Goal: Task Accomplishment & Management: Complete application form

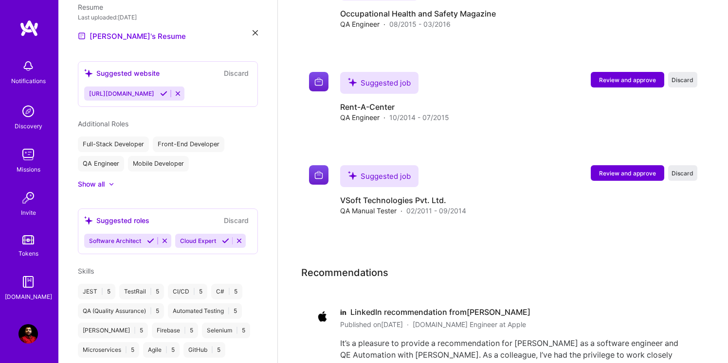
scroll to position [3448, 0]
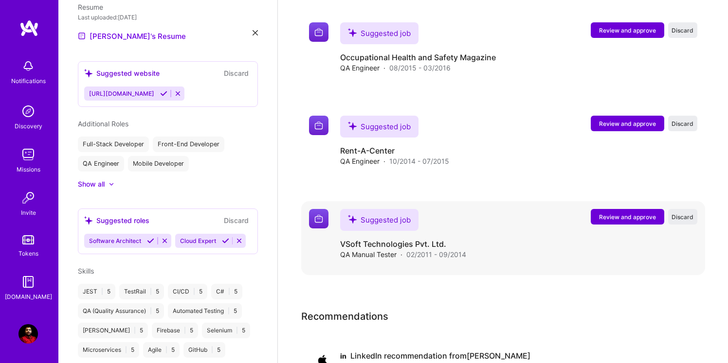
click at [469, 233] on div "Suggested job VSoft Technologies Pvt. Ltd. QA Manual Tester · 02/2011 - 09/2014…" at bounding box center [518, 234] width 357 height 51
click at [611, 219] on span "Review and approve" at bounding box center [627, 217] width 57 height 8
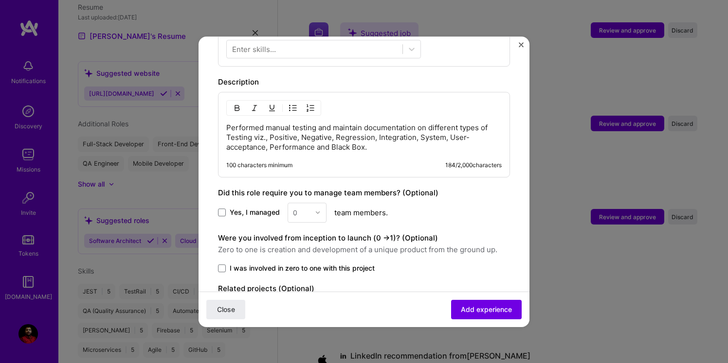
scroll to position [433, 0]
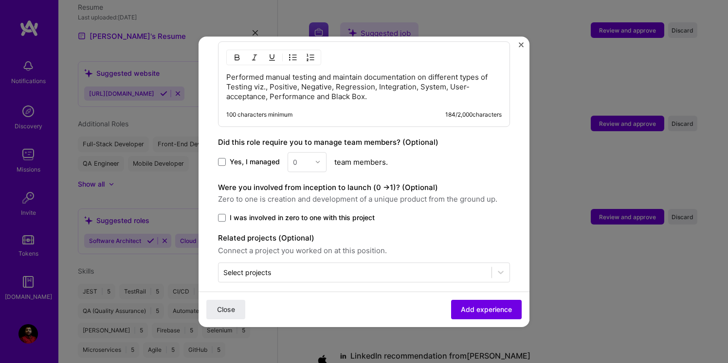
click at [522, 43] on img "Close" at bounding box center [521, 44] width 5 height 5
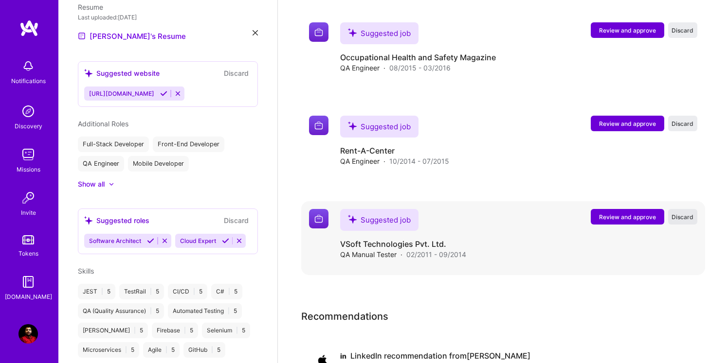
click at [679, 217] on span "Discard" at bounding box center [683, 217] width 22 height 8
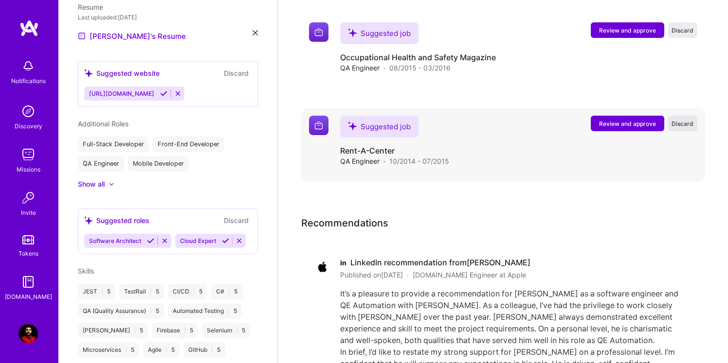
click at [684, 124] on span "Discard" at bounding box center [683, 124] width 22 height 8
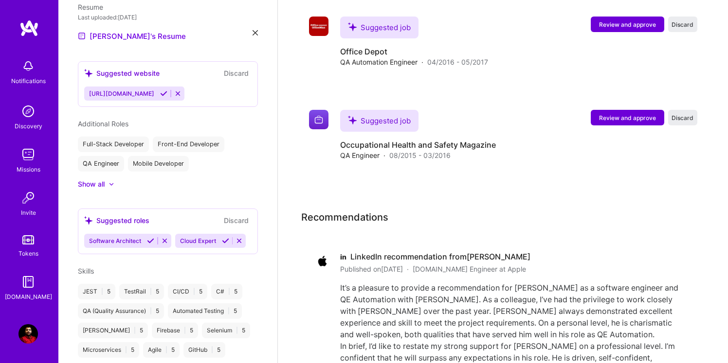
scroll to position [3361, 0]
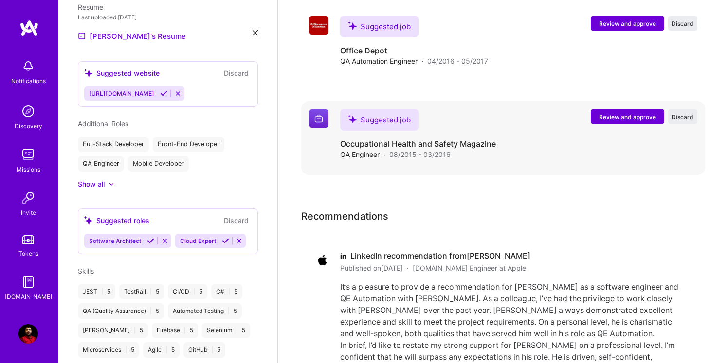
click at [391, 119] on div "Suggested job" at bounding box center [379, 120] width 78 height 22
click at [613, 117] on span "Review and approve" at bounding box center [627, 117] width 57 height 8
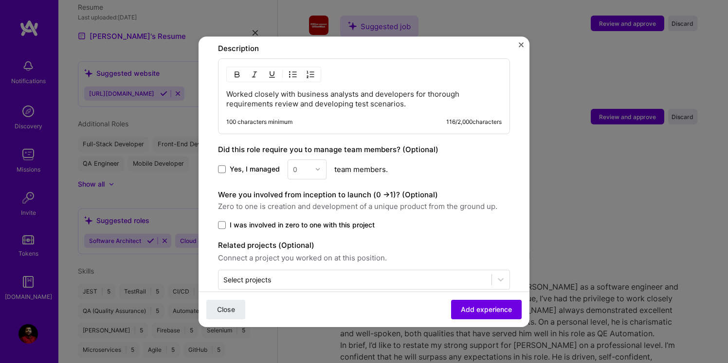
scroll to position [423, 0]
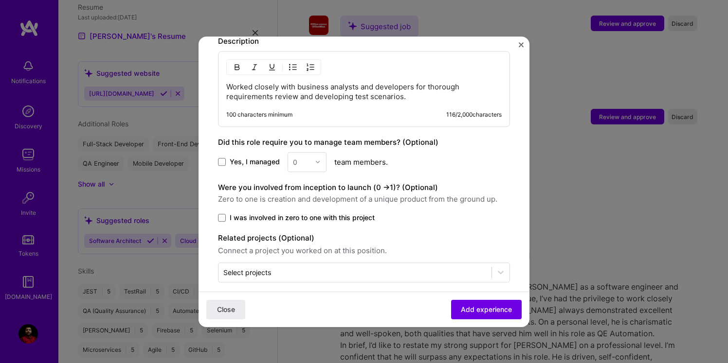
click at [519, 44] on img "Close" at bounding box center [521, 44] width 5 height 5
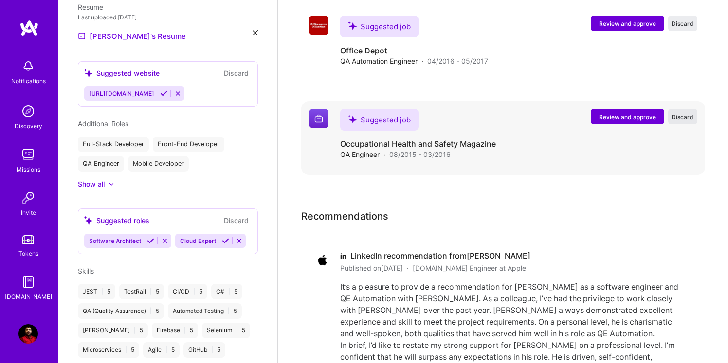
click at [686, 119] on span "Discard" at bounding box center [683, 117] width 22 height 8
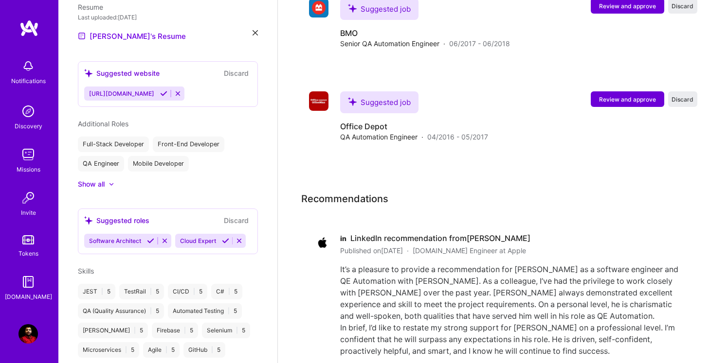
scroll to position [3281, 0]
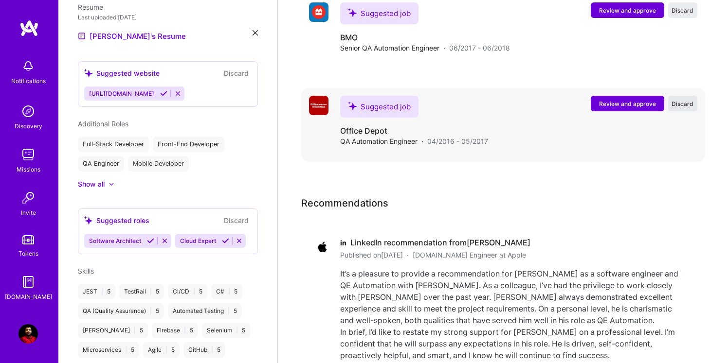
click at [685, 103] on span "Discard" at bounding box center [683, 104] width 22 height 8
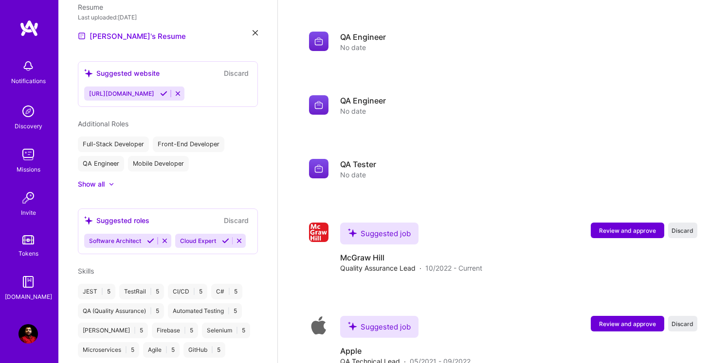
scroll to position [2675, 0]
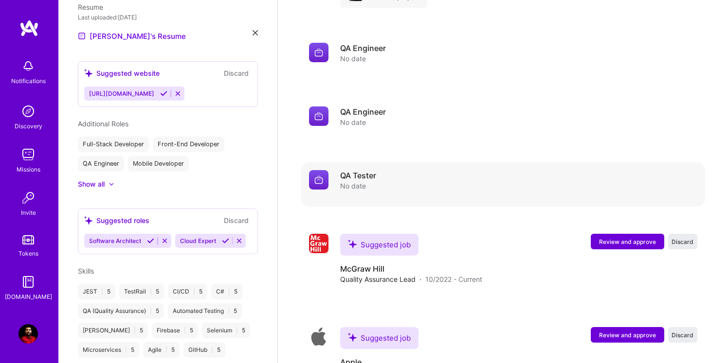
click at [316, 178] on img at bounding box center [318, 179] width 19 height 19
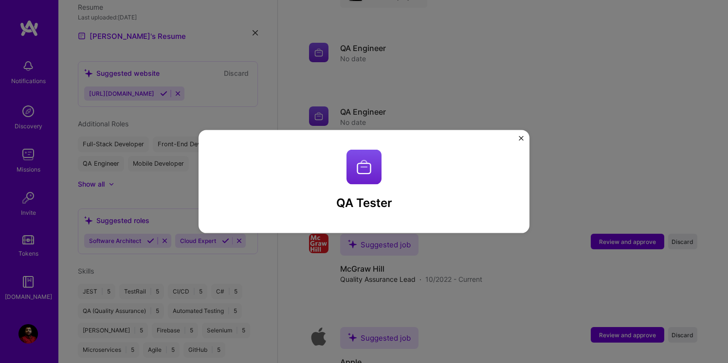
click at [519, 138] on img "Close" at bounding box center [521, 138] width 5 height 5
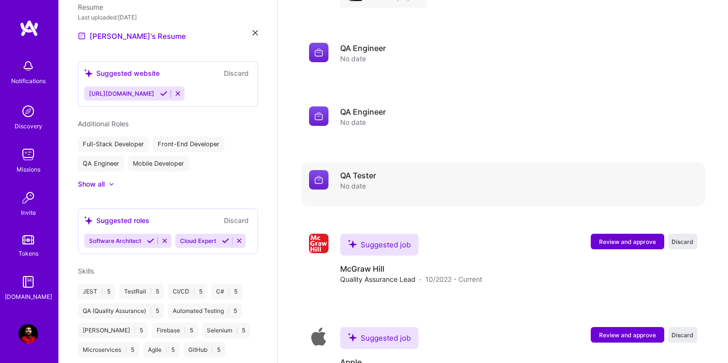
click at [369, 165] on div "QA Tester No date" at bounding box center [503, 185] width 404 height 44
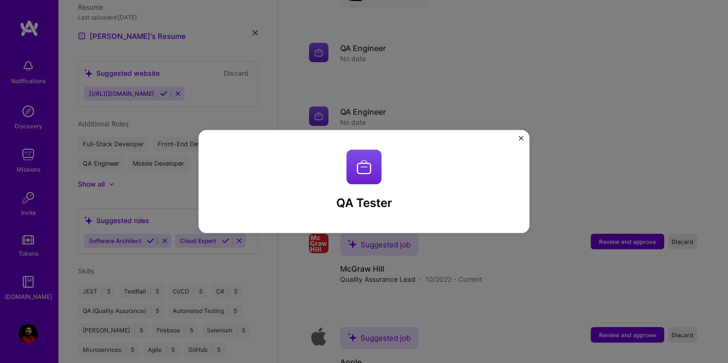
click at [519, 138] on img "Close" at bounding box center [521, 138] width 5 height 5
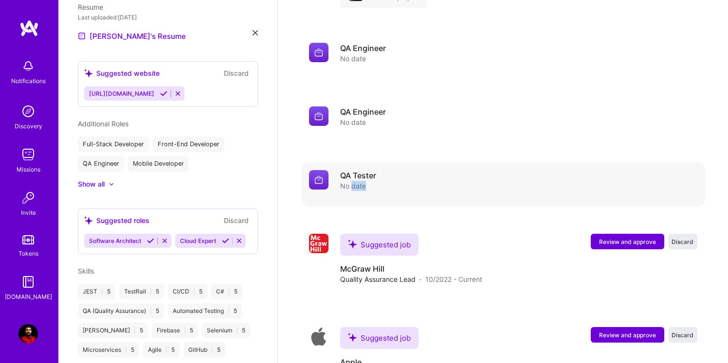
click at [316, 186] on img at bounding box center [318, 179] width 19 height 19
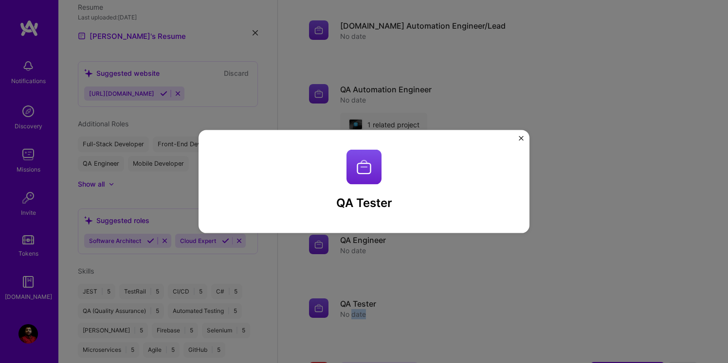
scroll to position [2539, 0]
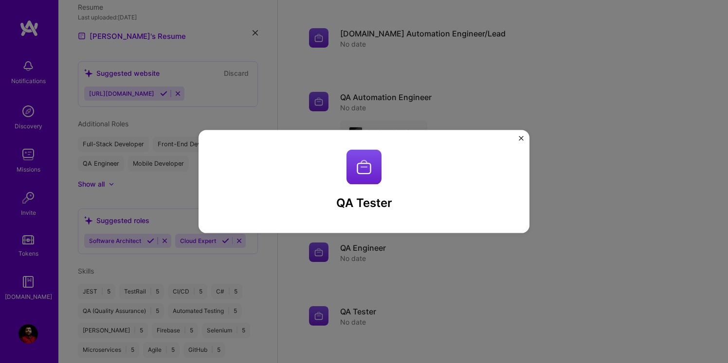
click at [610, 86] on div "QA Tester" at bounding box center [364, 181] width 728 height 363
click at [523, 139] on img "Close" at bounding box center [521, 138] width 5 height 5
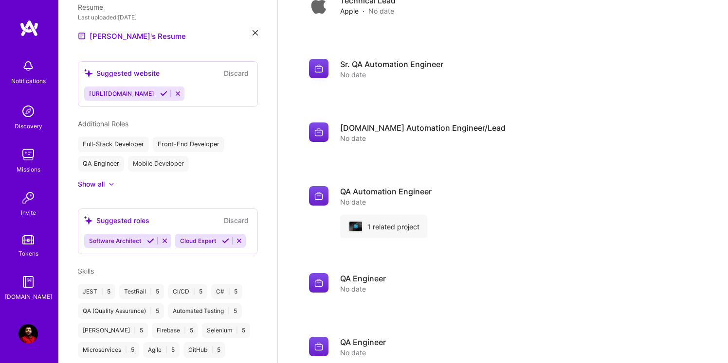
scroll to position [2437, 0]
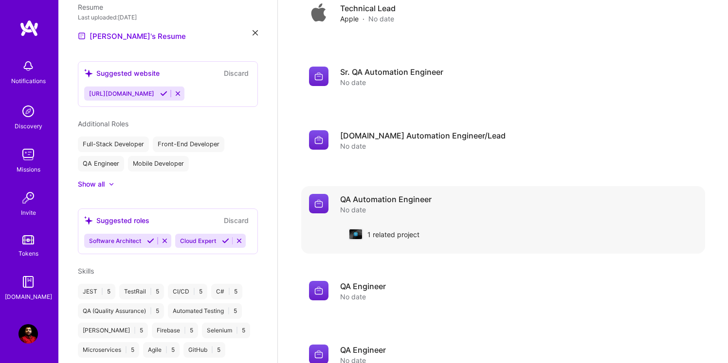
click at [380, 212] on div "No date" at bounding box center [385, 210] width 91 height 10
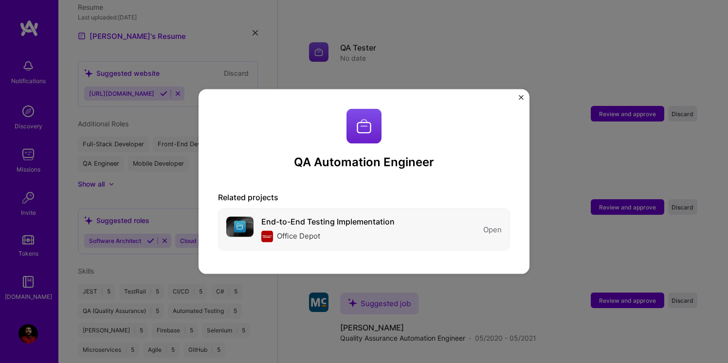
scroll to position [2820, 0]
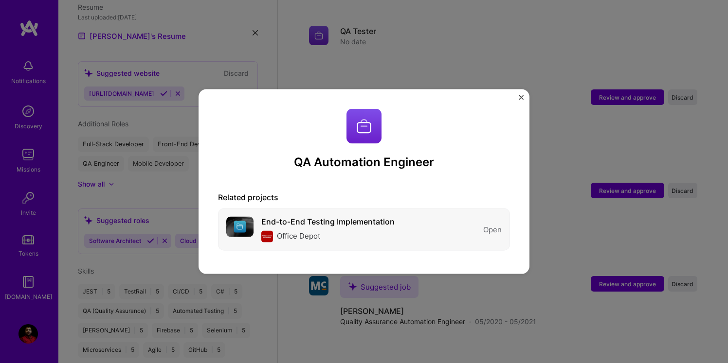
click at [497, 230] on div "Open" at bounding box center [492, 230] width 18 height 10
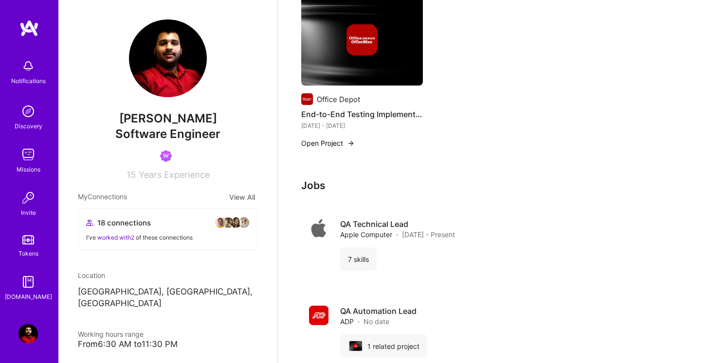
scroll to position [2049, 0]
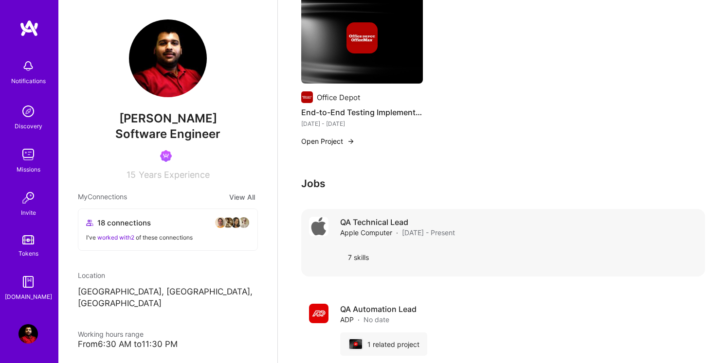
click at [363, 259] on div "7 skills" at bounding box center [358, 257] width 36 height 23
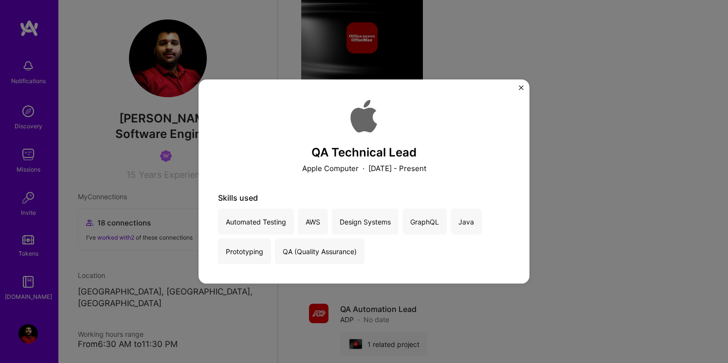
click at [523, 89] on img "Close" at bounding box center [521, 87] width 5 height 5
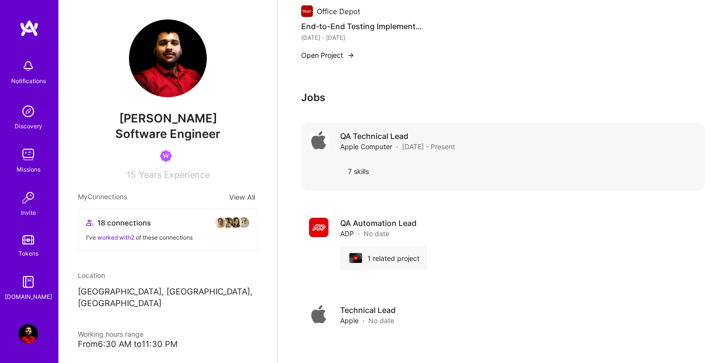
scroll to position [2142, 0]
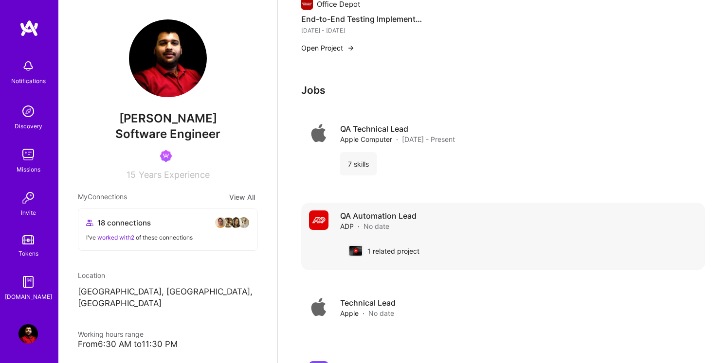
click at [355, 254] on img at bounding box center [355, 251] width 13 height 10
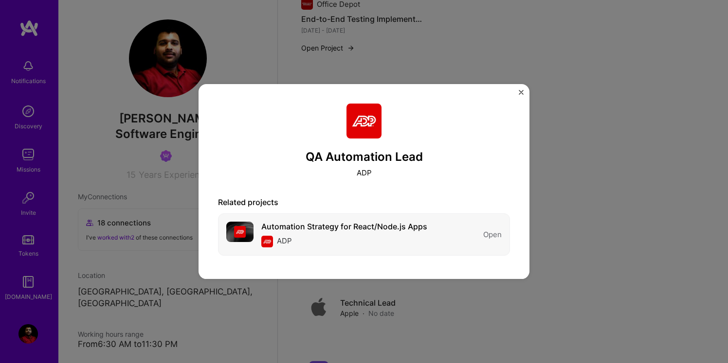
click at [492, 235] on div "Open" at bounding box center [492, 235] width 18 height 10
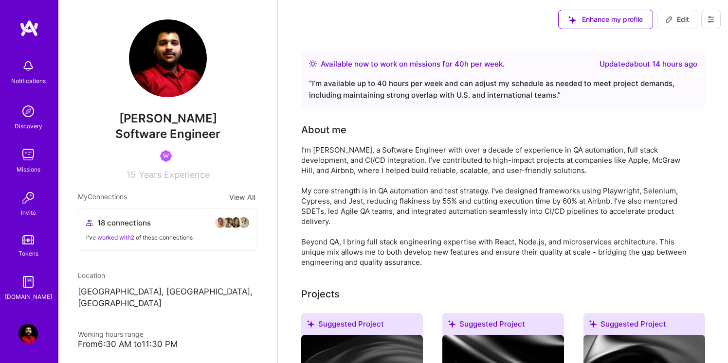
click at [174, 178] on span "Years Experience" at bounding box center [174, 175] width 71 height 10
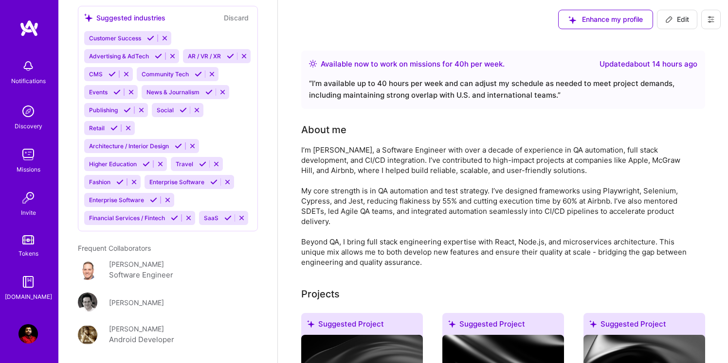
scroll to position [1079, 0]
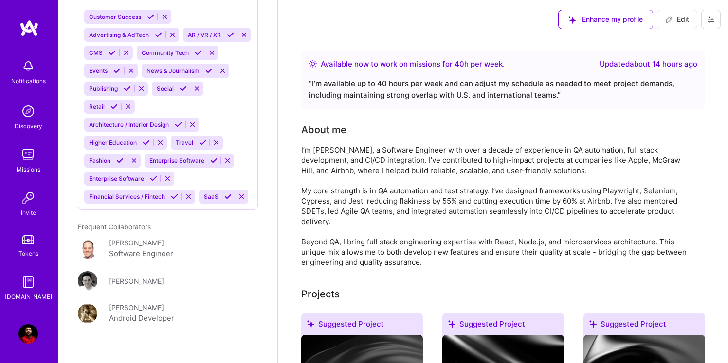
click at [91, 242] on img at bounding box center [87, 248] width 19 height 19
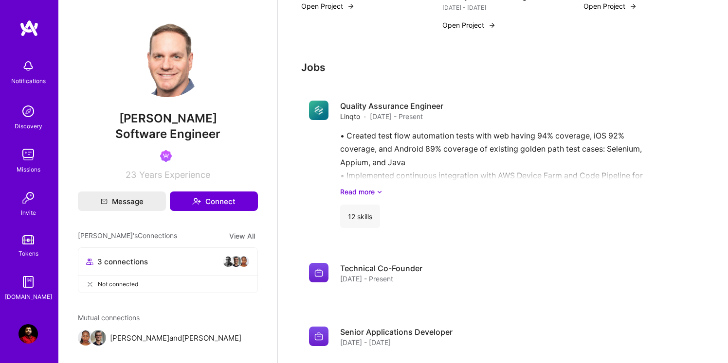
scroll to position [594, 0]
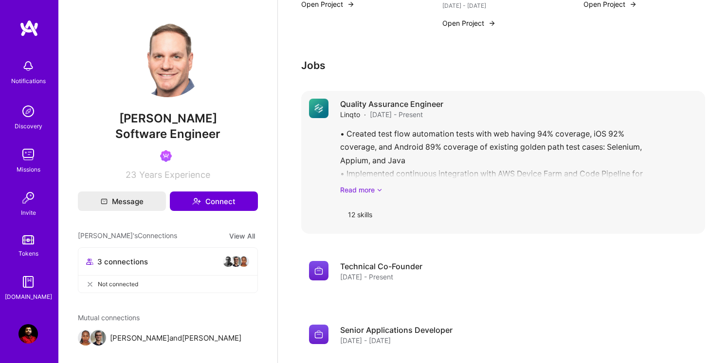
click at [378, 195] on icon at bounding box center [380, 190] width 6 height 10
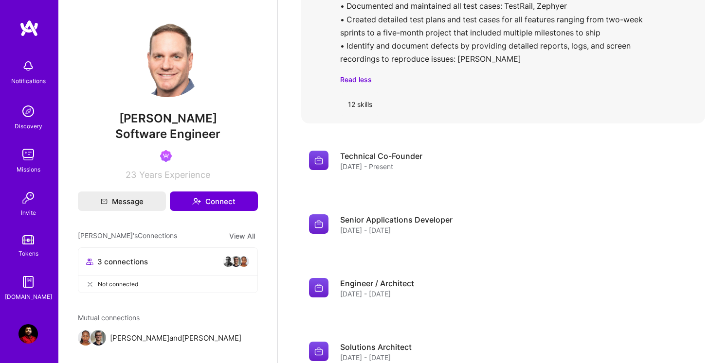
scroll to position [883, 0]
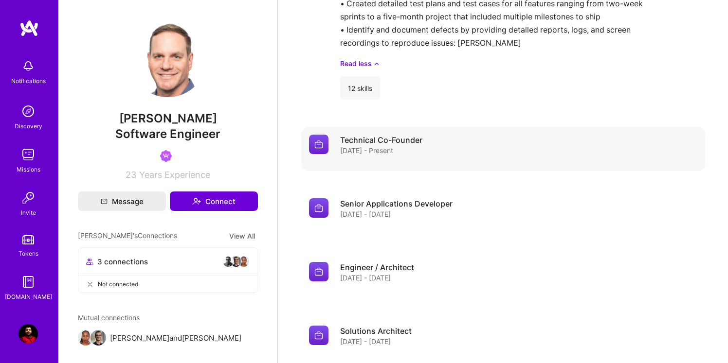
click at [372, 156] on span "Jun 2018 - Present" at bounding box center [366, 150] width 53 height 10
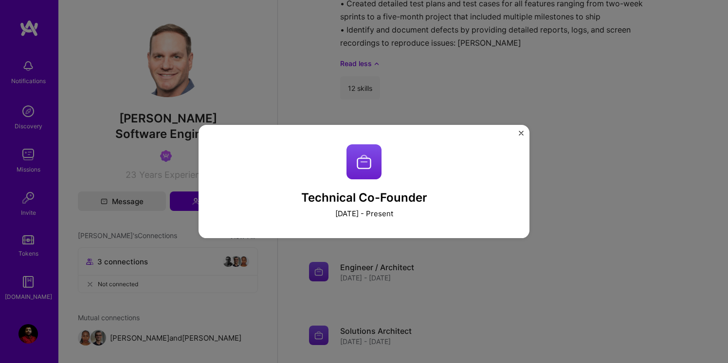
click at [520, 132] on img "Close" at bounding box center [521, 133] width 5 height 5
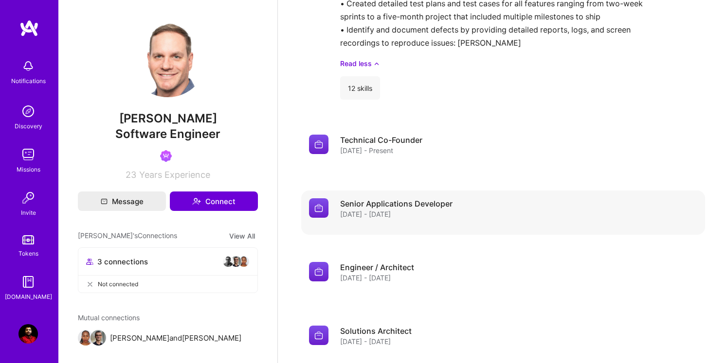
click at [419, 219] on div "Apr 2015 - Jun 2018" at bounding box center [396, 214] width 112 height 10
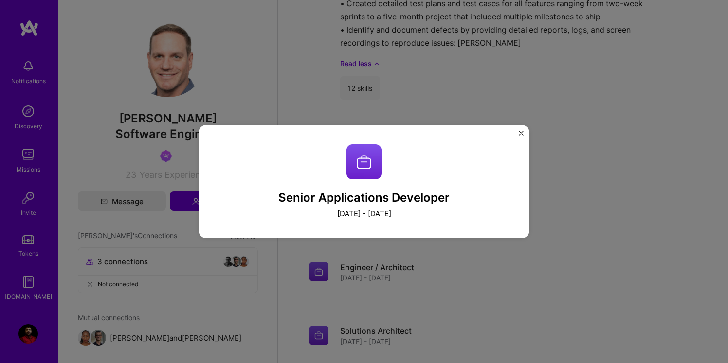
click at [521, 132] on img "Close" at bounding box center [521, 133] width 5 height 5
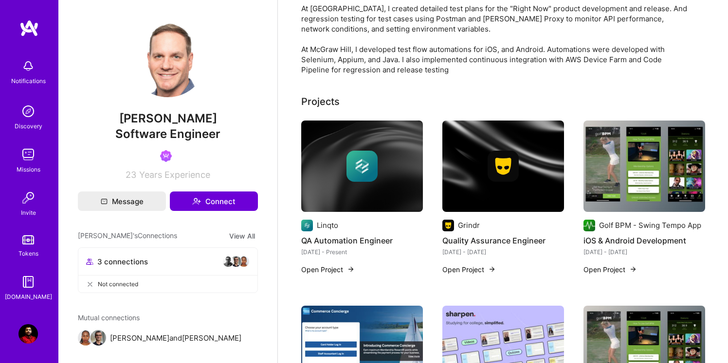
scroll to position [144, 0]
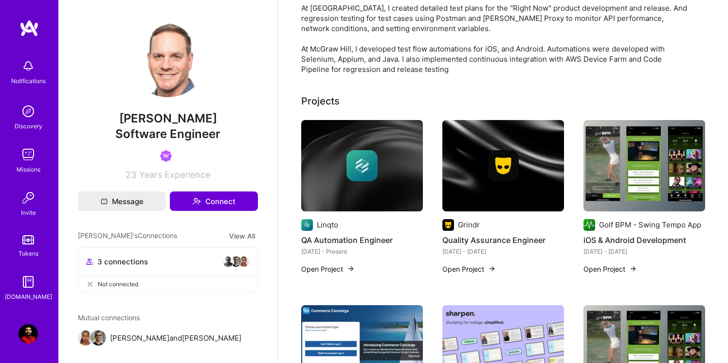
click at [485, 274] on button "Open Project" at bounding box center [469, 269] width 54 height 10
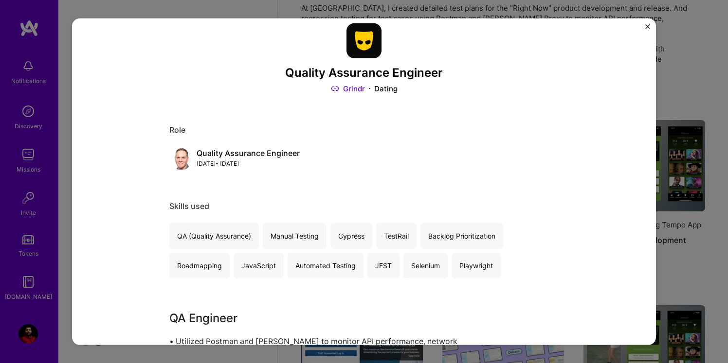
scroll to position [19, 0]
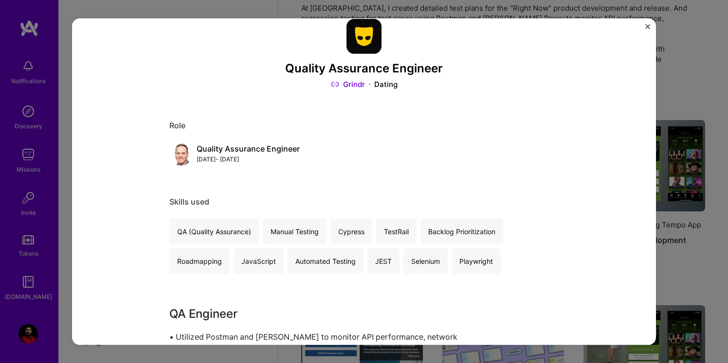
click at [647, 27] on img "Close" at bounding box center [647, 26] width 5 height 5
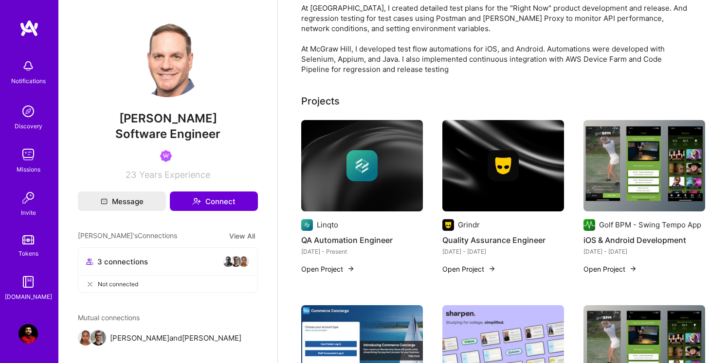
click at [627, 197] on img at bounding box center [644, 165] width 122 height 91
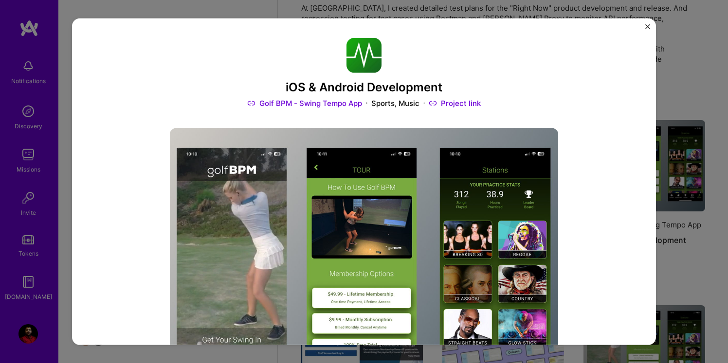
click at [463, 103] on link "Project link" at bounding box center [455, 103] width 52 height 10
click at [647, 26] on img "Close" at bounding box center [647, 26] width 5 height 5
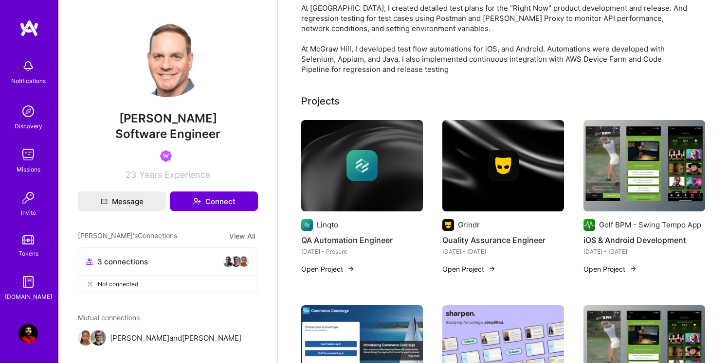
click at [471, 274] on button "Open Project" at bounding box center [469, 269] width 54 height 10
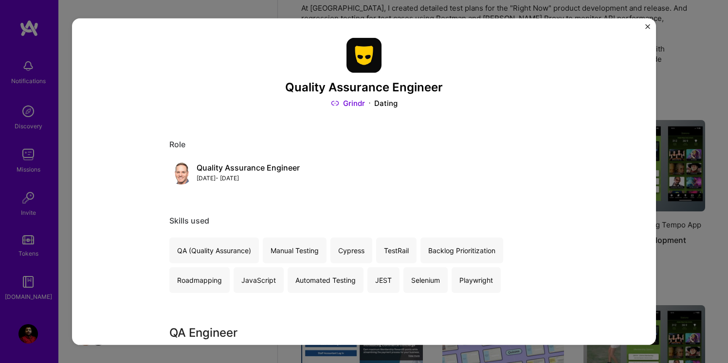
click at [348, 105] on link "Grindr" at bounding box center [348, 103] width 34 height 10
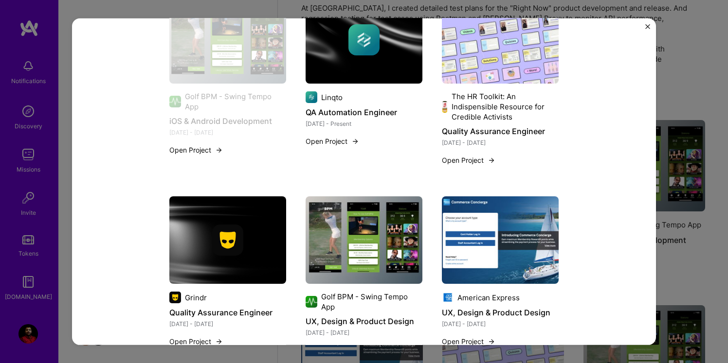
scroll to position [989, 0]
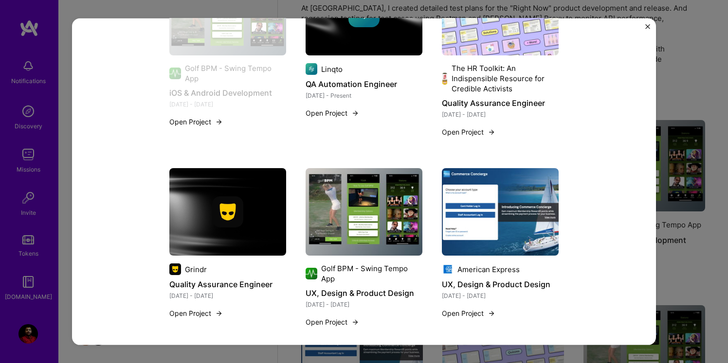
click at [473, 309] on button "Open Project" at bounding box center [469, 314] width 54 height 10
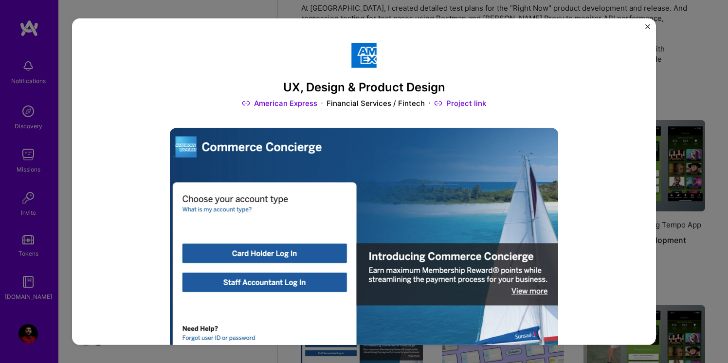
click at [458, 105] on link "Project link" at bounding box center [460, 103] width 52 height 10
click at [649, 26] on img "Close" at bounding box center [647, 26] width 5 height 5
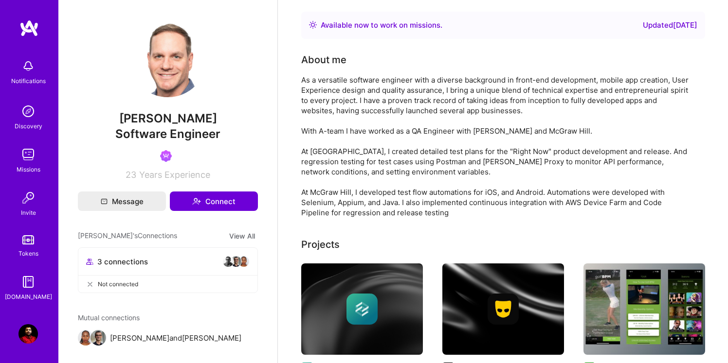
scroll to position [144, 0]
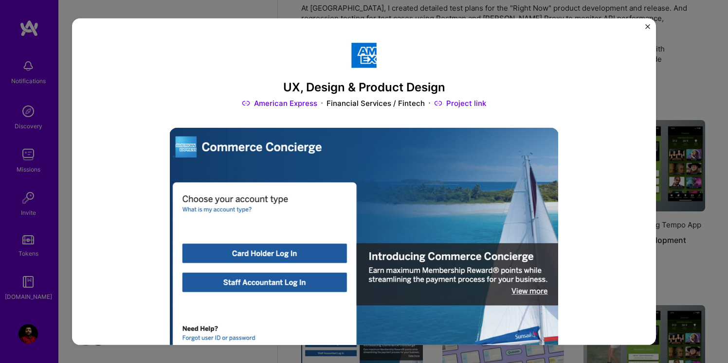
click at [649, 27] on img "Close" at bounding box center [647, 26] width 5 height 5
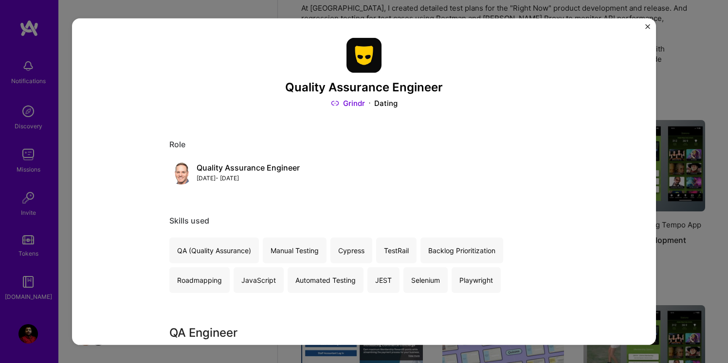
click at [649, 29] on img "Close" at bounding box center [647, 26] width 5 height 5
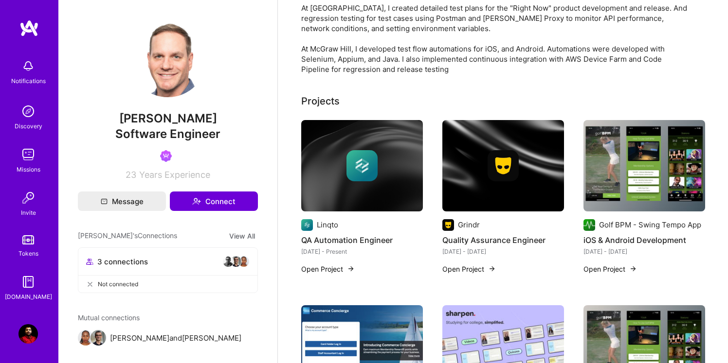
click at [28, 331] on img at bounding box center [27, 334] width 19 height 19
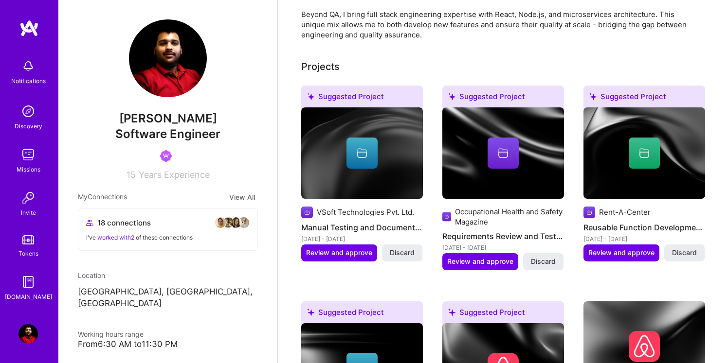
scroll to position [237, 0]
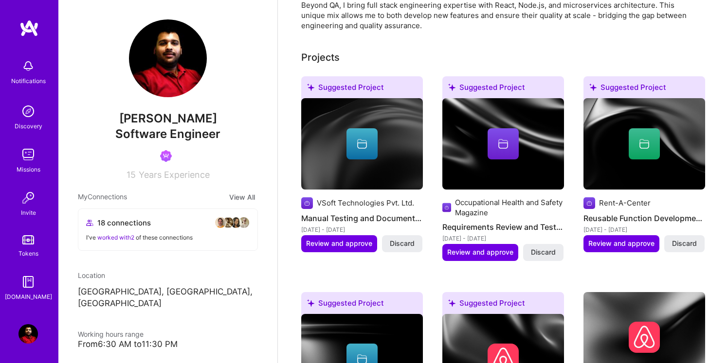
click at [364, 152] on div at bounding box center [361, 143] width 31 height 31
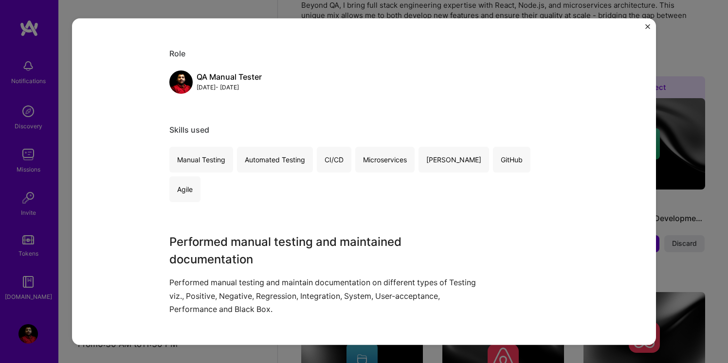
scroll to position [94, 0]
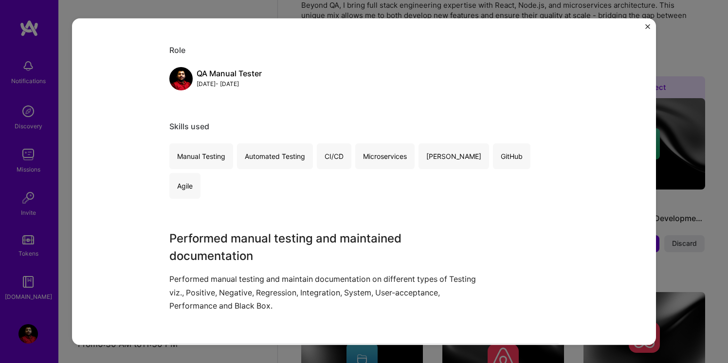
click at [648, 24] on img "Close" at bounding box center [647, 26] width 5 height 5
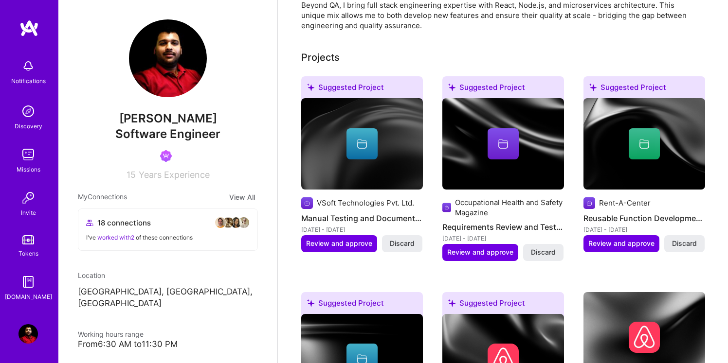
click at [362, 80] on div "Suggested Project" at bounding box center [362, 89] width 122 height 26
click at [366, 150] on span at bounding box center [362, 147] width 12 height 9
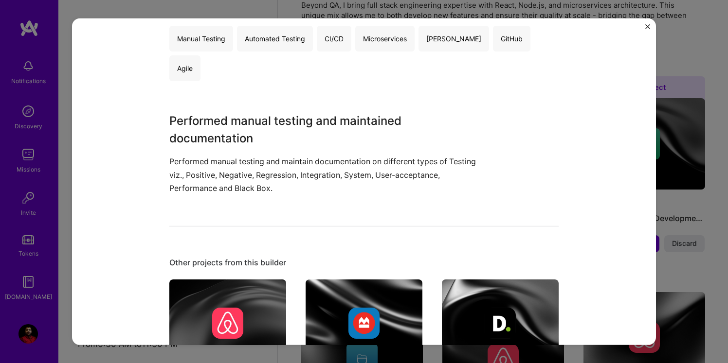
scroll to position [212, 0]
click at [648, 26] on img "Close" at bounding box center [647, 26] width 5 height 5
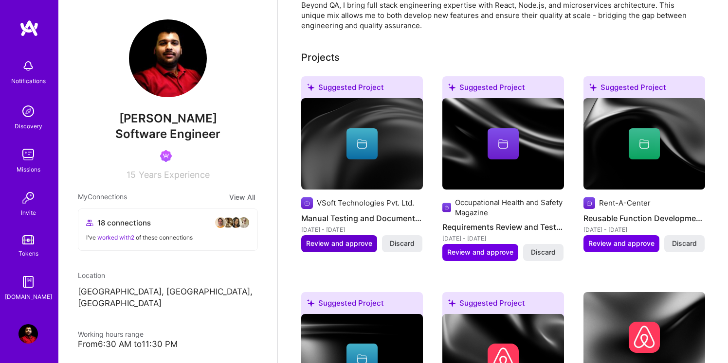
click at [350, 242] on span "Review and approve" at bounding box center [339, 244] width 66 height 10
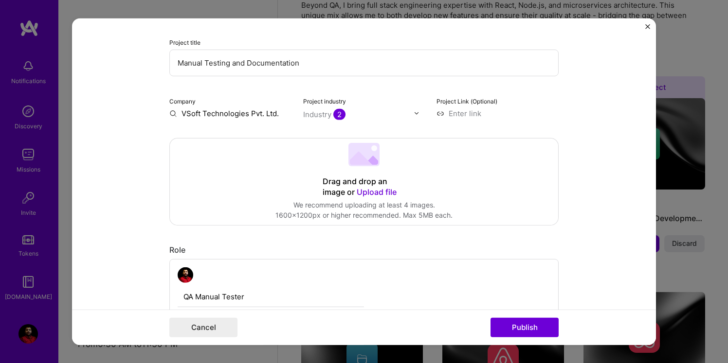
scroll to position [100, 0]
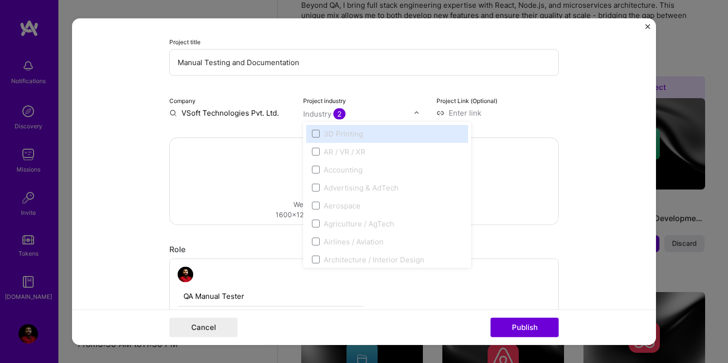
click at [339, 114] on span "2" at bounding box center [339, 113] width 12 height 11
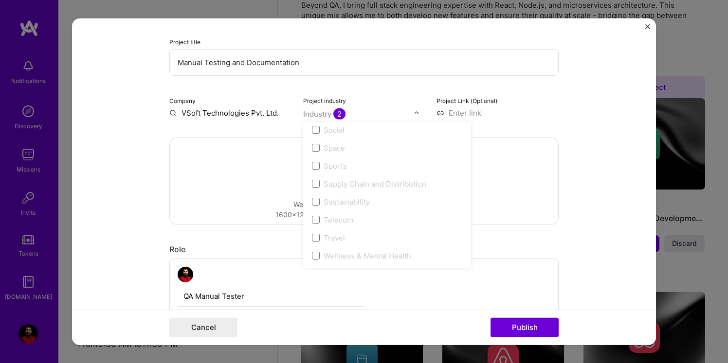
click at [412, 92] on div "Project title Manual Testing and Documentation Company VSoft Technologies Pvt. …" at bounding box center [363, 50] width 389 height 136
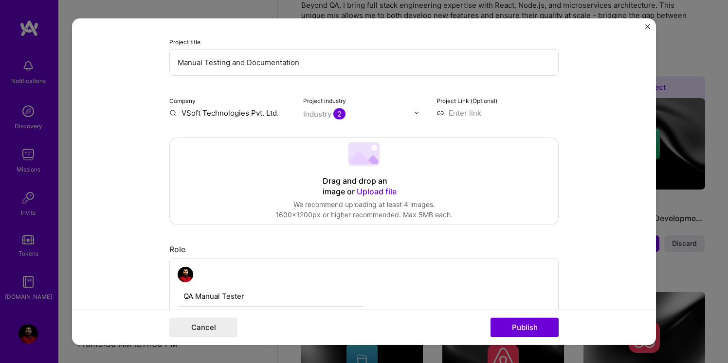
drag, startPoint x: 182, startPoint y: 113, endPoint x: 249, endPoint y: 112, distance: 67.6
click at [249, 113] on input "VSoft Technologies Pvt. Ltd." at bounding box center [230, 113] width 122 height 10
click at [417, 112] on img at bounding box center [417, 113] width 6 height 6
click at [471, 117] on input at bounding box center [497, 113] width 122 height 10
paste input "https://www.vsoft.co.in/"
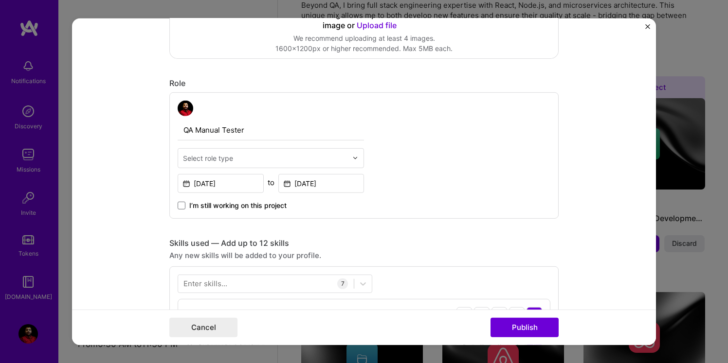
scroll to position [271, 0]
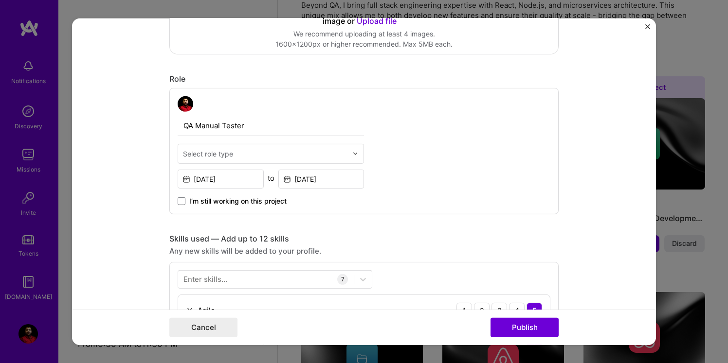
type input "https://www.vsoft.co.in/"
drag, startPoint x: 197, startPoint y: 125, endPoint x: 253, endPoint y: 125, distance: 56.0
click at [253, 125] on input "QA Manual Tester" at bounding box center [271, 125] width 186 height 20
type input "QA Engineer"
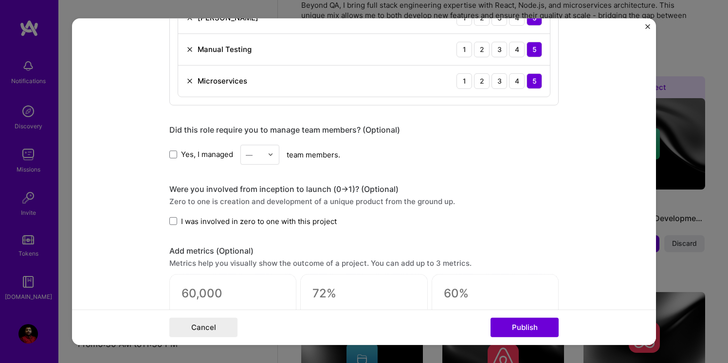
scroll to position [705, 0]
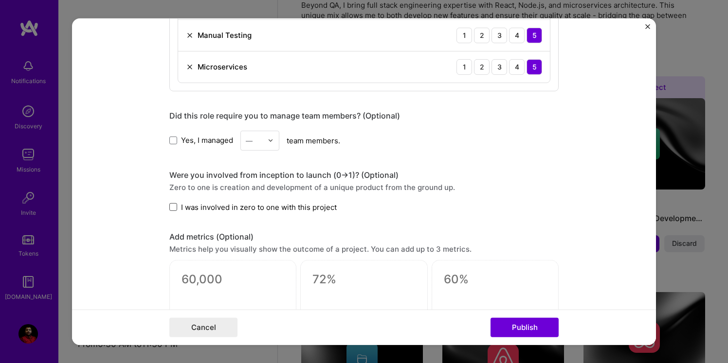
click at [173, 208] on span at bounding box center [173, 207] width 8 height 8
click at [0, 0] on input "I was involved in zero to one with this project" at bounding box center [0, 0] width 0 height 0
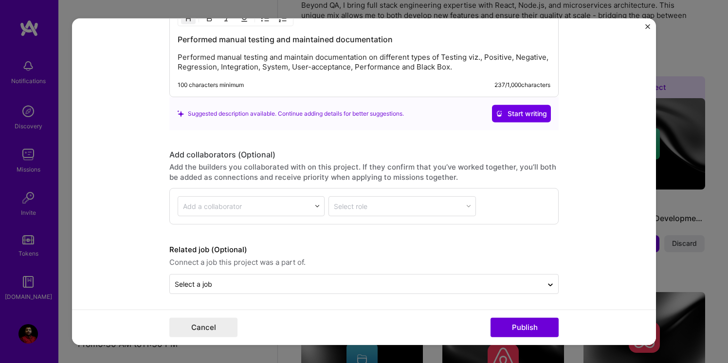
scroll to position [1078, 0]
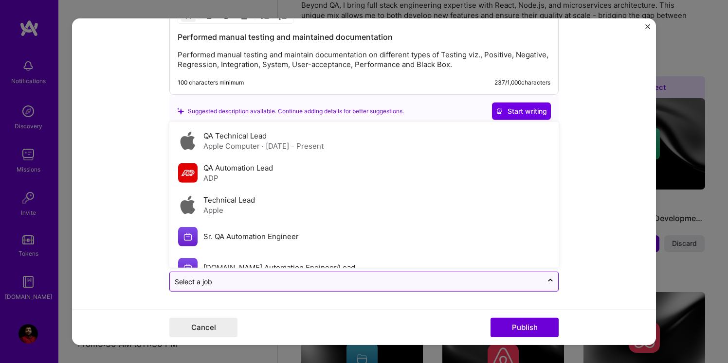
click at [268, 280] on input "text" at bounding box center [356, 282] width 363 height 10
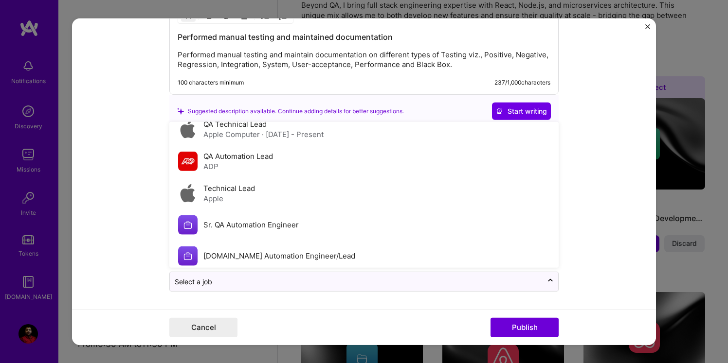
scroll to position [0, 0]
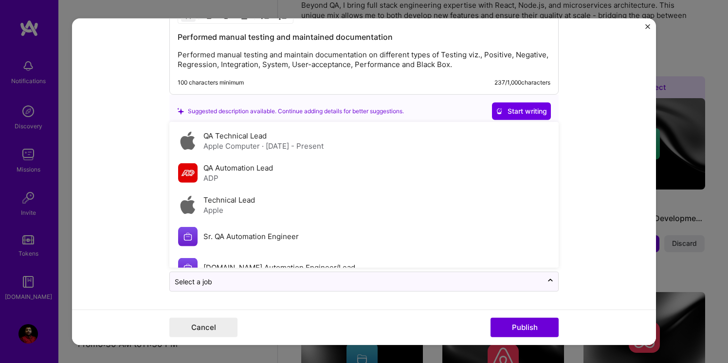
click at [139, 228] on form "Editing suggested project This project is suggested based on your LinkedIn, res…" at bounding box center [364, 181] width 584 height 327
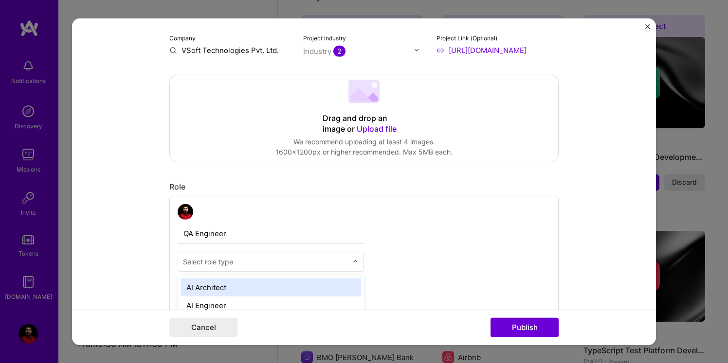
scroll to position [299, 0]
click at [232, 267] on div "Select role type" at bounding box center [208, 261] width 50 height 10
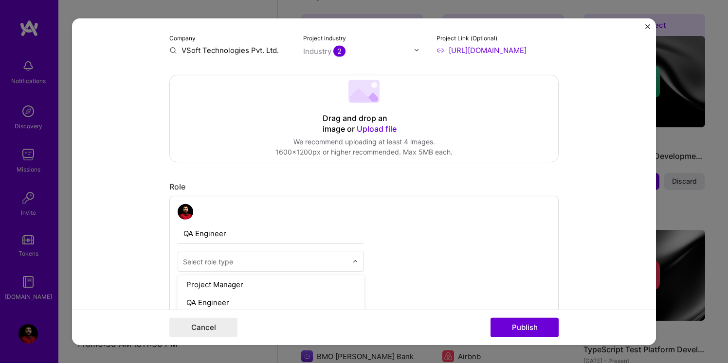
scroll to position [972, 0]
click at [222, 306] on div "QA Engineer" at bounding box center [271, 305] width 181 height 18
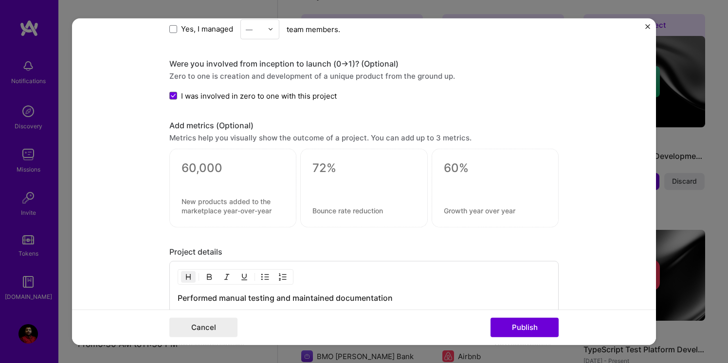
scroll to position [865, 0]
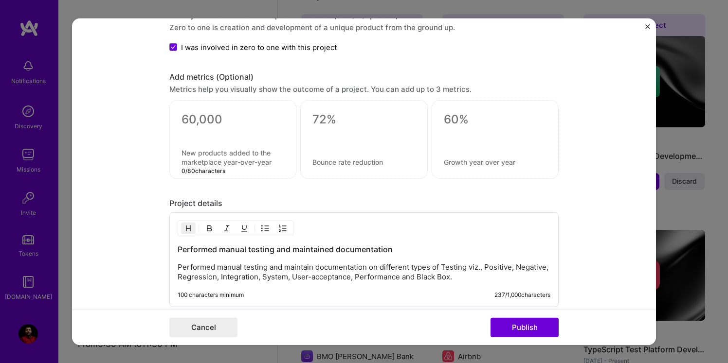
click at [263, 150] on textarea at bounding box center [233, 157] width 103 height 18
click at [356, 145] on div at bounding box center [363, 139] width 127 height 79
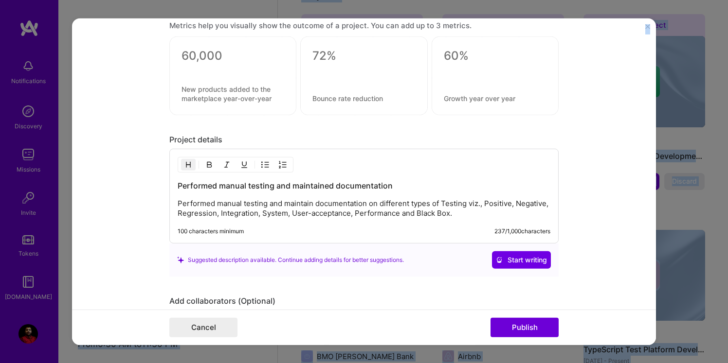
scroll to position [1078, 0]
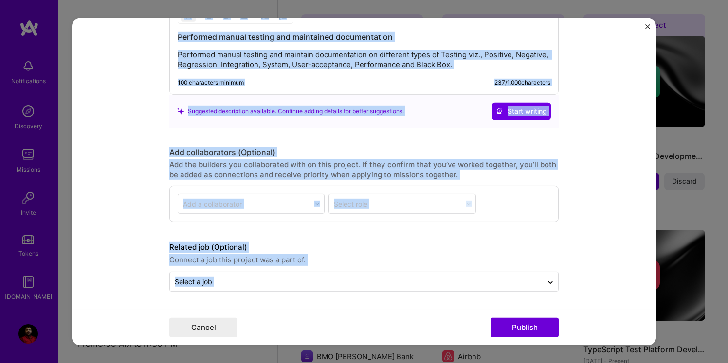
drag, startPoint x: 163, startPoint y: 138, endPoint x: 333, endPoint y: 315, distance: 245.7
click at [333, 315] on form "Editing suggested project This project is suggested based on your LinkedIn, res…" at bounding box center [364, 181] width 584 height 327
copy div "Project title Company Project industry Industry 2 Project Link (Optional) Drag …"
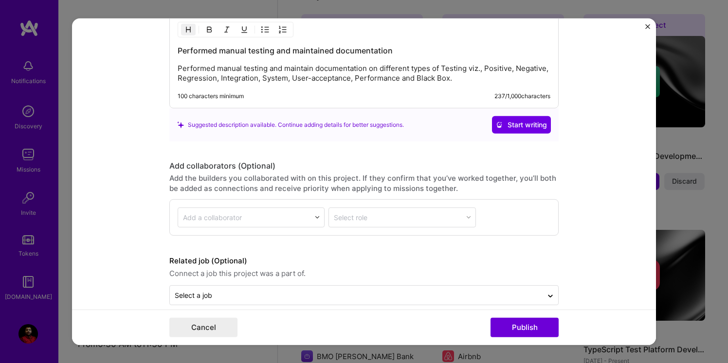
scroll to position [1066, 0]
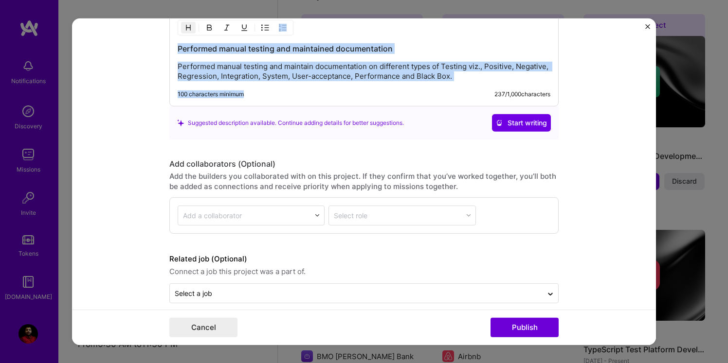
drag, startPoint x: 177, startPoint y: 47, endPoint x: 356, endPoint y: 96, distance: 185.6
click at [356, 96] on div "Performed manual testing and maintained documentation Performed manual testing …" at bounding box center [363, 59] width 389 height 95
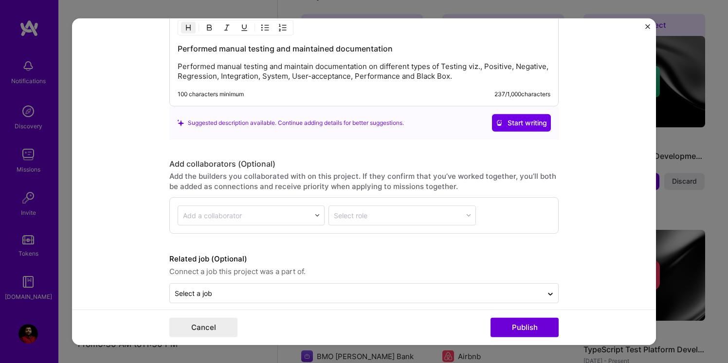
click at [468, 90] on div "Performed manual testing and maintained documentation Performed manual testing …" at bounding box center [363, 59] width 389 height 95
click at [487, 83] on div "Performed manual testing and maintained documentation Performed manual testing …" at bounding box center [363, 59] width 389 height 95
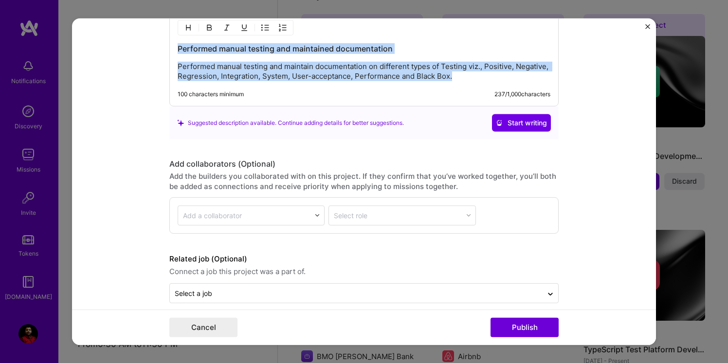
drag, startPoint x: 493, startPoint y: 77, endPoint x: 84, endPoint y: 30, distance: 412.0
click at [84, 30] on form "Editing suggested project This project is suggested based on your LinkedIn, res…" at bounding box center [364, 181] width 584 height 327
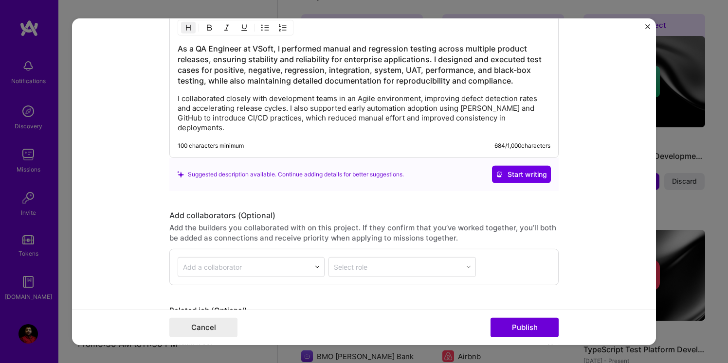
click at [522, 93] on div "As a QA Engineer at VSoft, I performed manual and regression testing across mul…" at bounding box center [364, 88] width 373 height 90
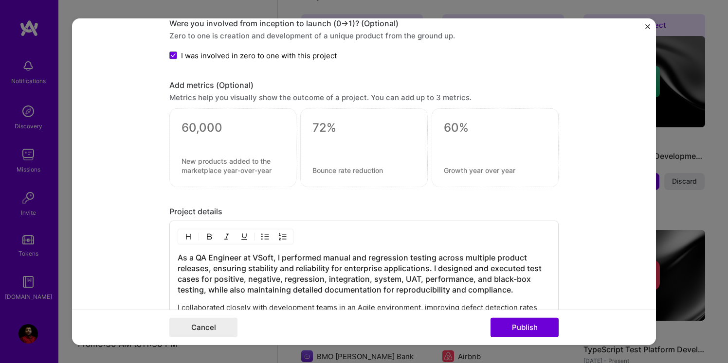
scroll to position [852, 0]
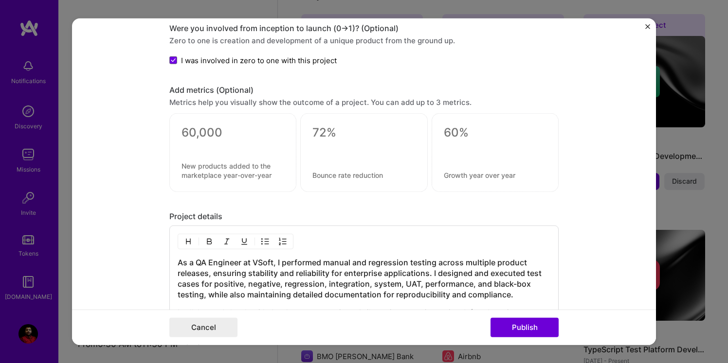
click at [333, 158] on div at bounding box center [363, 152] width 127 height 79
click at [233, 152] on div at bounding box center [232, 152] width 127 height 79
click at [369, 149] on div at bounding box center [363, 150] width 103 height 10
click at [203, 174] on textarea at bounding box center [233, 171] width 103 height 18
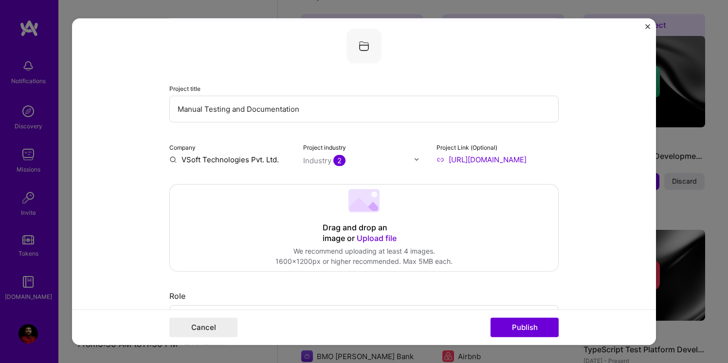
scroll to position [0, 0]
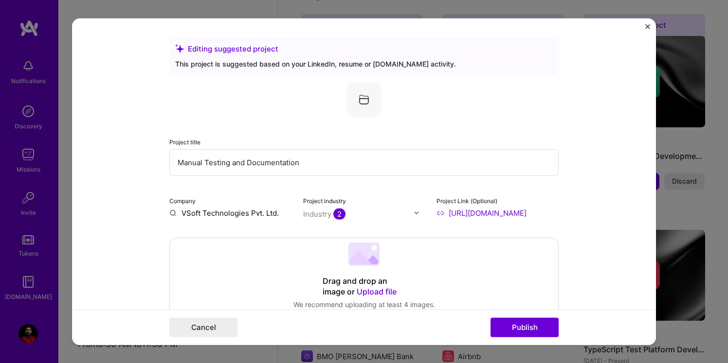
drag, startPoint x: 336, startPoint y: 165, endPoint x: 172, endPoint y: 155, distance: 164.3
click at [172, 155] on input "Manual Testing and Documentation" at bounding box center [363, 162] width 389 height 27
paste input "Manual Testing & QA Documentation"
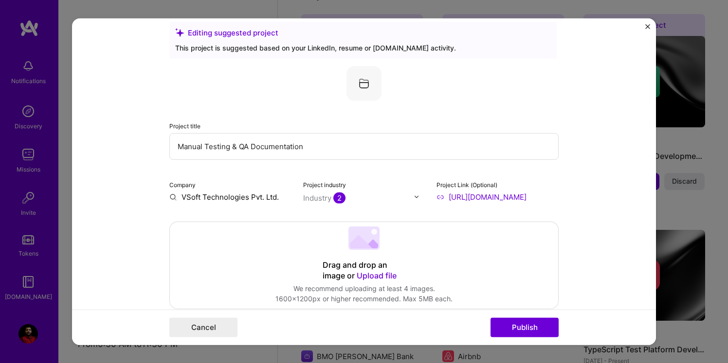
type input "Manual Testing & QA Documentation"
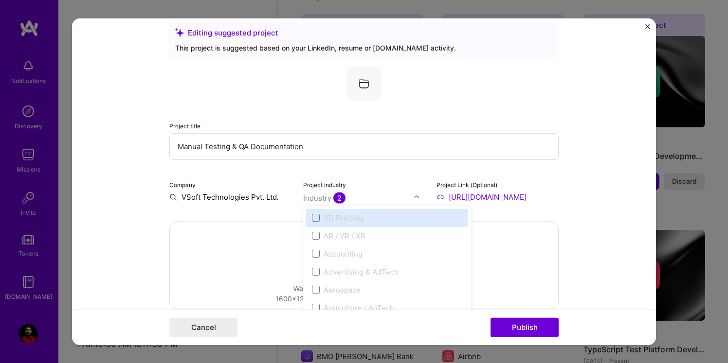
click at [418, 197] on img at bounding box center [417, 197] width 6 height 6
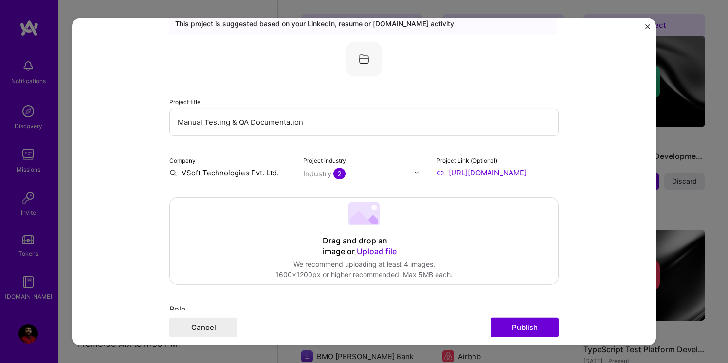
scroll to position [51, 0]
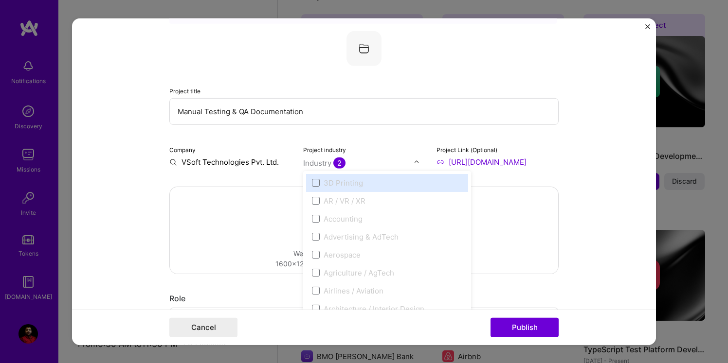
click at [340, 162] on span "2" at bounding box center [339, 162] width 12 height 11
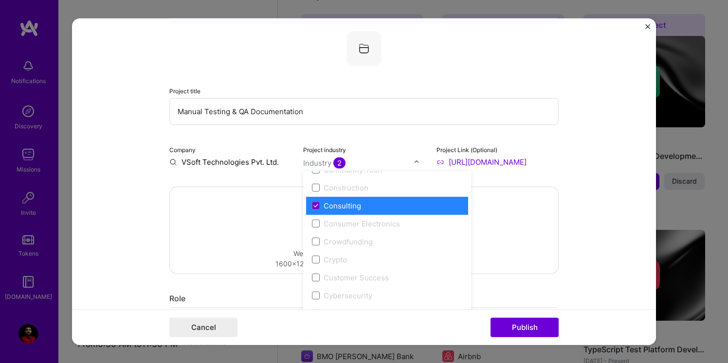
scroll to position [625, 0]
click at [315, 210] on span at bounding box center [316, 206] width 8 height 8
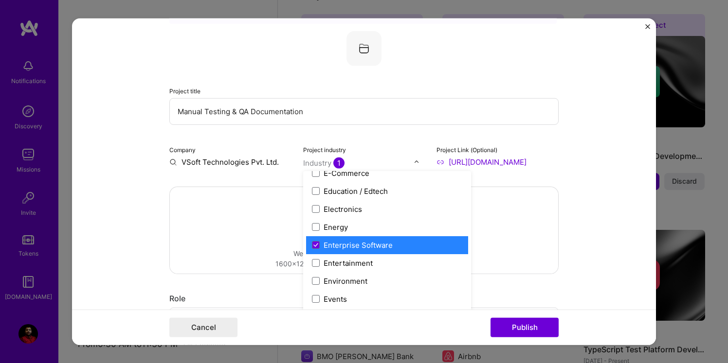
scroll to position [875, 0]
click at [315, 244] on icon at bounding box center [315, 244] width 5 height 4
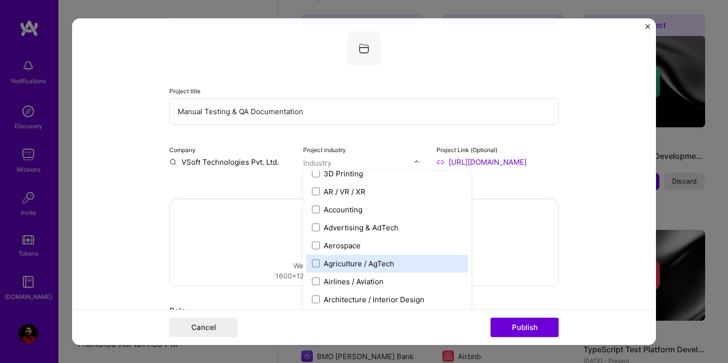
scroll to position [0, 0]
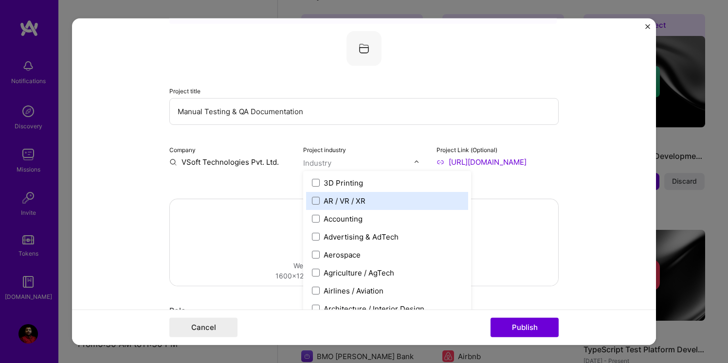
drag, startPoint x: 321, startPoint y: 180, endPoint x: 355, endPoint y: 184, distance: 34.4
click at [356, 184] on label "3D Printing" at bounding box center [387, 183] width 150 height 10
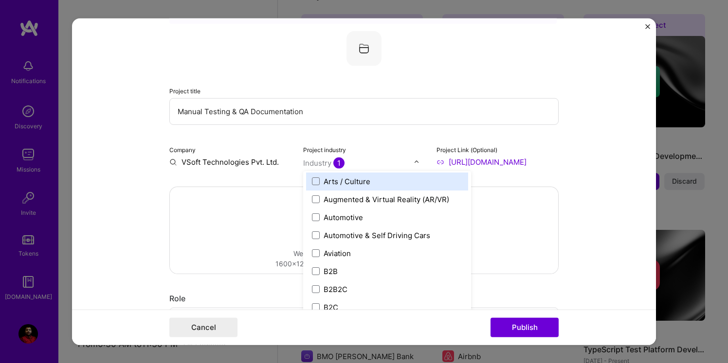
scroll to position [183, 0]
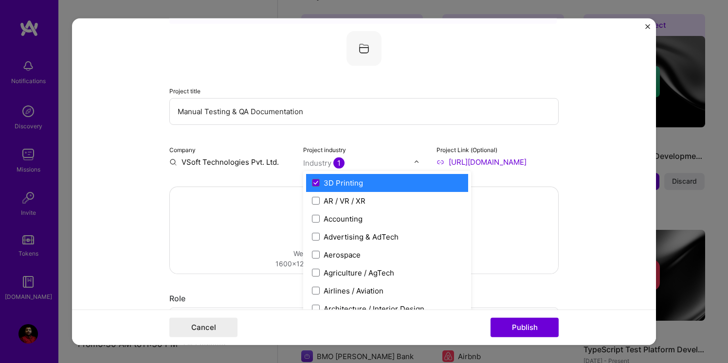
click at [337, 164] on span "1" at bounding box center [338, 162] width 11 height 11
click at [313, 184] on icon at bounding box center [315, 183] width 5 height 4
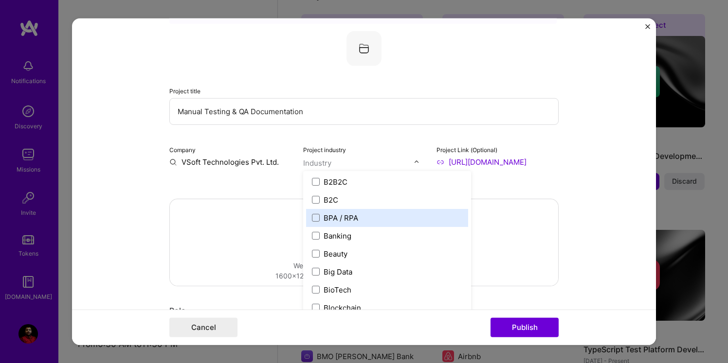
scroll to position [296, 0]
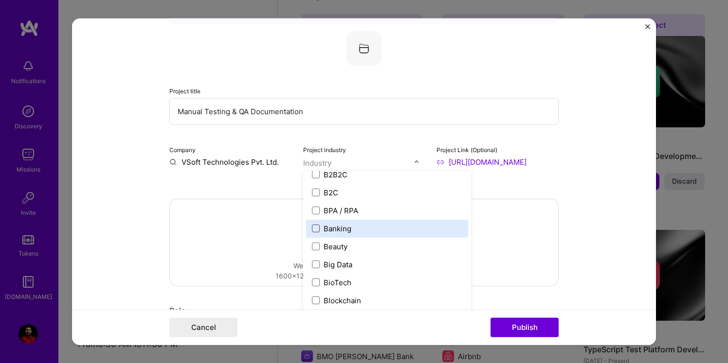
click at [319, 231] on span at bounding box center [316, 229] width 8 height 8
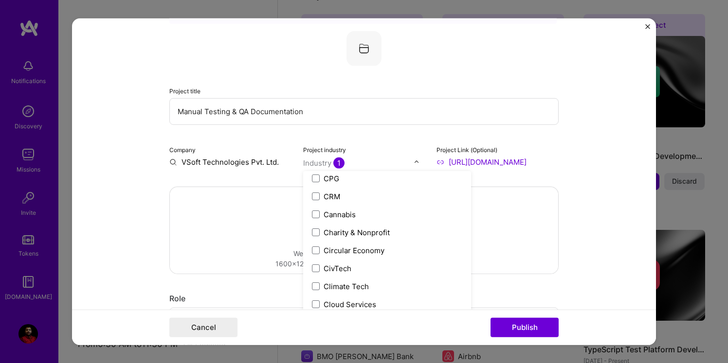
scroll to position [475, 0]
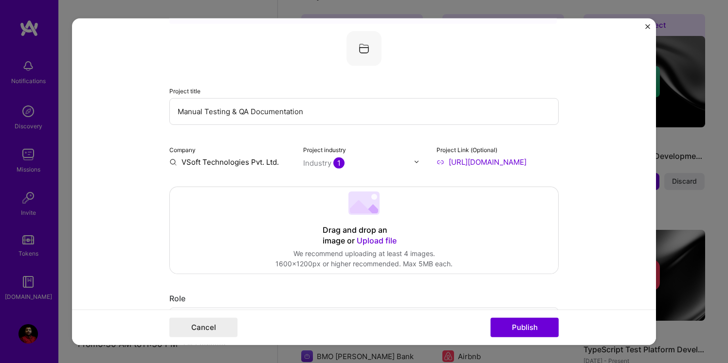
click at [490, 162] on input "https://www.vsoft.co.in/" at bounding box center [497, 162] width 122 height 10
click at [511, 165] on input "https://www.vsoft.co.in/" at bounding box center [497, 162] width 122 height 10
click at [416, 164] on img at bounding box center [417, 162] width 6 height 6
click at [514, 189] on div "Drag and drop an image or Upload file Upload file We recommend uploading at lea…" at bounding box center [364, 230] width 388 height 87
drag, startPoint x: 546, startPoint y: 161, endPoint x: 413, endPoint y: 160, distance: 133.3
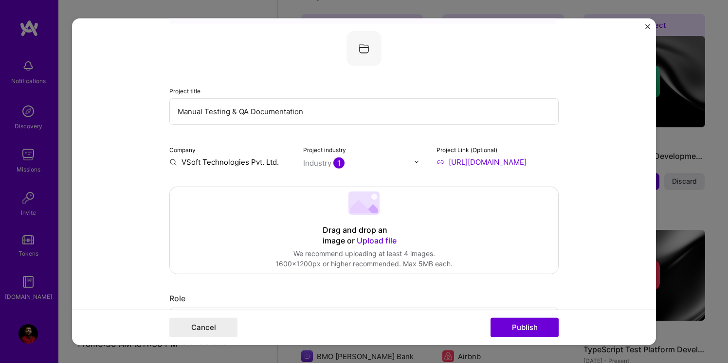
click at [413, 160] on div "Company VSoft Technologies Pvt. Ltd. Project industry Industry 1 Project Link (…" at bounding box center [363, 155] width 389 height 23
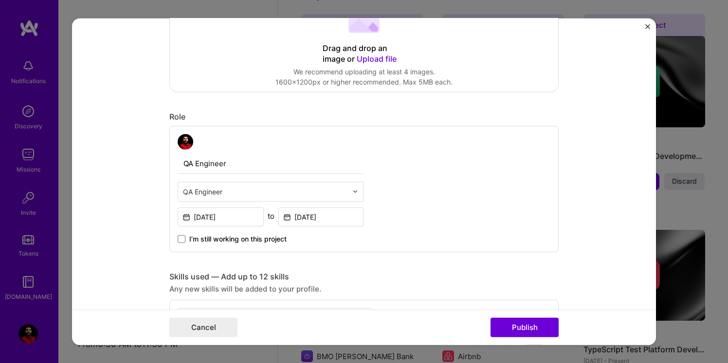
scroll to position [234, 0]
click at [459, 209] on div "QA Engineer QA Engineer Feb, 2011 to Sep, 2014 I’m still working on this project" at bounding box center [363, 188] width 389 height 127
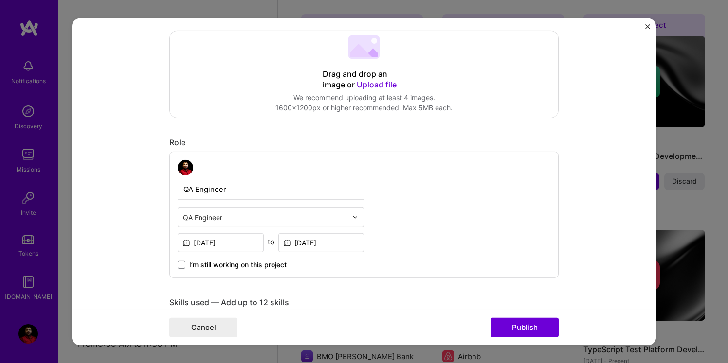
scroll to position [212, 0]
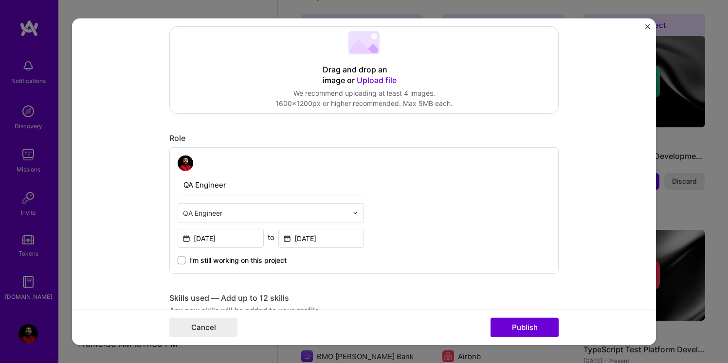
click at [284, 192] on input "QA Engineer" at bounding box center [271, 185] width 186 height 20
click at [247, 187] on input "QA Engineer" at bounding box center [271, 185] width 186 height 20
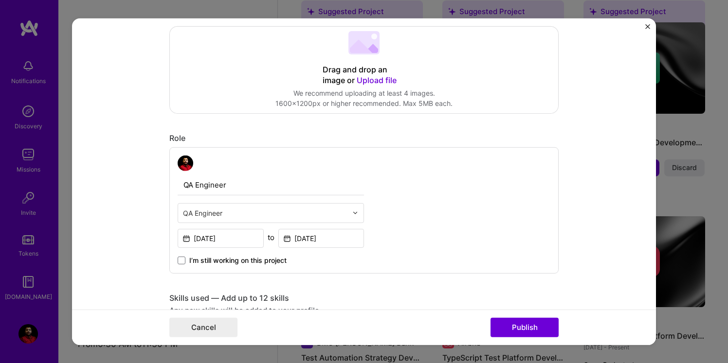
click at [326, 215] on input "text" at bounding box center [265, 213] width 164 height 10
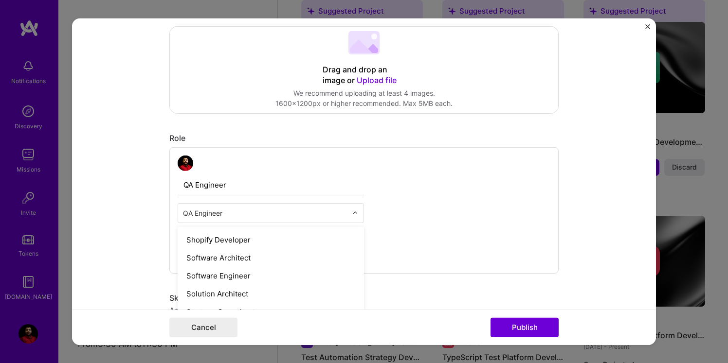
scroll to position [1020, 0]
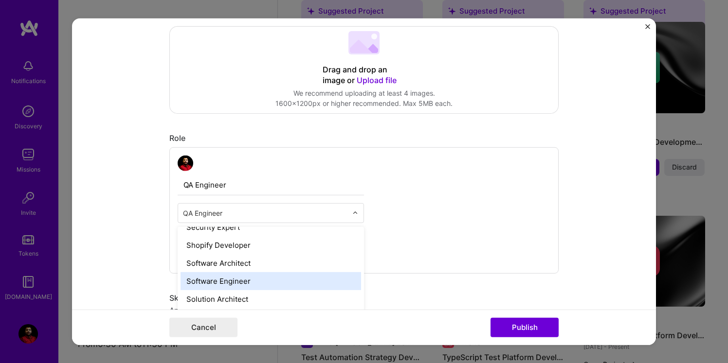
click at [242, 284] on div "Software Engineer" at bounding box center [271, 281] width 181 height 18
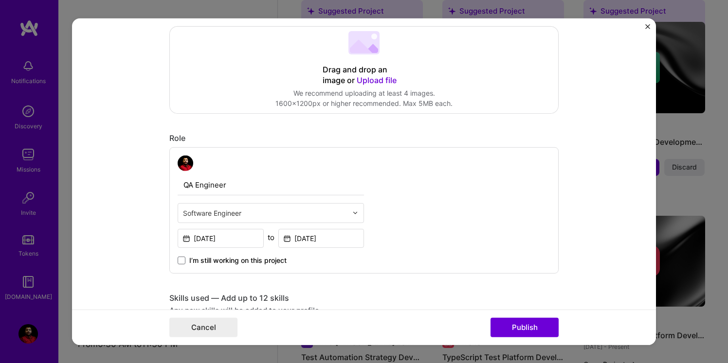
click at [402, 192] on div "QA Engineer Software Engineer Feb, 2011 to Sep, 2014 I’m still working on this …" at bounding box center [363, 210] width 389 height 127
click at [271, 161] on div at bounding box center [271, 163] width 186 height 16
drag, startPoint x: 175, startPoint y: 168, endPoint x: 181, endPoint y: 187, distance: 19.9
click at [181, 187] on div "QA Engineer Software Engineer Feb, 2011 to Sep, 2014 I’m still working on this …" at bounding box center [363, 210] width 389 height 127
click at [164, 133] on form "Editing suggested project This project is suggested based on your LinkedIn, res…" at bounding box center [364, 181] width 584 height 327
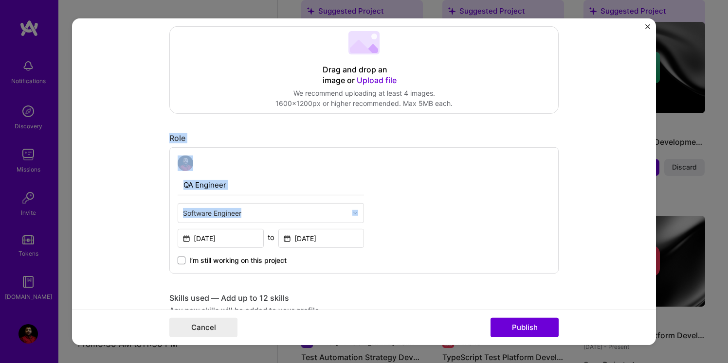
drag, startPoint x: 166, startPoint y: 133, endPoint x: 382, endPoint y: 213, distance: 229.9
click at [382, 213] on form "Editing suggested project This project is suggested based on your LinkedIn, res…" at bounding box center [364, 181] width 584 height 327
copy div "Role Software Engineer"
click at [315, 183] on input "QA Engineer" at bounding box center [271, 185] width 186 height 20
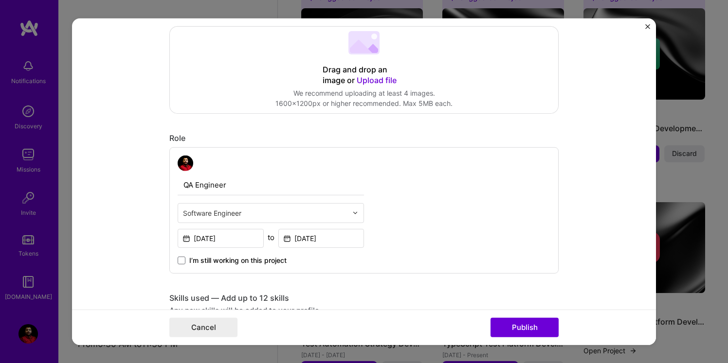
click at [297, 220] on div "Software Engineer" at bounding box center [265, 212] width 174 height 19
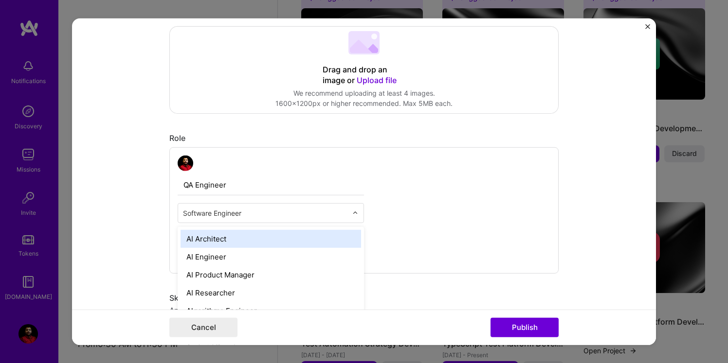
click at [289, 214] on input "text" at bounding box center [265, 213] width 164 height 10
type input "Q"
click at [232, 240] on div "QA Engineer" at bounding box center [271, 239] width 181 height 18
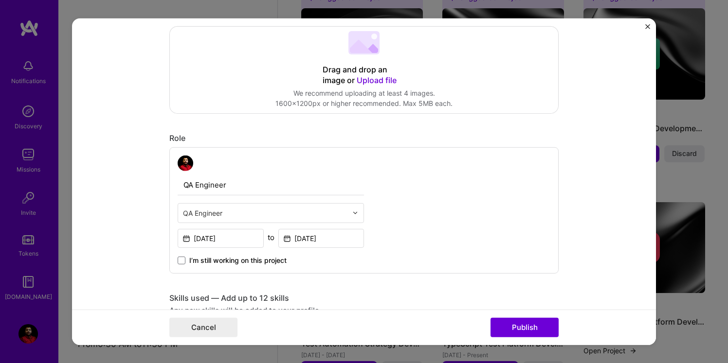
click at [404, 231] on div "QA Engineer option QA Engineer, selected. Select is focused ,type to refine lis…" at bounding box center [363, 210] width 389 height 127
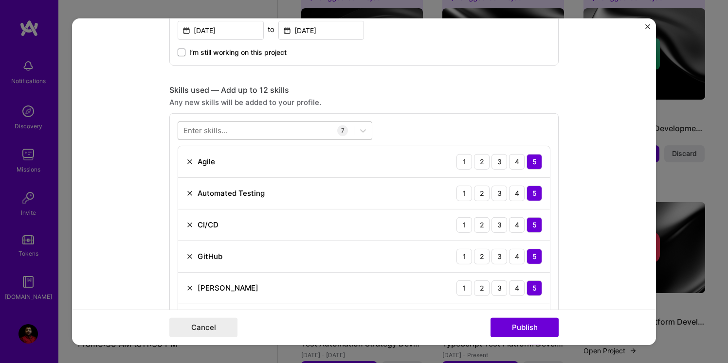
scroll to position [421, 0]
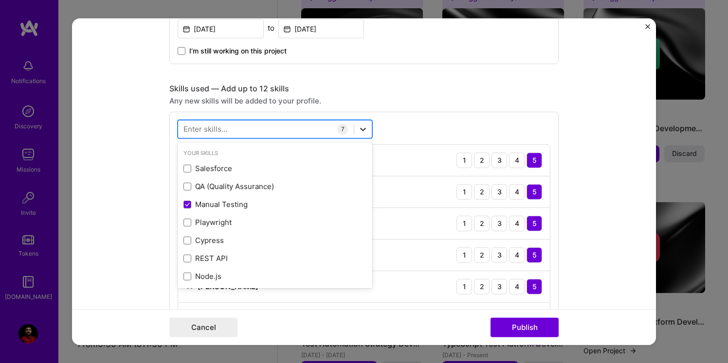
click at [361, 133] on icon at bounding box center [363, 129] width 10 height 10
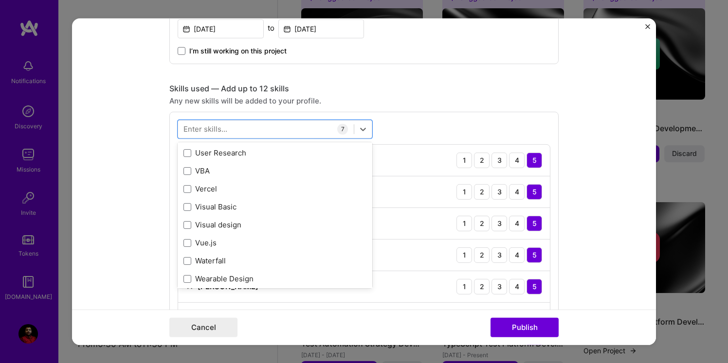
scroll to position [6702, 0]
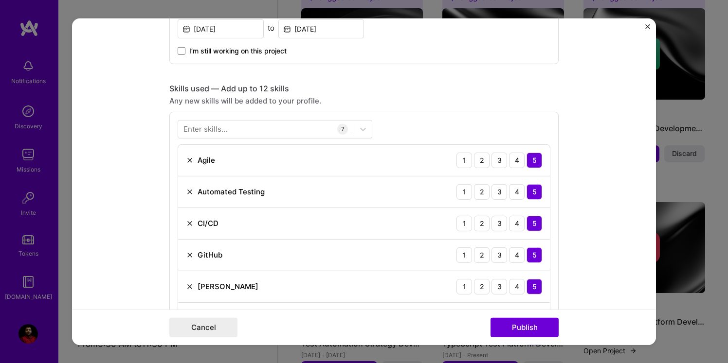
click at [446, 78] on div "Editing suggested project This project is suggested based on your LinkedIn, res…" at bounding box center [363, 307] width 389 height 1383
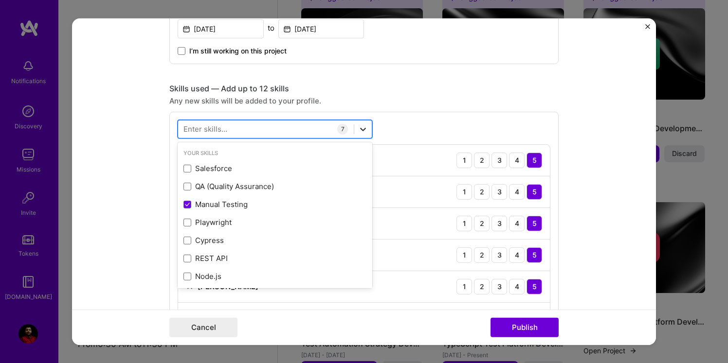
click at [363, 134] on icon at bounding box center [363, 129] width 10 height 10
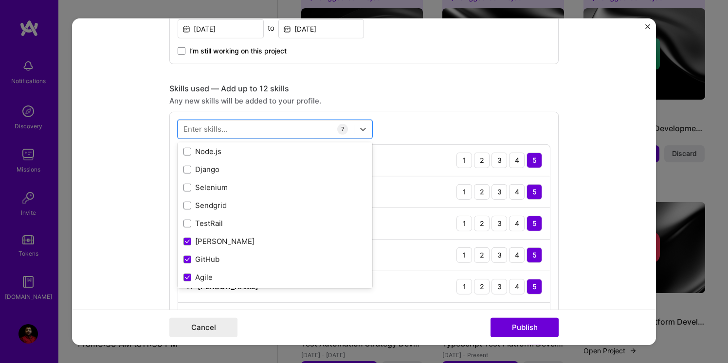
scroll to position [0, 0]
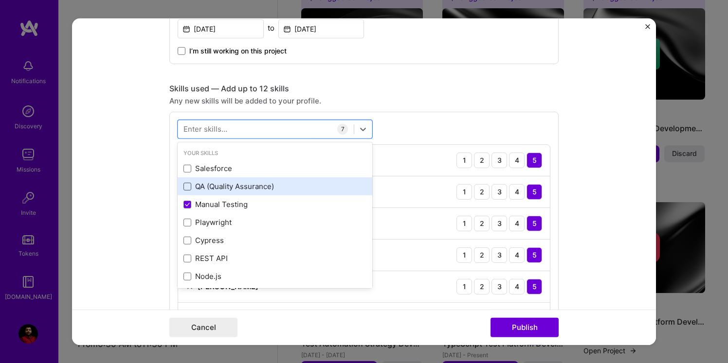
click at [188, 188] on span at bounding box center [187, 187] width 8 height 8
click at [0, 0] on input "checkbox" at bounding box center [0, 0] width 0 height 0
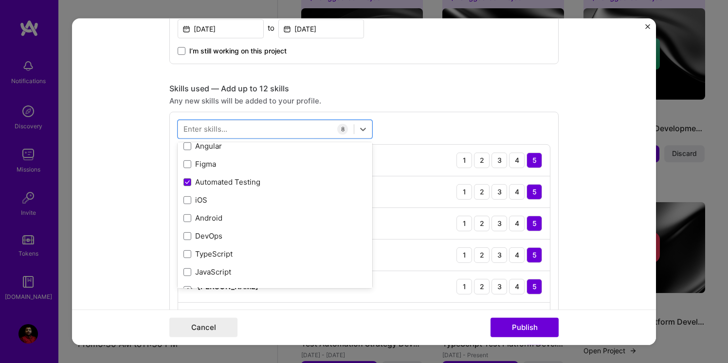
scroll to position [314, 0]
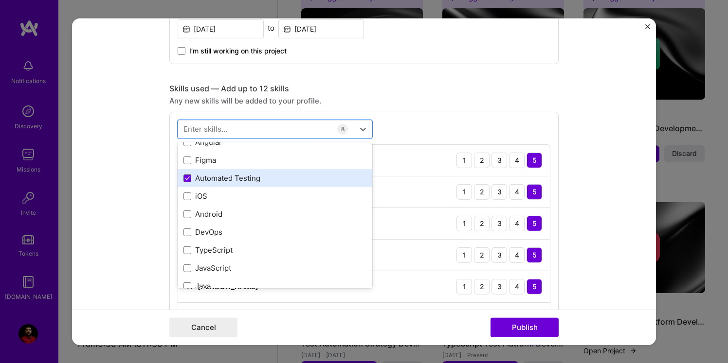
click at [187, 182] on span at bounding box center [187, 179] width 8 height 8
click at [0, 0] on input "checkbox" at bounding box center [0, 0] width 0 height 0
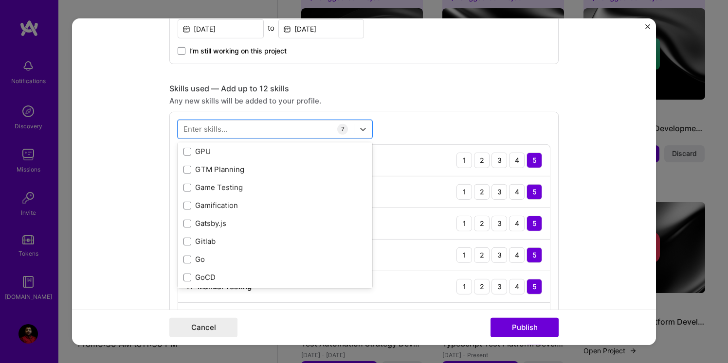
scroll to position [3228, 0]
click at [386, 118] on div "option Automated Testing, deselected. option GTM Planning focused, 0 of 2. 378 …" at bounding box center [363, 242] width 389 height 263
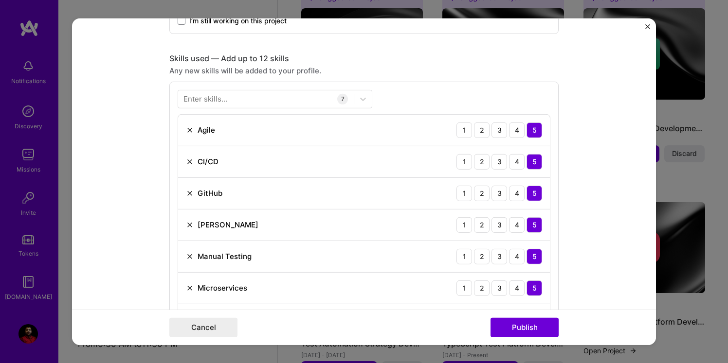
scroll to position [449, 0]
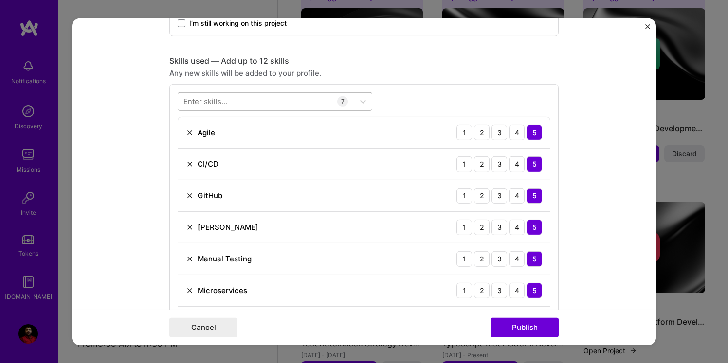
click at [247, 97] on div at bounding box center [266, 101] width 176 height 16
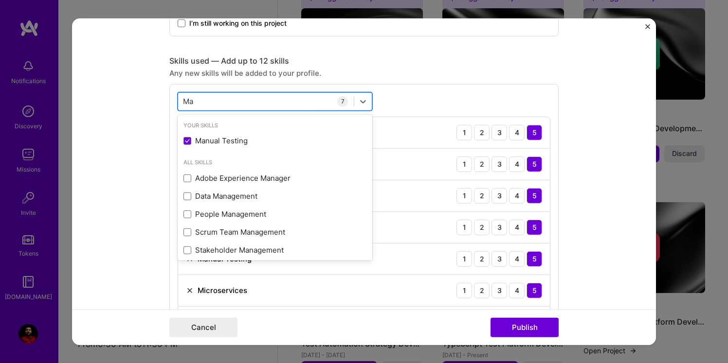
type input "M"
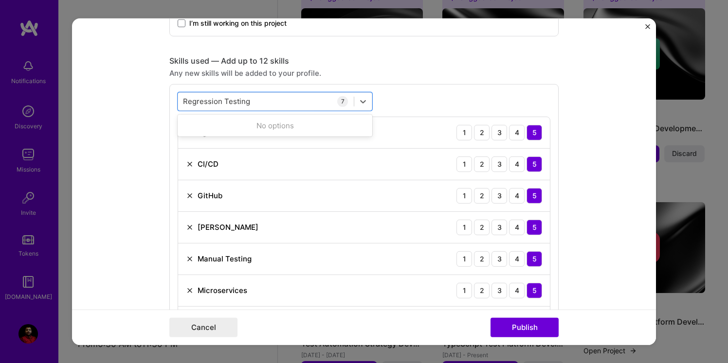
type input "Regression Testing"
click at [362, 102] on icon at bounding box center [363, 101] width 6 height 3
click at [412, 86] on div "option Automated Testing, deselected. Select is focused ,type to refine list, p…" at bounding box center [363, 215] width 389 height 263
click at [409, 106] on div "Regression Testing Regression Testing 7 Agile 1 2 3 4 5 CI/CD 1 2 3 4 5 GitHub …" at bounding box center [363, 215] width 389 height 263
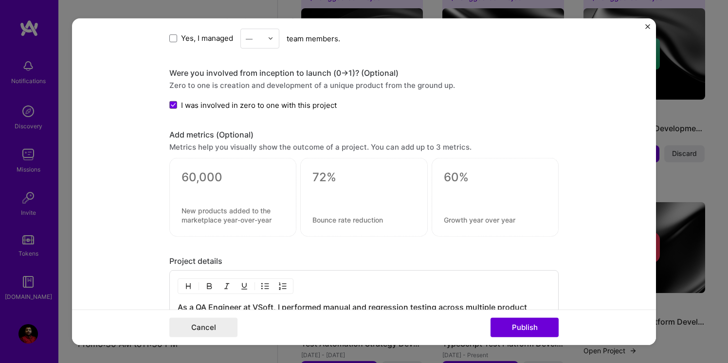
scroll to position [811, 0]
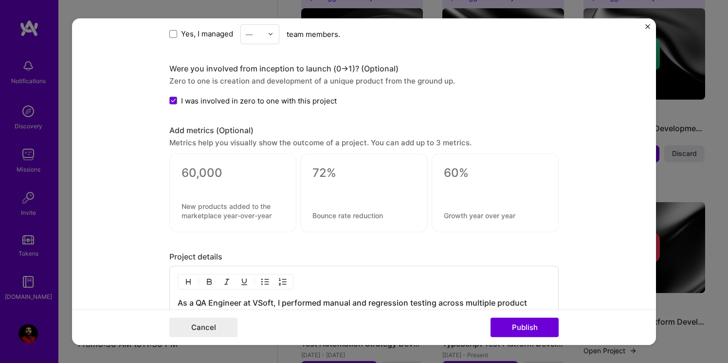
drag, startPoint x: 181, startPoint y: 200, endPoint x: 280, endPoint y: 221, distance: 101.1
click at [280, 221] on div at bounding box center [232, 193] width 127 height 79
click at [231, 198] on div at bounding box center [232, 193] width 127 height 79
drag, startPoint x: 182, startPoint y: 173, endPoint x: 277, endPoint y: 225, distance: 108.0
click at [277, 225] on div "0 / 30 characters" at bounding box center [232, 193] width 127 height 79
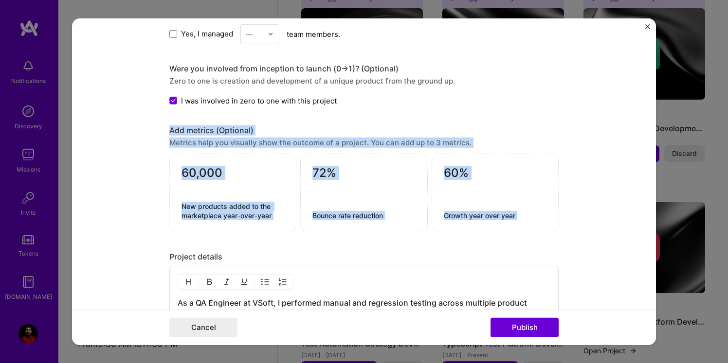
drag, startPoint x: 168, startPoint y: 129, endPoint x: 296, endPoint y: 241, distance: 170.0
click at [296, 241] on form "Editing suggested project This project is suggested based on your LinkedIn, res…" at bounding box center [364, 181] width 584 height 327
copy div "Add metrics (Optional) Metrics help you visually show the outcome of a project.…"
click at [158, 182] on form "Editing suggested project This project is suggested based on your LinkedIn, res…" at bounding box center [364, 181] width 584 height 327
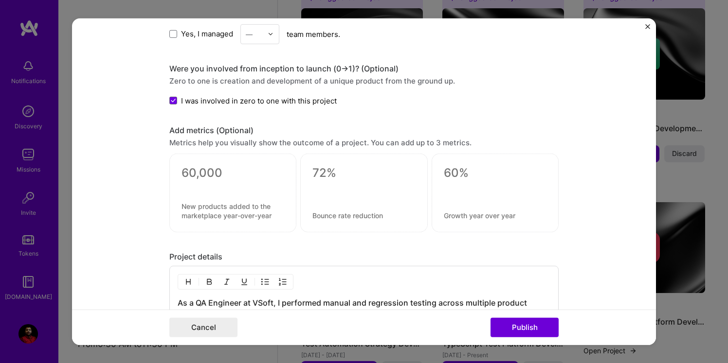
click at [202, 194] on div at bounding box center [232, 193] width 127 height 79
click at [223, 189] on div at bounding box center [233, 186] width 103 height 10
click at [264, 156] on div at bounding box center [232, 193] width 127 height 79
click at [264, 199] on div at bounding box center [232, 193] width 127 height 79
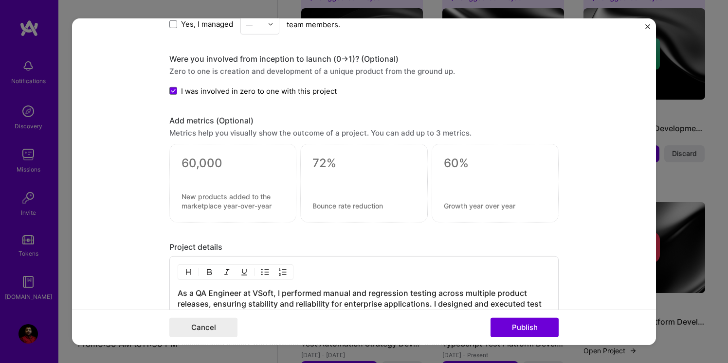
scroll to position [825, 0]
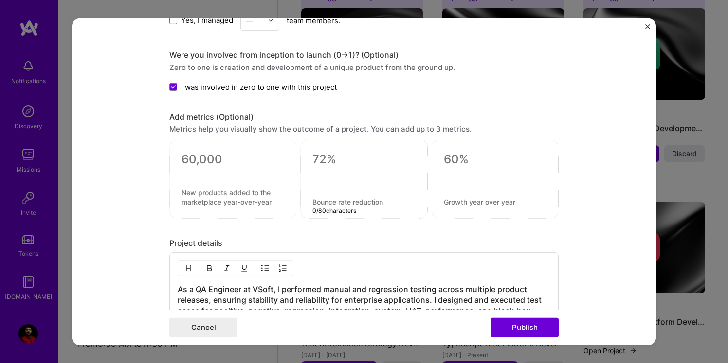
click at [344, 205] on textarea at bounding box center [363, 202] width 103 height 9
click at [228, 190] on textarea at bounding box center [233, 197] width 103 height 18
paste textarea
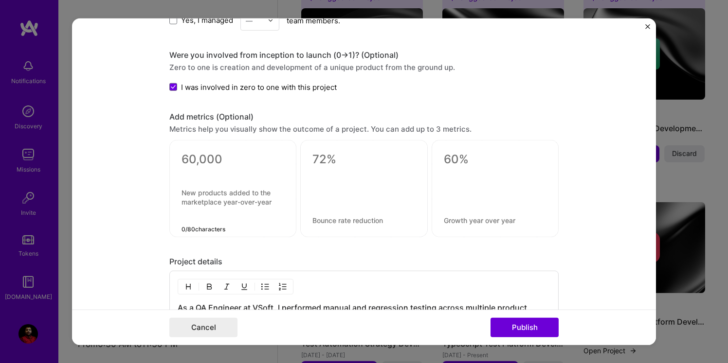
paste textarea "30% – Increase in defect detection coverage after implementing detailed test ca…"
drag, startPoint x: 207, startPoint y: 220, endPoint x: 321, endPoint y: 223, distance: 113.9
click at [321, 223] on div "30% – Increase in defect detection coverage after implementing detailed test ca…" at bounding box center [363, 188] width 389 height 97
click at [202, 193] on textarea "30% – Increase in defect detection coverage after implementing detailed test ca…" at bounding box center [233, 206] width 103 height 37
click at [197, 194] on textarea "30% –Increase in defect detection coverage after implementing detailed test case" at bounding box center [233, 206] width 103 height 37
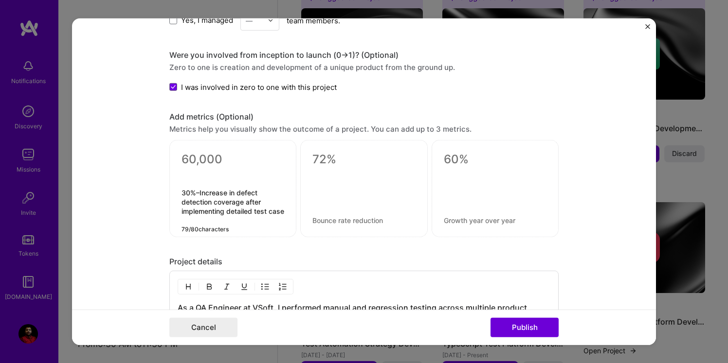
click at [200, 194] on textarea "30%–Increase in defect detection coverage after implementing detailed test case" at bounding box center [233, 206] width 103 height 37
click at [233, 224] on textarea "30% increase in defect detection coverage after implementing detailed test case" at bounding box center [233, 206] width 103 height 37
type textarea "30% increase in defect detection coverage after implementing detailed test cases"
click at [324, 169] on div at bounding box center [363, 188] width 127 height 97
click at [329, 224] on textarea at bounding box center [363, 220] width 103 height 9
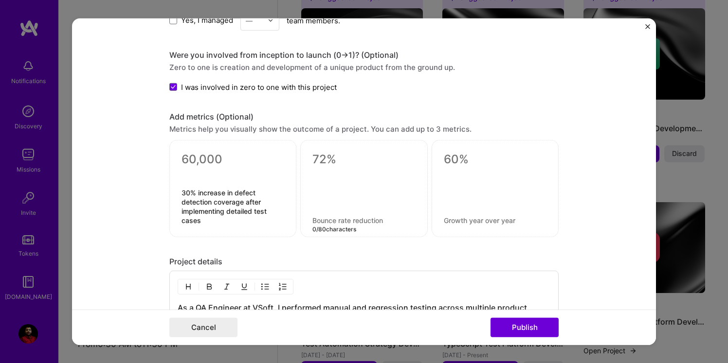
paste textarea "25% → Reduction in post-release defects"
click at [334, 209] on textarea "25% → Reduction in post-release defects" at bounding box center [363, 216] width 103 height 18
click at [345, 224] on textarea "25% Reduction in post-release defects" at bounding box center [363, 216] width 103 height 18
type textarea "25% Reduction in post-release defects."
click at [475, 240] on div "Editing suggested project This project is suggested based on your LinkedIn, res…" at bounding box center [363, 9] width 389 height 1593
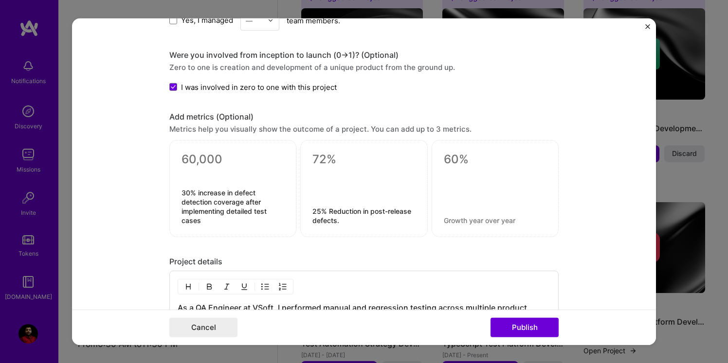
click at [459, 219] on textarea at bounding box center [495, 220] width 103 height 9
paste textarea "40% (Faster release cycles),"
click at [464, 222] on textarea "40% (Faster release cycles)," at bounding box center [495, 220] width 103 height 9
click at [462, 217] on textarea "40% (Faster release cycles)," at bounding box center [495, 220] width 103 height 9
click at [537, 218] on textarea "40% Faster release cycles)," at bounding box center [495, 220] width 103 height 9
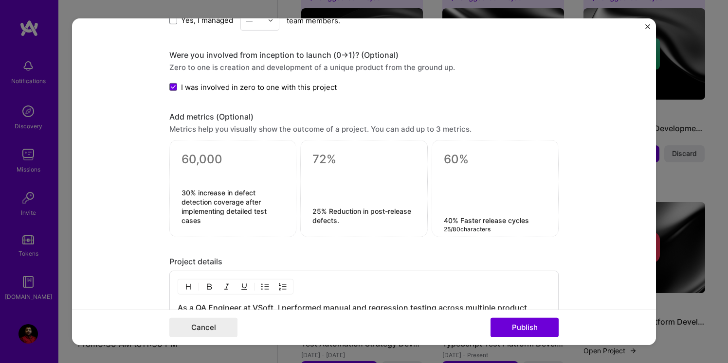
type textarea "40% Faster release cycles"
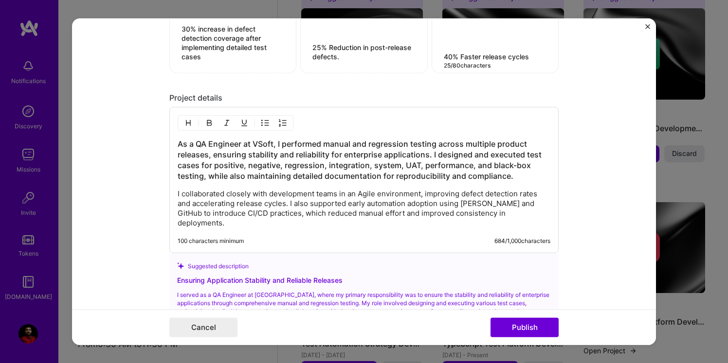
scroll to position [1003, 0]
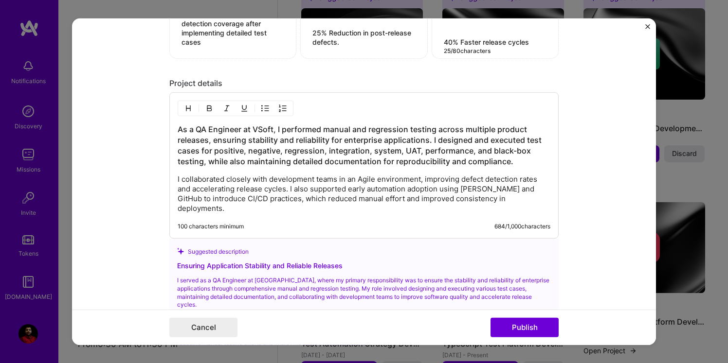
click at [262, 131] on h3 "As a QA Engineer at VSoft, I performed manual and regression testing across mul…" at bounding box center [364, 145] width 373 height 43
click at [258, 136] on h3 "As a QA Engineer at Soft, I performed manual and regression testing across mult…" at bounding box center [364, 145] width 373 height 43
click at [253, 129] on h3 "As a QA Engineer at Soft, I performed manual and regression testing across mult…" at bounding box center [364, 145] width 373 height 43
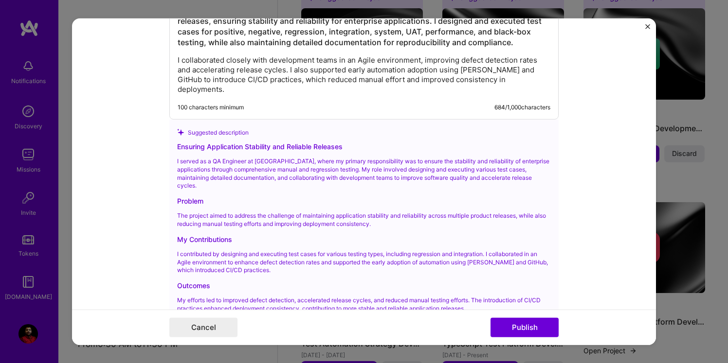
scroll to position [1134, 0]
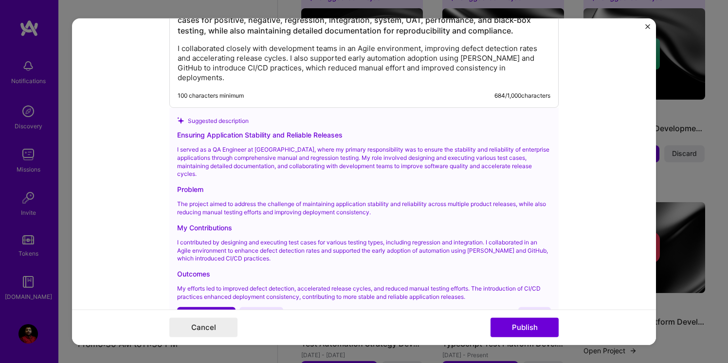
click at [199, 311] on span "Use suggestion" at bounding box center [206, 316] width 51 height 10
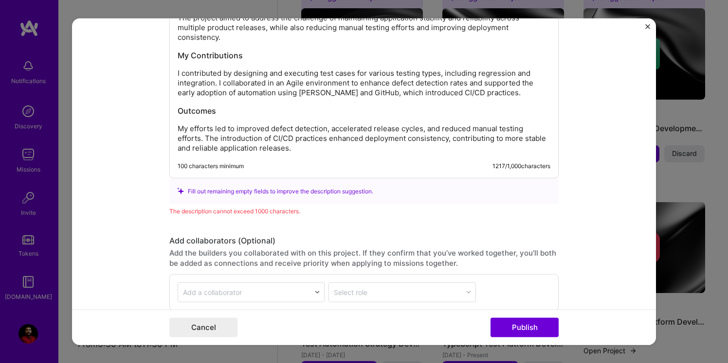
scroll to position [1287, 0]
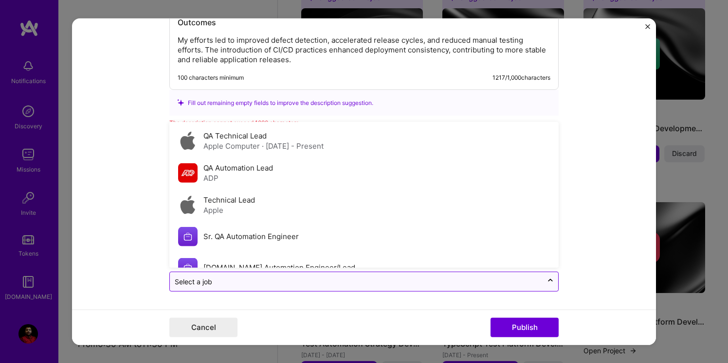
click at [228, 286] on input "text" at bounding box center [356, 282] width 363 height 10
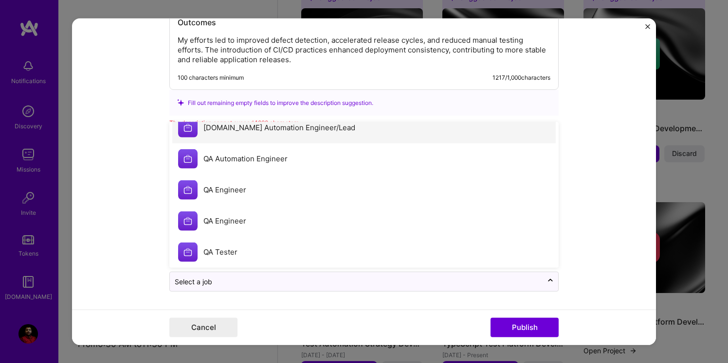
scroll to position [143, 0]
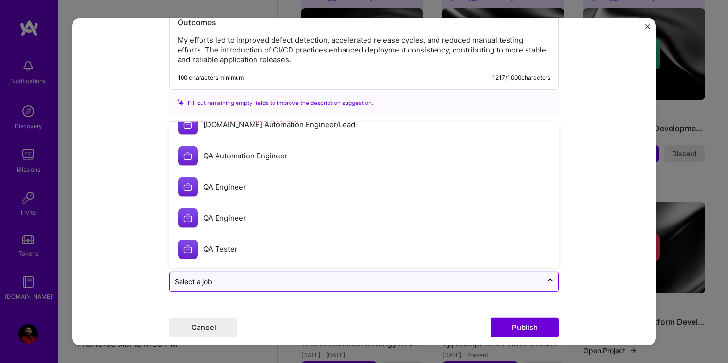
click at [205, 287] on div at bounding box center [356, 282] width 363 height 12
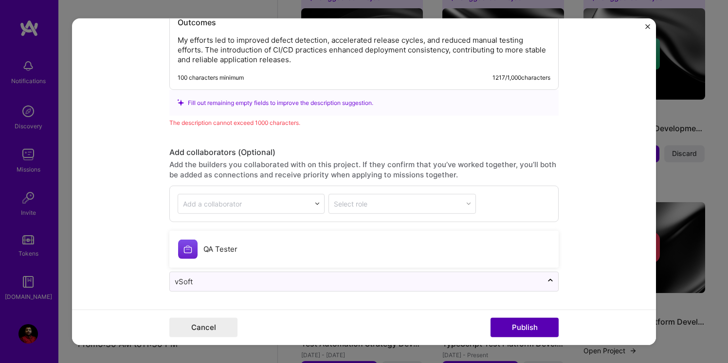
type input "vSoft"
click at [525, 332] on button "Publish" at bounding box center [525, 327] width 68 height 19
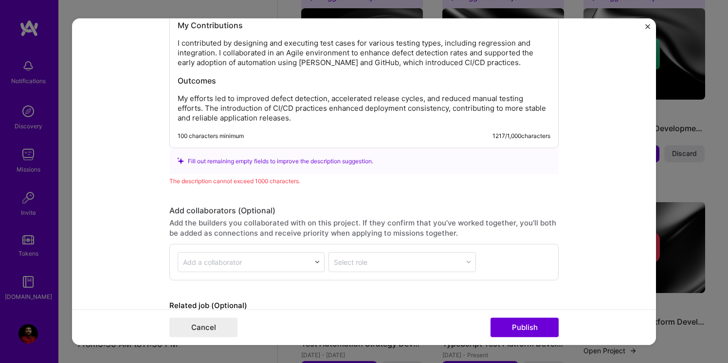
scroll to position [1338, 0]
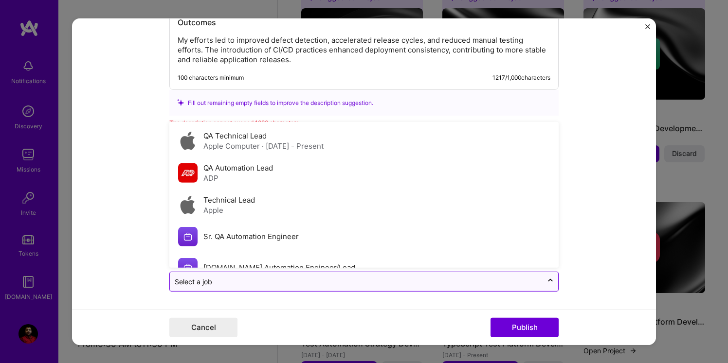
click at [210, 283] on div "Select a job" at bounding box center [193, 282] width 37 height 10
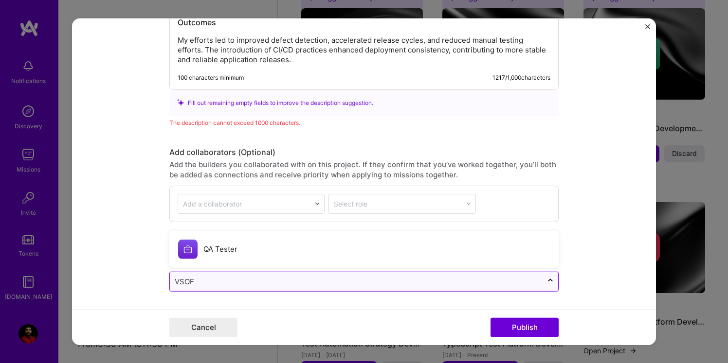
type input "VSOFT"
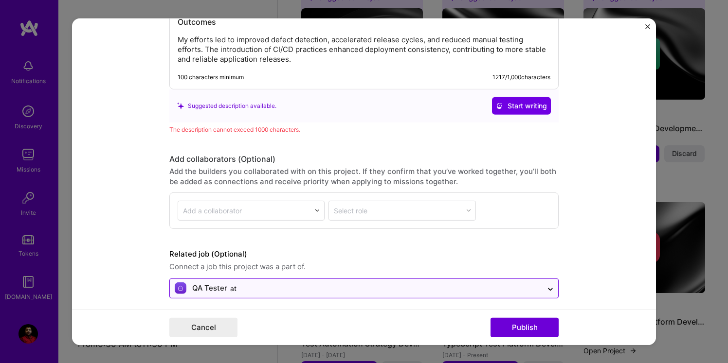
scroll to position [1345, 0]
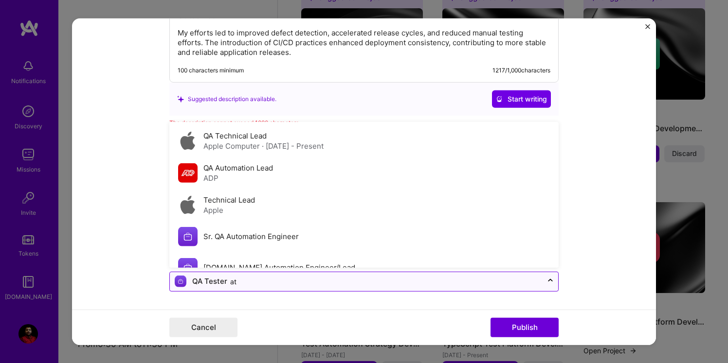
click at [260, 280] on input "text" at bounding box center [356, 282] width 363 height 10
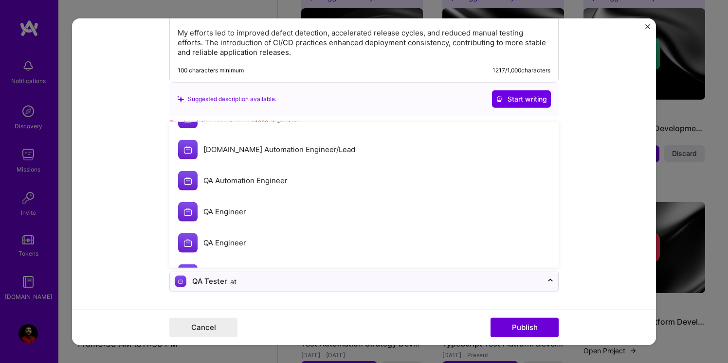
scroll to position [143, 0]
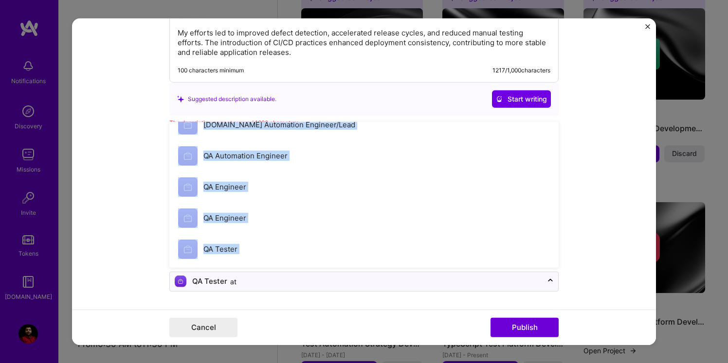
click at [299, 309] on form "Editing suggested project This project is suggested based on your LinkedIn, res…" at bounding box center [364, 181] width 584 height 327
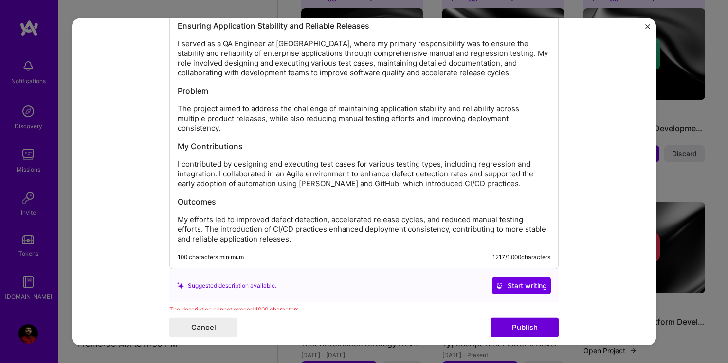
scroll to position [1345, 0]
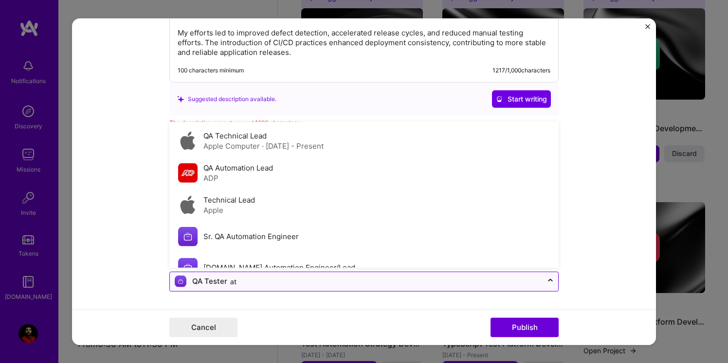
drag, startPoint x: 205, startPoint y: 279, endPoint x: 265, endPoint y: 283, distance: 60.5
click at [265, 283] on div "QA Tester at" at bounding box center [356, 282] width 373 height 19
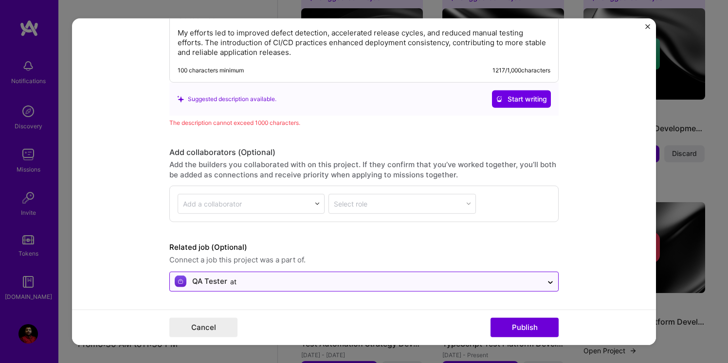
click at [229, 279] on div "QA Tester at" at bounding box center [215, 282] width 47 height 10
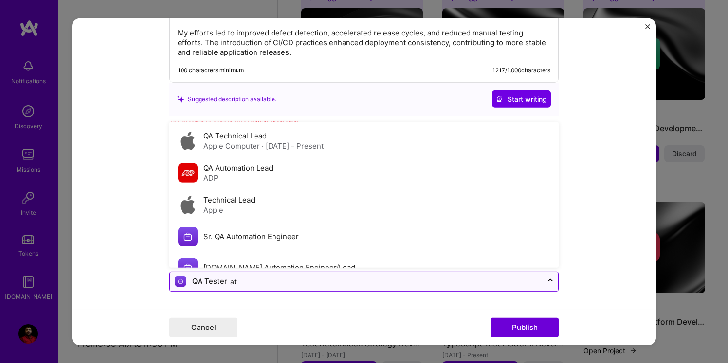
click at [228, 281] on div "QA Tester at" at bounding box center [215, 282] width 47 height 10
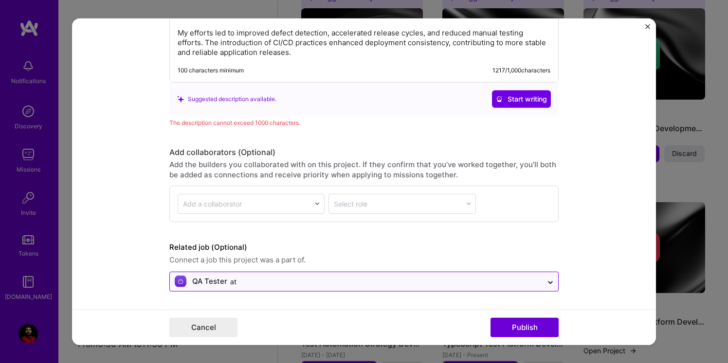
click at [238, 281] on div "QA Tester at" at bounding box center [215, 282] width 47 height 10
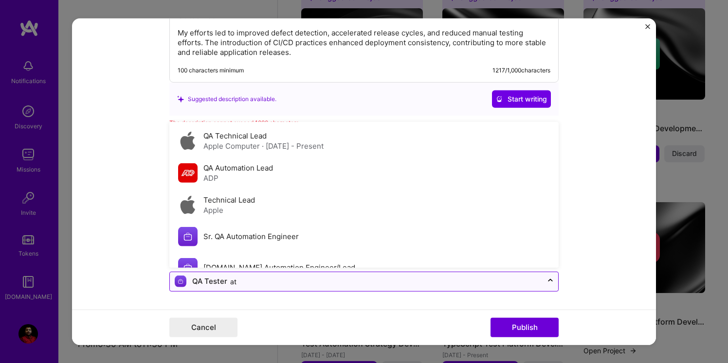
click at [277, 283] on input "text" at bounding box center [356, 282] width 363 height 10
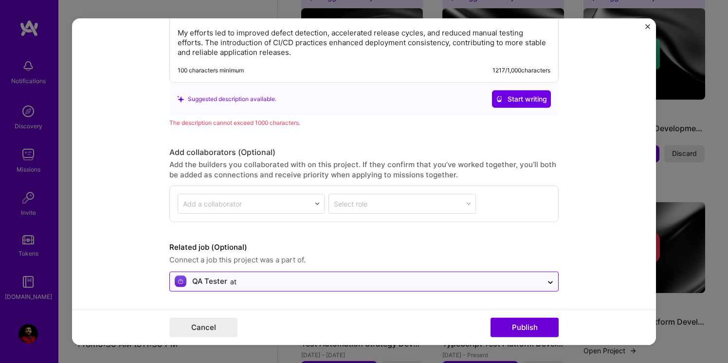
click at [519, 288] on div "QA Tester at" at bounding box center [356, 282] width 373 height 19
click at [181, 283] on img at bounding box center [181, 282] width 12 height 12
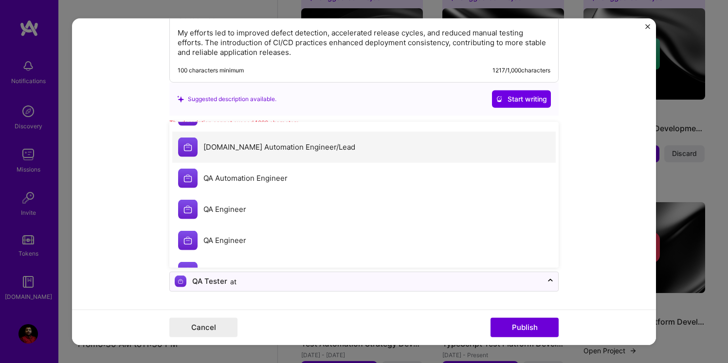
scroll to position [143, 0]
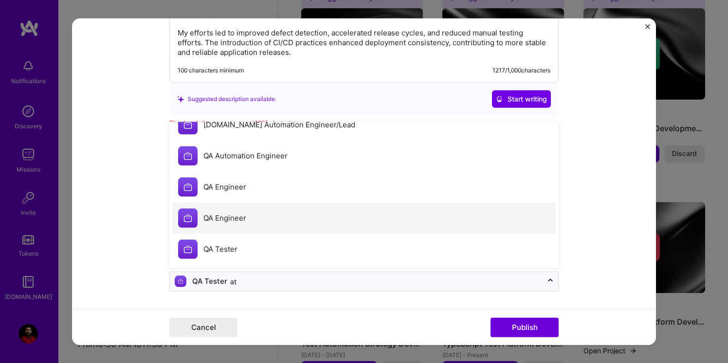
click at [232, 216] on label "QA Engineer" at bounding box center [224, 218] width 43 height 9
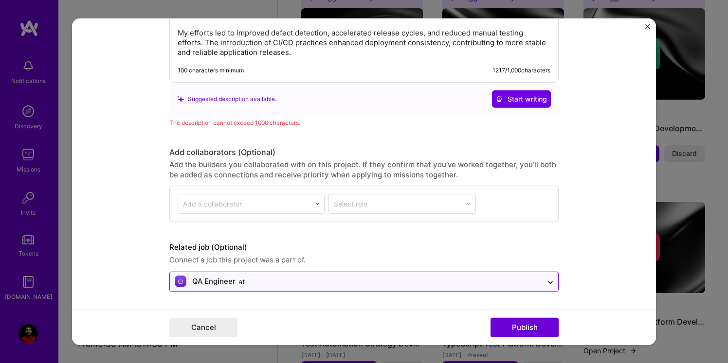
click at [255, 279] on input "text" at bounding box center [356, 282] width 363 height 10
click at [243, 287] on div "at" at bounding box center [241, 282] width 6 height 10
click at [541, 277] on div "QA Engineer at" at bounding box center [356, 282] width 373 height 19
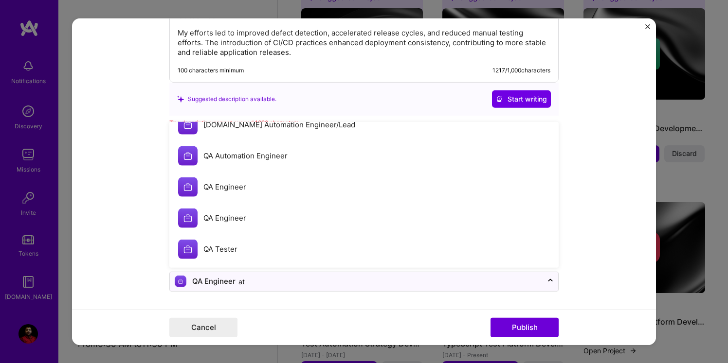
scroll to position [0, 0]
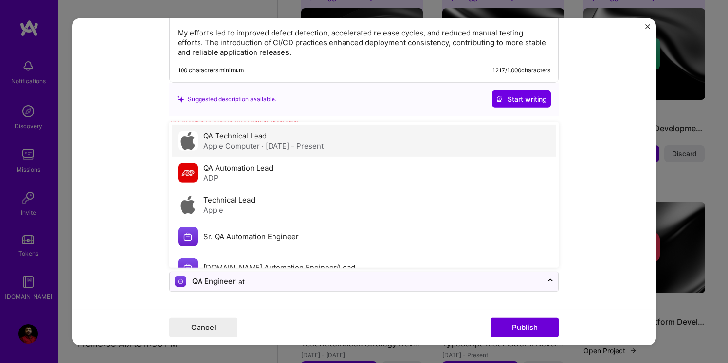
click at [362, 132] on div "QA Technical Lead Apple Computer · May 2021 - Present" at bounding box center [363, 141] width 383 height 32
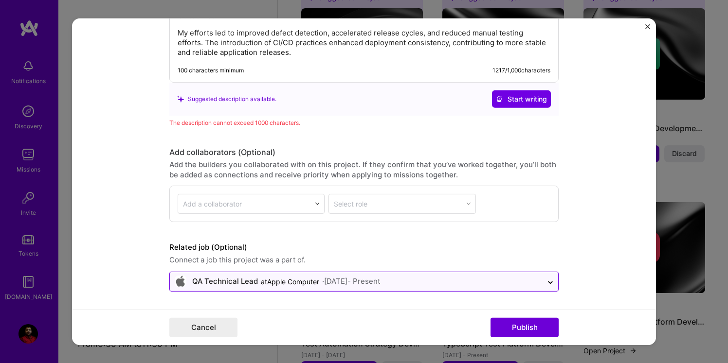
click at [310, 285] on div "at Apple Computer" at bounding box center [290, 282] width 58 height 10
click at [546, 279] on div at bounding box center [551, 282] width 16 height 16
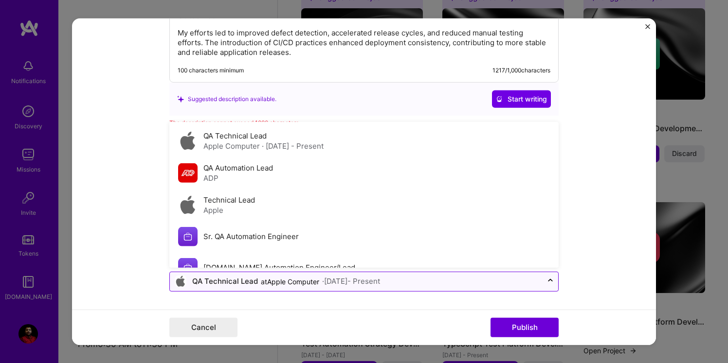
click at [437, 282] on input "text" at bounding box center [356, 282] width 363 height 10
click at [536, 284] on input "text" at bounding box center [356, 282] width 363 height 10
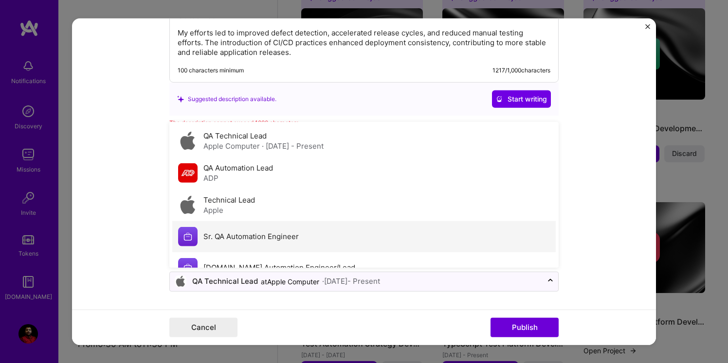
scroll to position [143, 0]
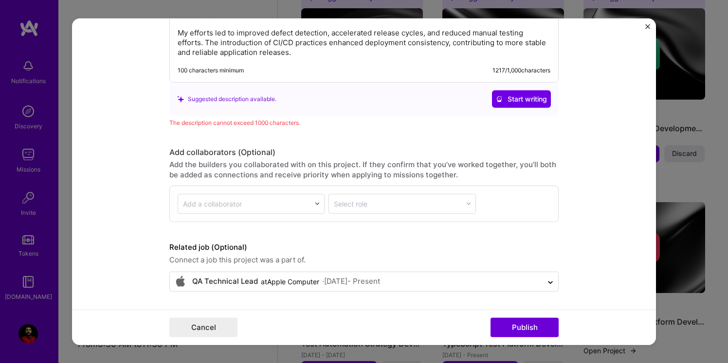
click at [606, 90] on form "Editing suggested project This project is suggested based on your LinkedIn, res…" at bounding box center [364, 181] width 584 height 327
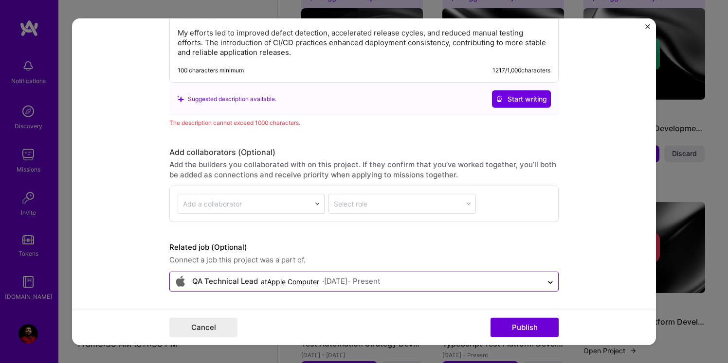
click at [418, 276] on div at bounding box center [356, 282] width 363 height 12
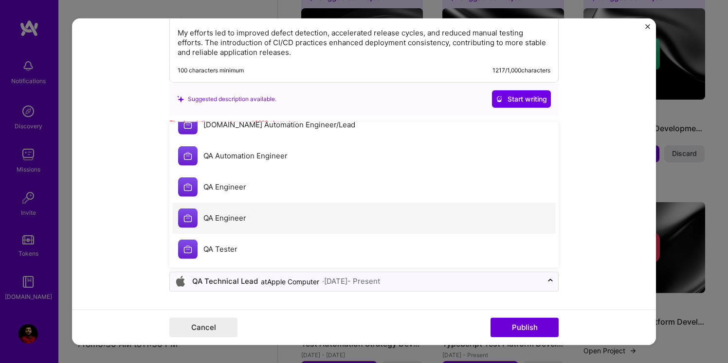
click at [264, 215] on div "QA Engineer" at bounding box center [363, 218] width 383 height 31
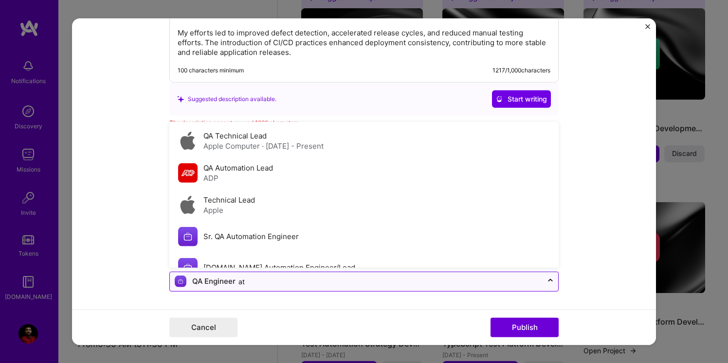
click at [243, 284] on div "at" at bounding box center [241, 282] width 6 height 10
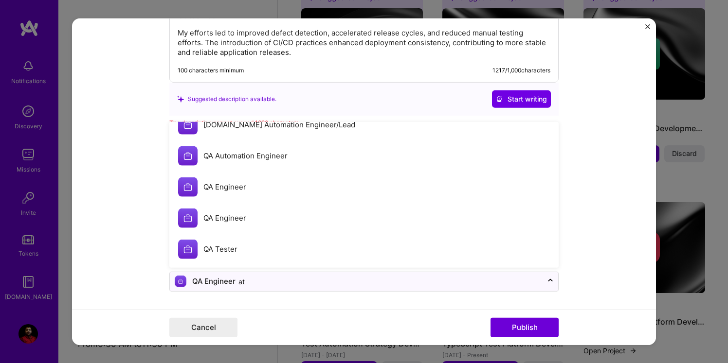
click at [599, 198] on form "Editing suggested project This project is suggested based on your LinkedIn, res…" at bounding box center [364, 181] width 584 height 327
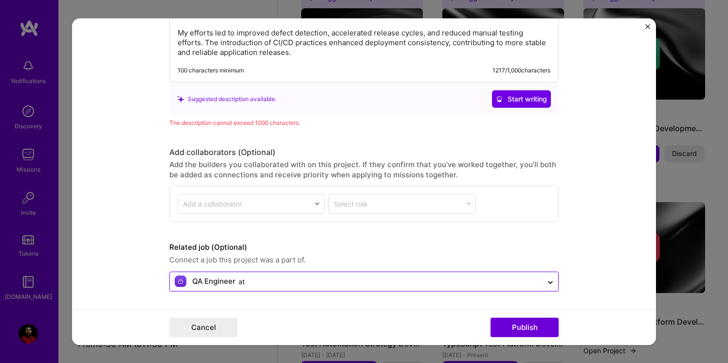
click at [312, 278] on input "text" at bounding box center [356, 282] width 363 height 10
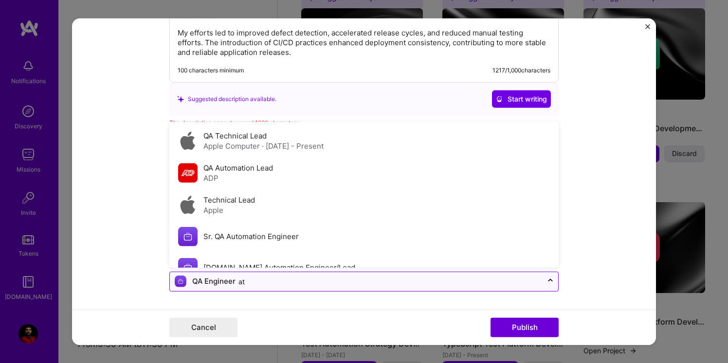
click at [312, 278] on input "text" at bounding box center [356, 282] width 363 height 10
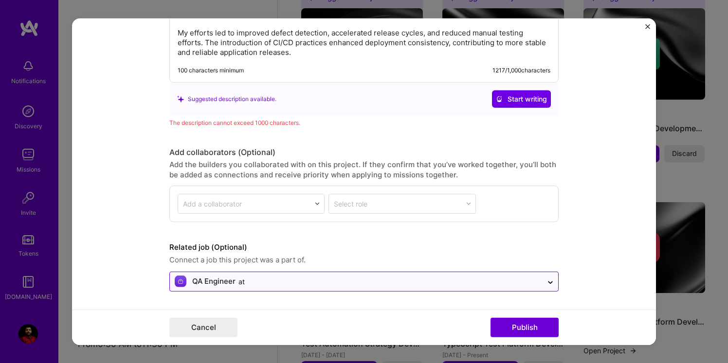
click at [243, 281] on div "at" at bounding box center [241, 282] width 6 height 10
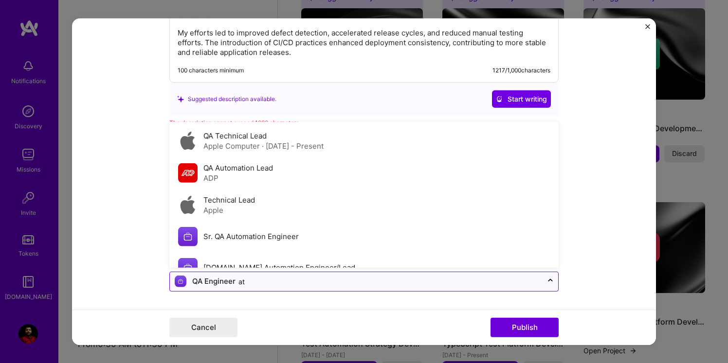
click at [244, 280] on div "at" at bounding box center [241, 282] width 6 height 10
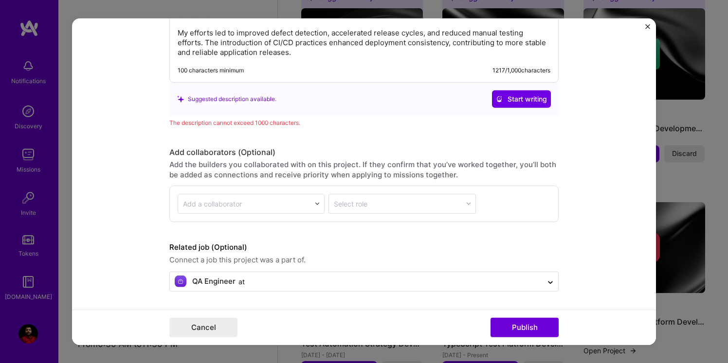
click at [594, 162] on form "Editing suggested project This project is suggested based on your LinkedIn, res…" at bounding box center [364, 181] width 584 height 327
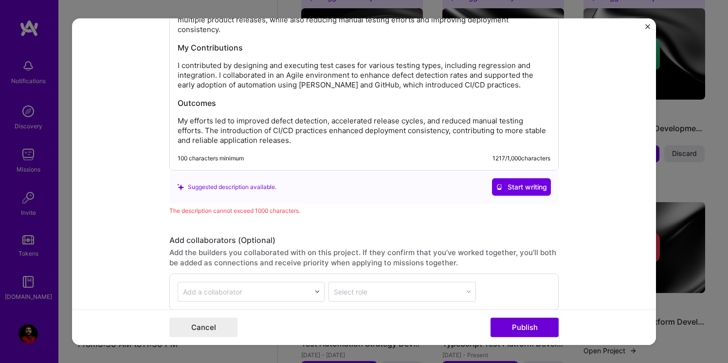
scroll to position [1256, 0]
click at [178, 122] on p "My efforts led to improved defect detection, accelerated release cycles, and re…" at bounding box center [364, 131] width 373 height 29
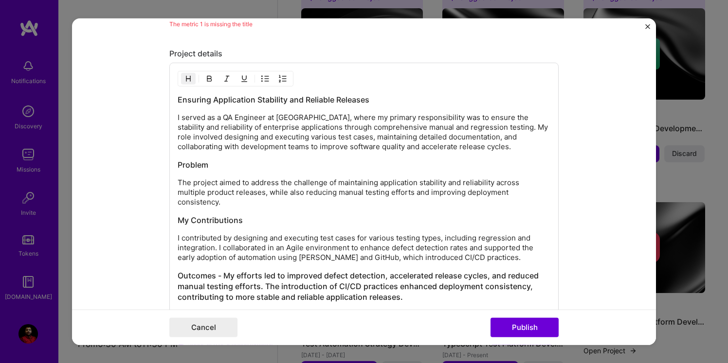
scroll to position [1078, 0]
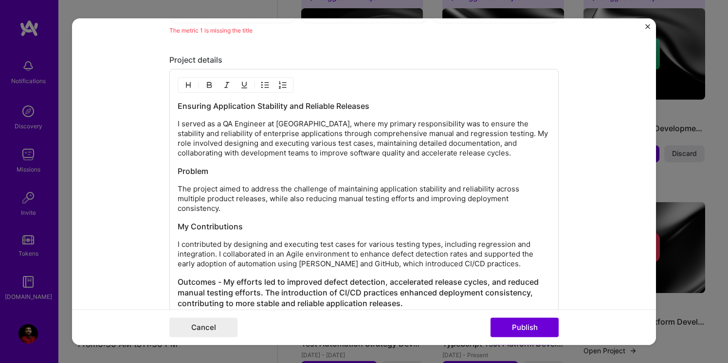
click at [178, 246] on p "I contributed by designing and executing test cases for various testing types, …" at bounding box center [364, 254] width 373 height 29
click at [177, 244] on div "Ensuring Application Stability and Reliable Releases I served as a QA Engineer …" at bounding box center [363, 201] width 389 height 265
click at [187, 246] on p "I contributed by designing and executing test cases for various testing types, …" at bounding box center [364, 254] width 373 height 29
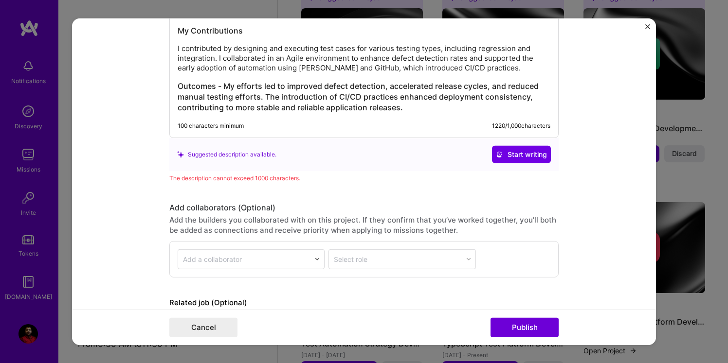
scroll to position [1273, 0]
click at [408, 129] on div "100 characters minimum 1220 / 1,000 characters" at bounding box center [364, 127] width 373 height 8
click at [411, 112] on h3 "Outcomes - My efforts led to improved defect detection, accelerated release cyc…" at bounding box center [364, 98] width 373 height 32
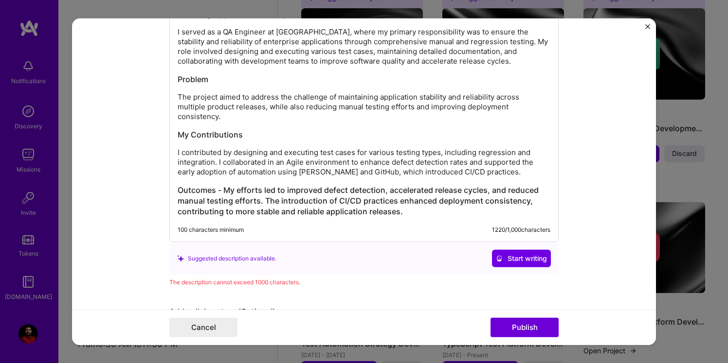
scroll to position [1151, 0]
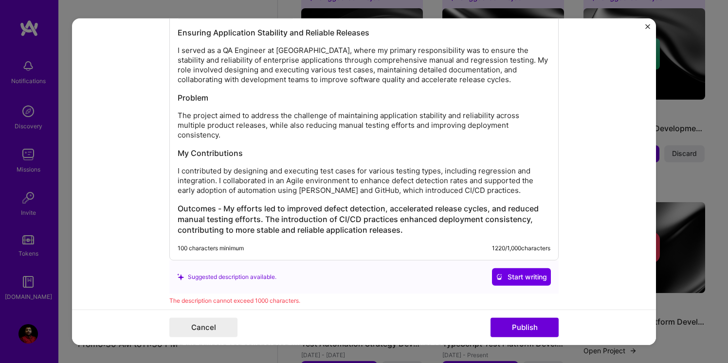
click at [178, 117] on p "The project aimed to address the challenge of maintaining application stability…" at bounding box center [364, 125] width 373 height 29
click at [226, 100] on h3 "Problem" at bounding box center [364, 97] width 373 height 11
click at [177, 115] on div "Ensuring Application Stability and Reliable Releases I served as a QA Engineer …" at bounding box center [363, 128] width 389 height 265
click at [180, 115] on p "The project aimed to address the challenge of maintaining application stability…" at bounding box center [364, 125] width 373 height 29
click at [241, 96] on h3 "Problem" at bounding box center [364, 97] width 373 height 11
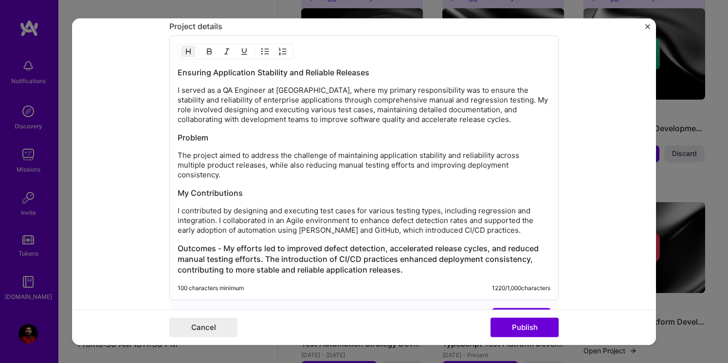
scroll to position [1092, 0]
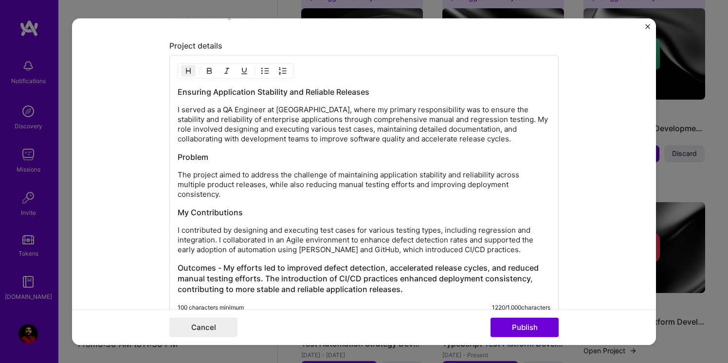
click at [177, 108] on div "Ensuring Application Stability and Reliable Releases I served as a QA Engineer …" at bounding box center [363, 187] width 389 height 265
click at [178, 110] on p "I served as a QA Engineer at VSoft, where my primary responsibility was to ensu…" at bounding box center [364, 124] width 373 height 39
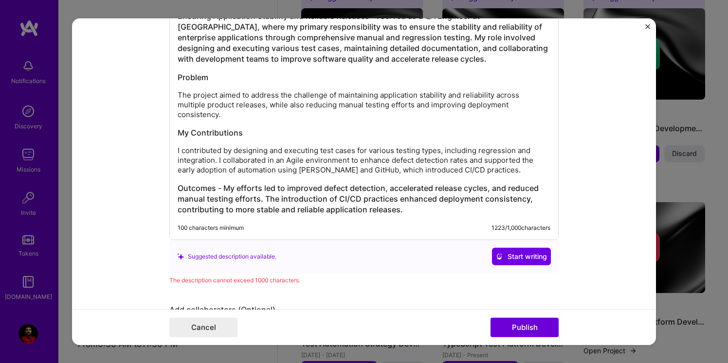
scroll to position [1178, 0]
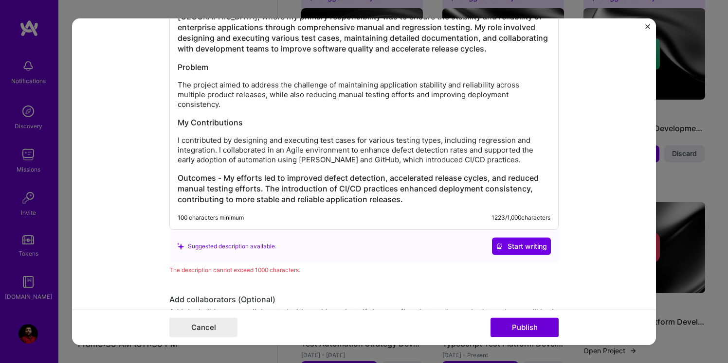
click at [179, 87] on p "The project aimed to address the challenge of maintaining application stability…" at bounding box center [364, 94] width 373 height 29
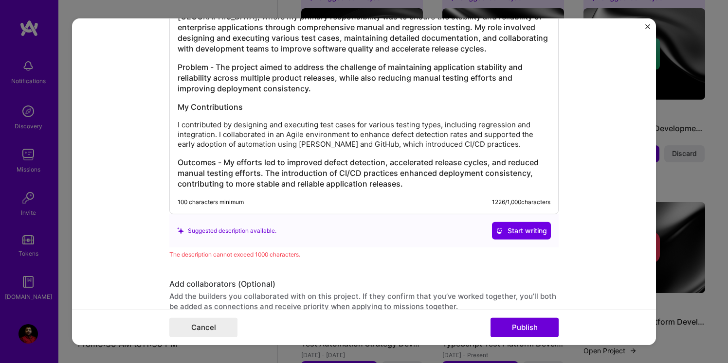
click at [178, 127] on p "I contributed by designing and executing test cases for various testing types, …" at bounding box center [364, 134] width 373 height 29
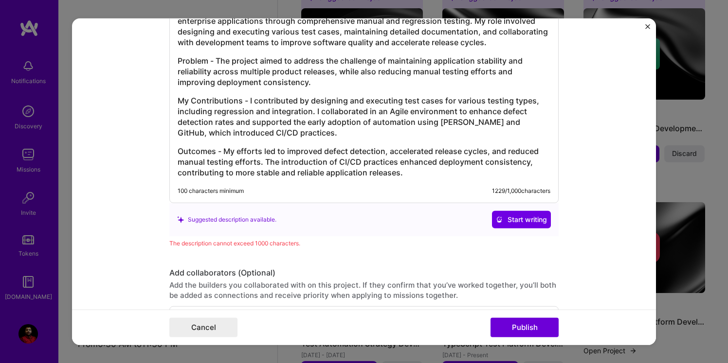
scroll to position [1192, 0]
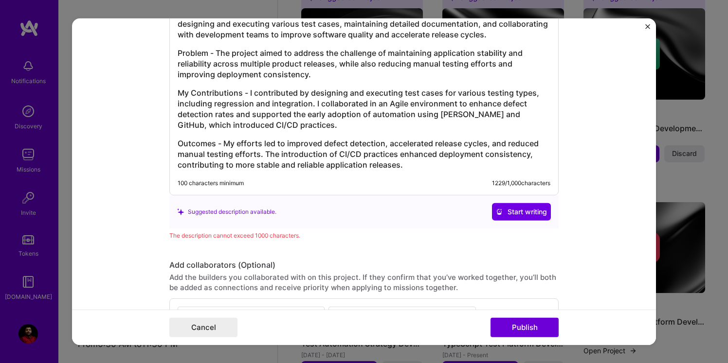
click at [422, 177] on div "Ensuring Application Stability and Reliable Releases - I served as a QA Enginee…" at bounding box center [363, 75] width 389 height 241
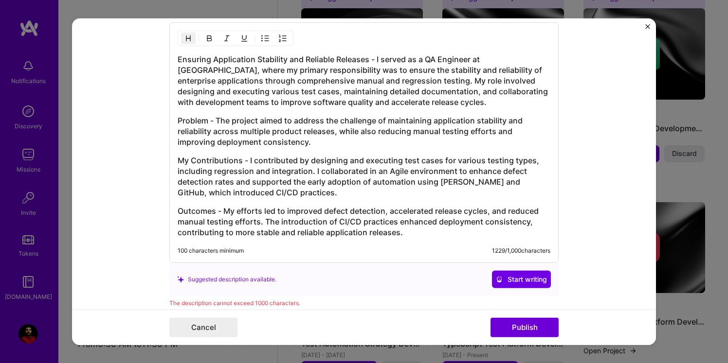
scroll to position [1122, 0]
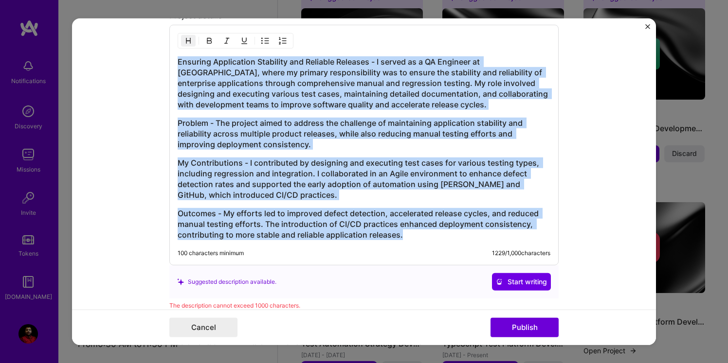
drag, startPoint x: 178, startPoint y: 61, endPoint x: 294, endPoint y: 276, distance: 244.7
click at [294, 276] on div "Project details Ensuring Application Stability and Reliable Releases - I served…" at bounding box center [363, 161] width 389 height 300
copy div "Ensuring Application Stability and Reliable Releases - I served as a QA Enginee…"
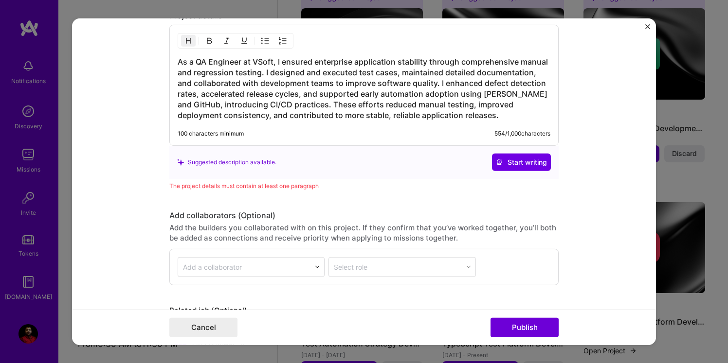
click at [223, 163] on div "Suggested description available." at bounding box center [226, 162] width 99 height 10
click at [177, 163] on icon at bounding box center [180, 162] width 7 height 7
click at [258, 180] on div "Project details As a QA Engineer at VSoft, I ensured enterprise application sta…" at bounding box center [363, 101] width 389 height 181
click at [259, 191] on div "The project details must contain at least one paragraph" at bounding box center [363, 186] width 389 height 10
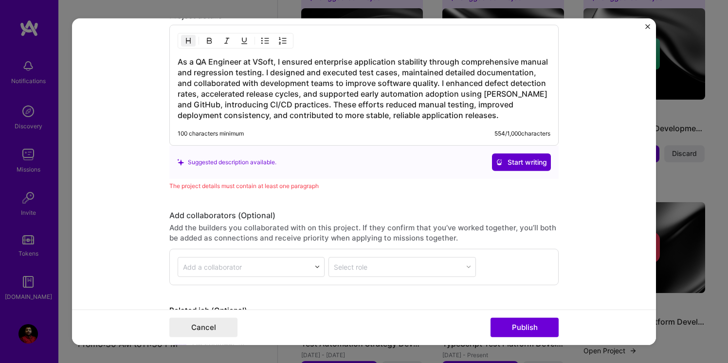
click at [508, 163] on span "Start writing" at bounding box center [521, 163] width 51 height 10
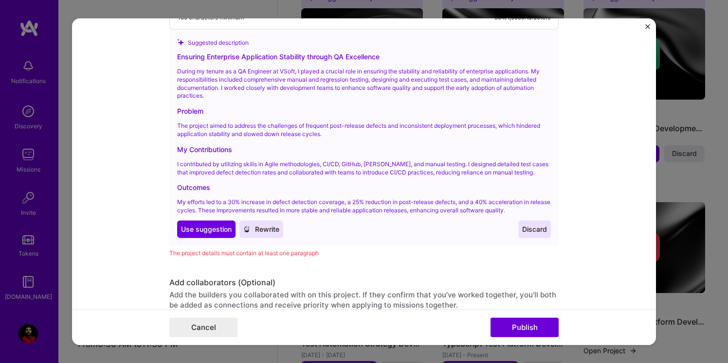
scroll to position [1239, 0]
click at [192, 230] on span "Use suggestion" at bounding box center [206, 229] width 51 height 10
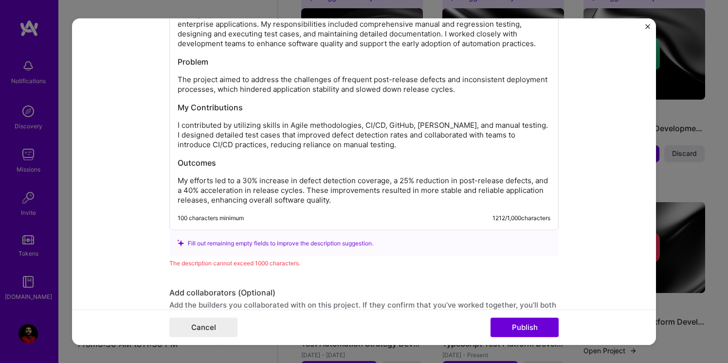
scroll to position [1188, 0]
drag, startPoint x: 173, startPoint y: 160, endPoint x: 253, endPoint y: 196, distance: 87.6
click at [253, 196] on div "Ensuring Enterprise Application Stability through QA Excellence During my tenur…" at bounding box center [363, 94] width 389 height 271
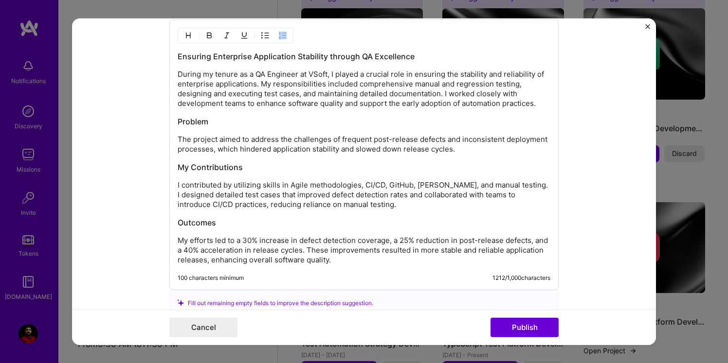
scroll to position [1134, 0]
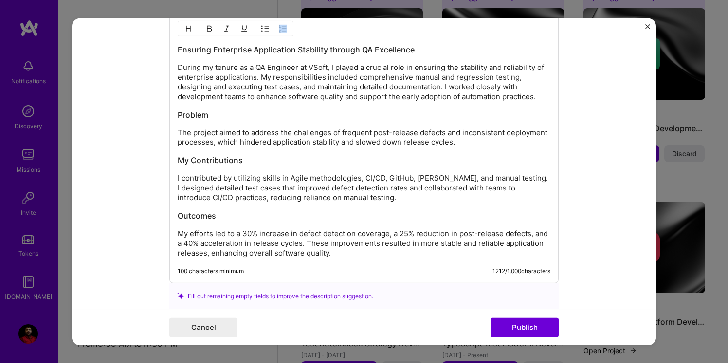
drag, startPoint x: 177, startPoint y: 49, endPoint x: 277, endPoint y: 128, distance: 128.5
click at [277, 128] on div "Ensuring Enterprise Application Stability through QA Excellence During my tenur…" at bounding box center [363, 148] width 389 height 271
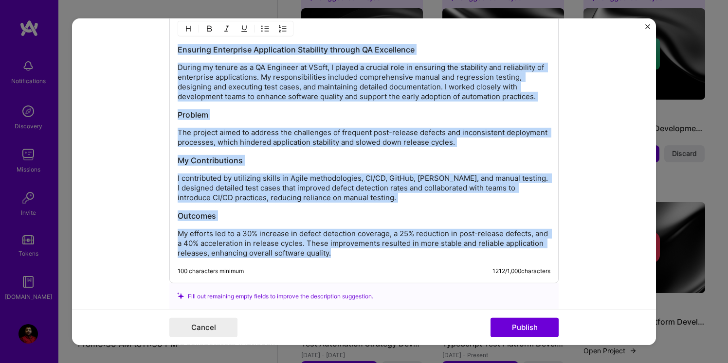
drag, startPoint x: 179, startPoint y: 49, endPoint x: 352, endPoint y: 280, distance: 288.9
click at [352, 280] on div "Ensuring Enterprise Application Stability through QA Excellence During my tenur…" at bounding box center [363, 148] width 389 height 271
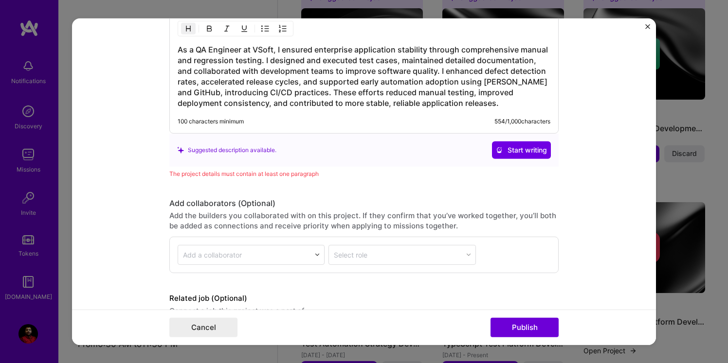
click at [466, 110] on div "As a QA Engineer at VSoft, I ensured enterprise application stability through c…" at bounding box center [363, 73] width 389 height 121
click at [523, 148] on span "Start writing" at bounding box center [521, 150] width 51 height 10
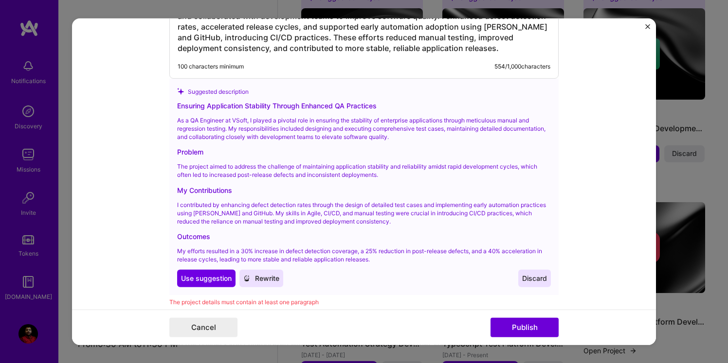
scroll to position [1191, 0]
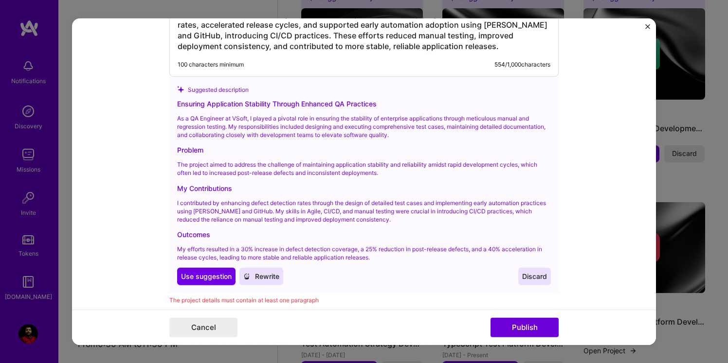
click at [272, 279] on span "Rewrite" at bounding box center [261, 277] width 36 height 10
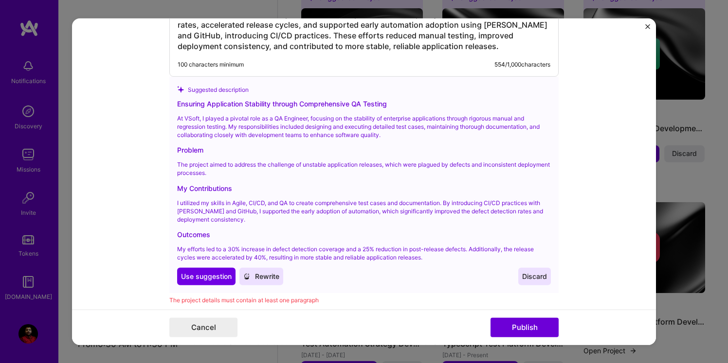
click at [266, 278] on span "Rewrite" at bounding box center [261, 277] width 36 height 10
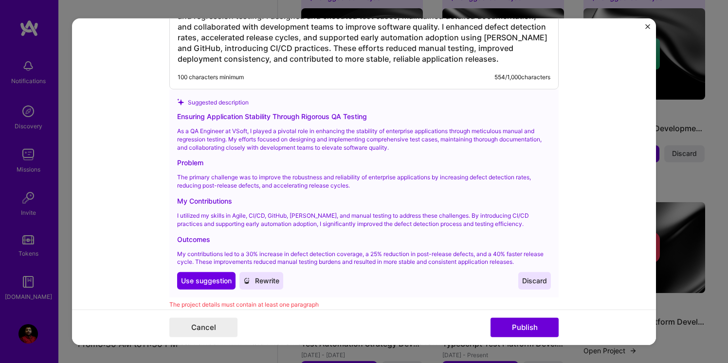
scroll to position [1194, 0]
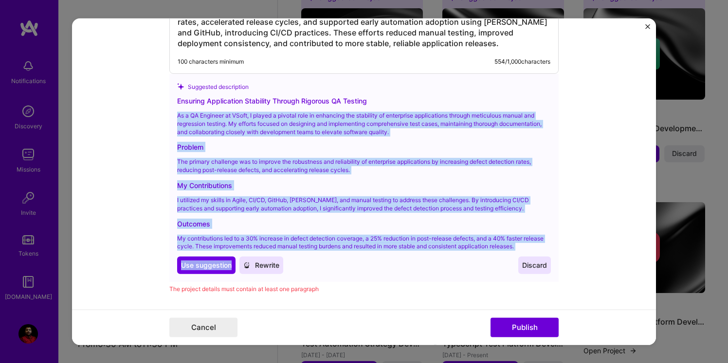
drag, startPoint x: 175, startPoint y: 109, endPoint x: 359, endPoint y: 256, distance: 235.1
click at [359, 256] on div "Suggested description Ensuring Application Stability Through Rigorous QA Testin…" at bounding box center [363, 178] width 389 height 208
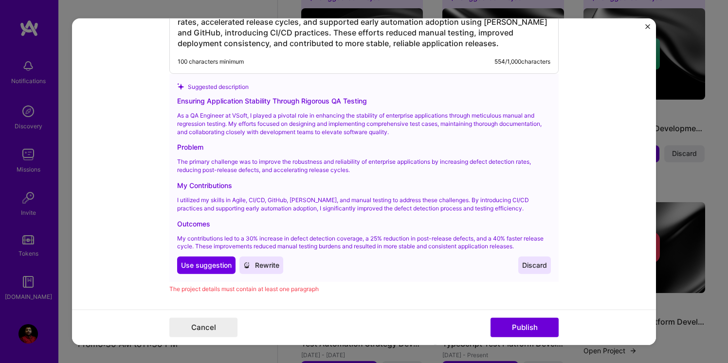
click at [421, 263] on div "Use Use suggestion Rewrite Discard" at bounding box center [364, 266] width 374 height 18
click at [205, 264] on span "Use suggestion" at bounding box center [206, 266] width 51 height 10
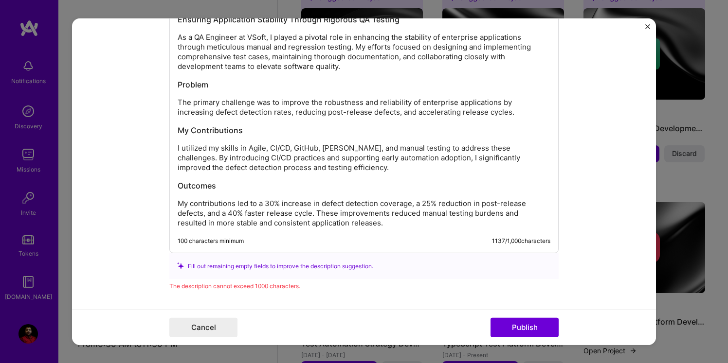
scroll to position [1163, 0]
click at [179, 206] on p "My contributions led to a 30% increase in defect detection coverage, a 25% redu…" at bounding box center [364, 214] width 373 height 29
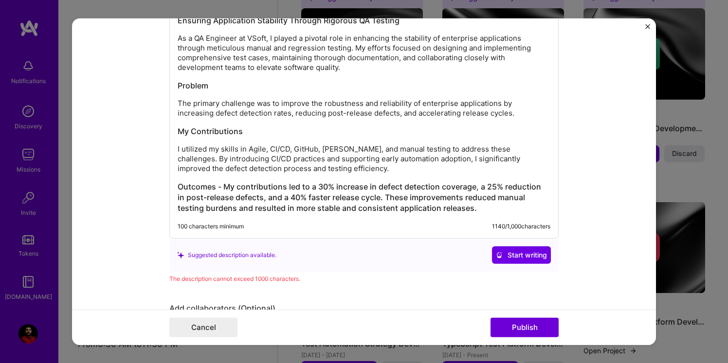
click at [178, 148] on p "I utilized my skills in Agile, CI/CD, GitHub, Jenkins, and manual testing to ad…" at bounding box center [364, 159] width 373 height 29
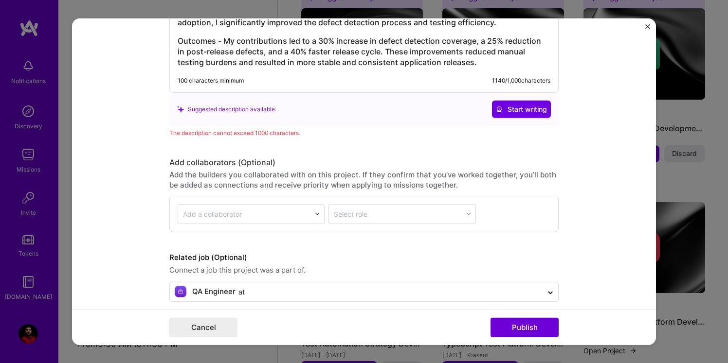
scroll to position [1289, 0]
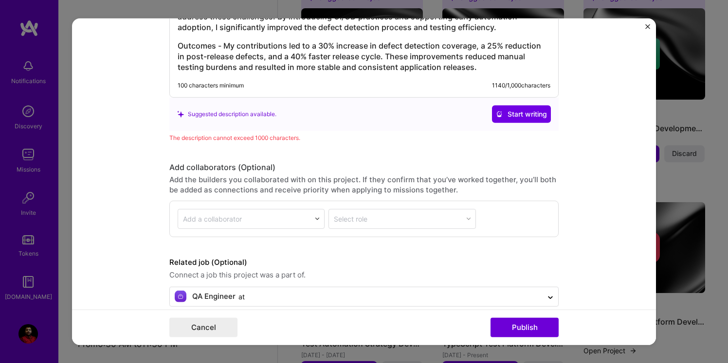
click at [311, 116] on div "Suggested description available. Start writing" at bounding box center [364, 115] width 374 height 18
click at [287, 137] on div "The description cannot exceed 1000 characters." at bounding box center [363, 138] width 389 height 10
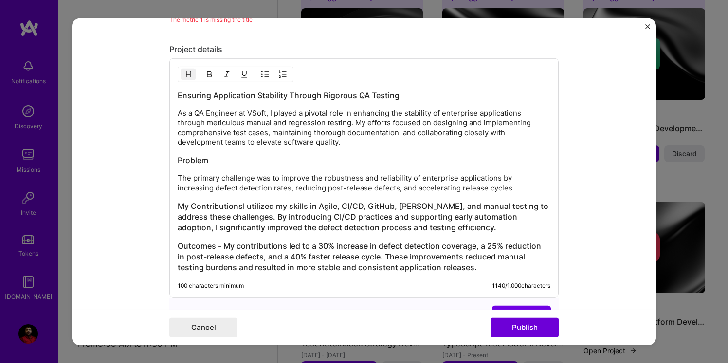
scroll to position [1083, 0]
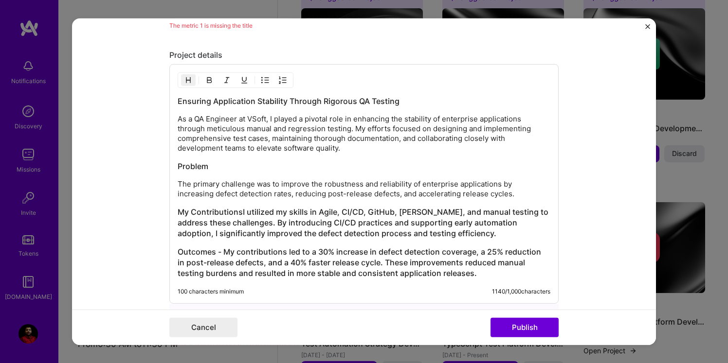
click at [211, 84] on img "button" at bounding box center [209, 80] width 8 height 8
click at [194, 82] on button "button" at bounding box center [188, 80] width 15 height 12
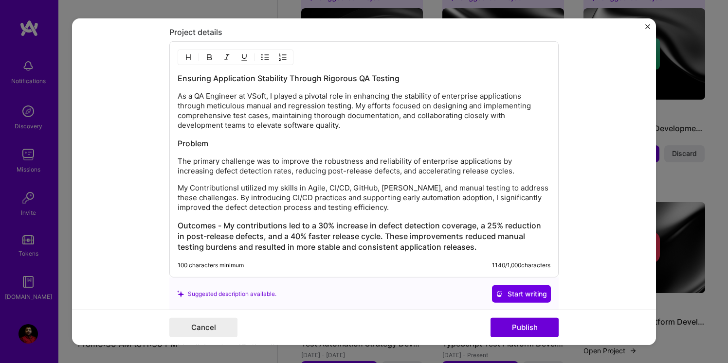
scroll to position [1108, 0]
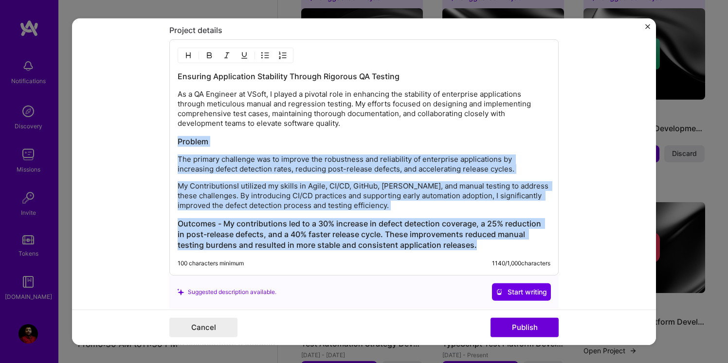
drag, startPoint x: 179, startPoint y: 141, endPoint x: 334, endPoint y: 336, distance: 249.4
click at [334, 336] on form "Editing suggested project This project is suggested based on your LinkedIn, res…" at bounding box center [364, 181] width 584 height 327
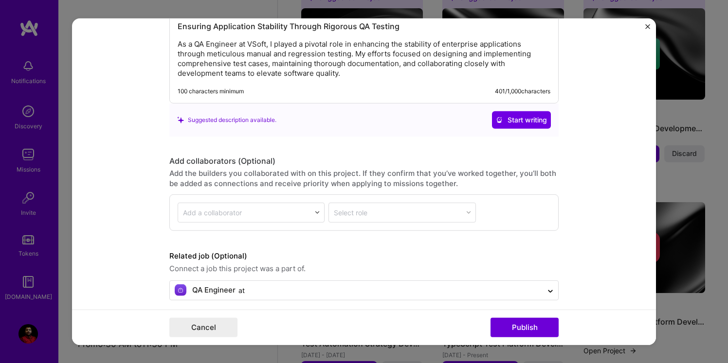
scroll to position [1167, 0]
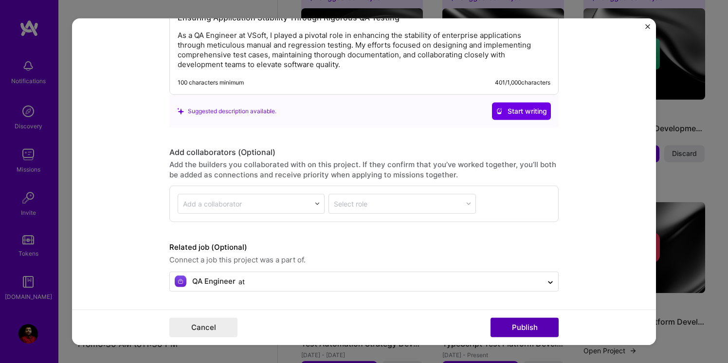
click at [532, 330] on button "Publish" at bounding box center [525, 327] width 68 height 19
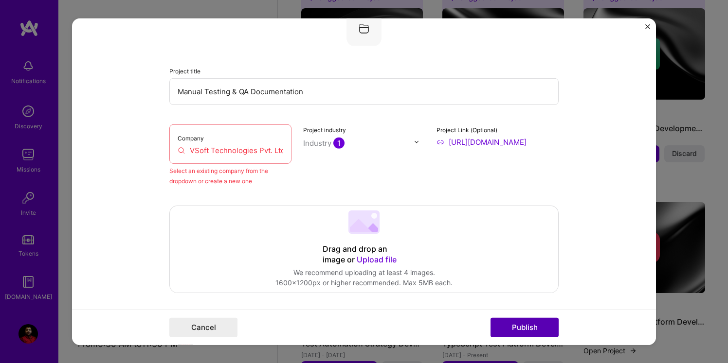
scroll to position [64, 0]
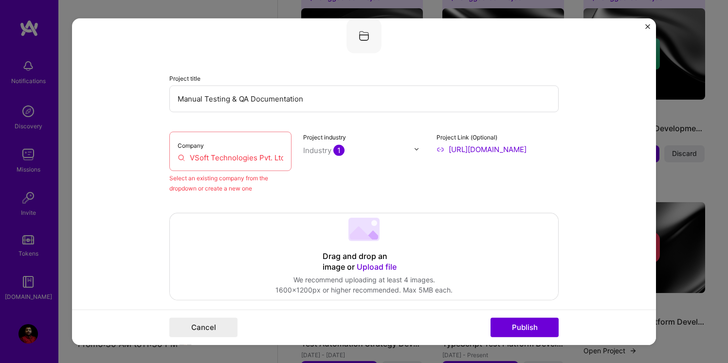
click at [247, 156] on input "VSoft Technologies Pvt. Ltd." at bounding box center [231, 157] width 106 height 10
click at [275, 156] on input "VSoft Technologies Pvt. Ltd." at bounding box center [231, 157] width 106 height 10
click at [182, 160] on input "VSoft Technologies Pvt. Ltd." at bounding box center [231, 157] width 106 height 10
click at [201, 159] on input "VSoft Technologies Pvt. Ltd." at bounding box center [231, 157] width 106 height 10
click at [286, 160] on div "Company VSoft Technologies Pvt. Ltd." at bounding box center [230, 150] width 122 height 39
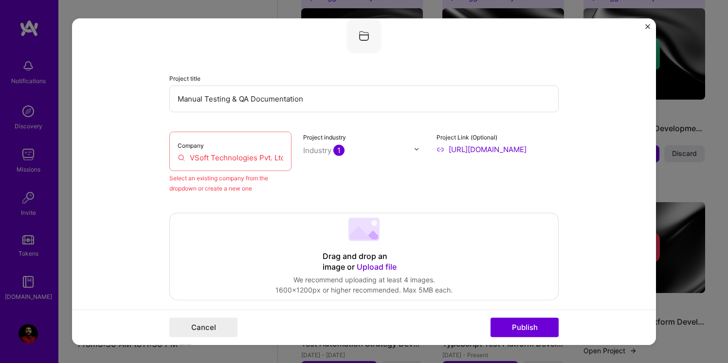
click at [269, 160] on input "VSoft Technologies Pvt. Ltd." at bounding box center [231, 157] width 106 height 10
click at [204, 190] on div "Select an existing company from the dropdown or create a new one" at bounding box center [230, 183] width 122 height 20
click at [275, 161] on input "VSoft Technologies Pvt. Ltd." at bounding box center [231, 157] width 106 height 10
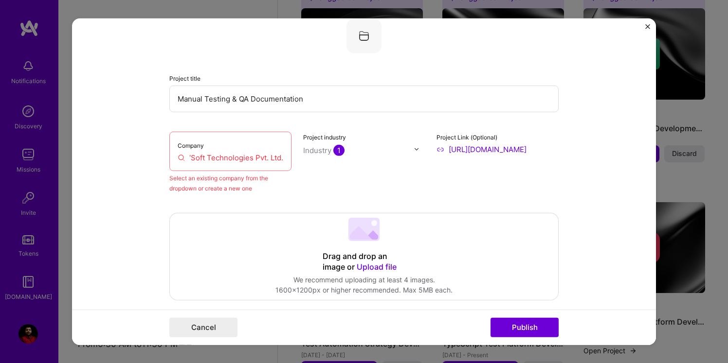
scroll to position [0, 0]
click at [285, 158] on div "Company VSoft Technologies Pvt. Ltd." at bounding box center [230, 150] width 122 height 39
click at [285, 162] on div "Company VSoft Technologies Pvt. Ltd." at bounding box center [230, 150] width 122 height 39
drag, startPoint x: 259, startPoint y: 160, endPoint x: 346, endPoint y: 164, distance: 87.2
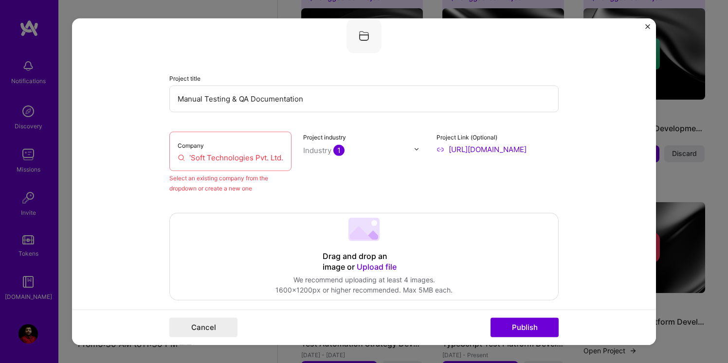
click at [346, 164] on div "Company VSoft Technologies Pvt. Ltd. Select an existing company from the dropdo…" at bounding box center [363, 162] width 389 height 62
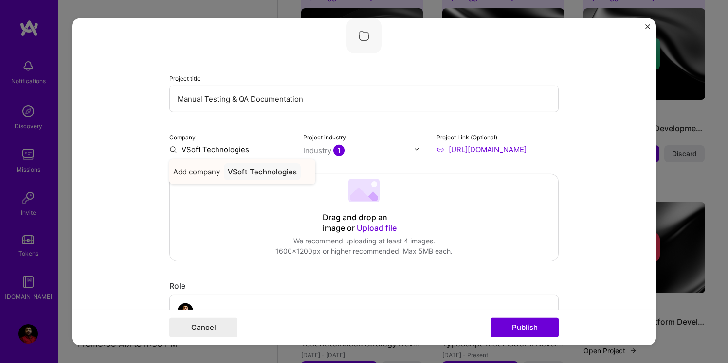
click at [283, 172] on div "VSoft Technologies" at bounding box center [262, 171] width 77 height 17
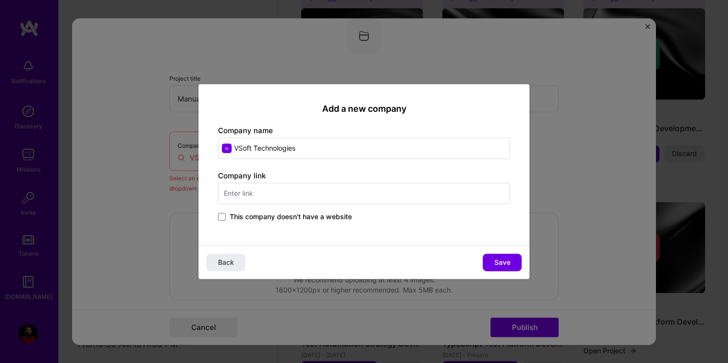
click at [291, 192] on input "text" at bounding box center [364, 193] width 292 height 21
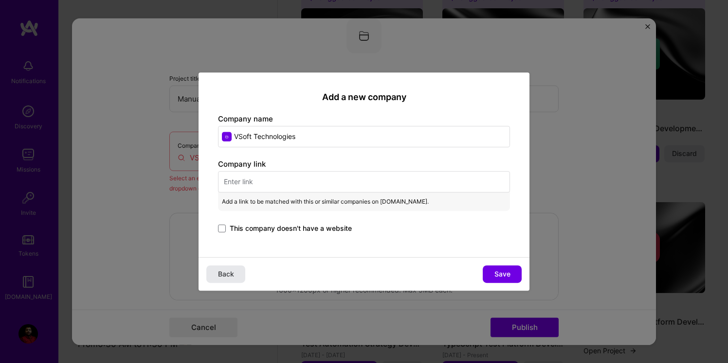
click at [231, 274] on span "Back" at bounding box center [226, 275] width 16 height 10
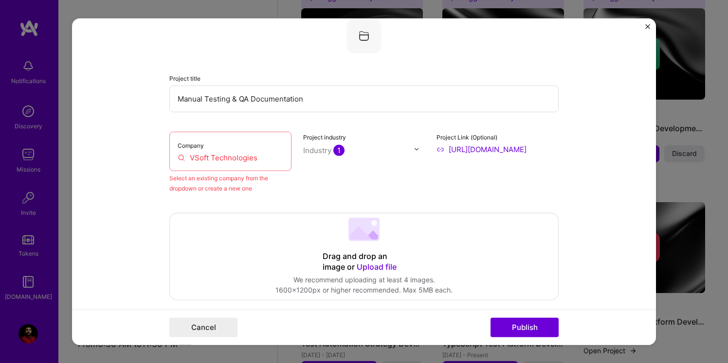
click at [467, 154] on input "https://www.vsoft.co.in/" at bounding box center [497, 149] width 122 height 10
drag, startPoint x: 449, startPoint y: 150, endPoint x: 567, endPoint y: 149, distance: 117.8
click at [567, 149] on form "Editing suggested project This project is suggested based on your LinkedIn, res…" at bounding box center [364, 181] width 584 height 327
click at [250, 151] on div "Company VSoft Technologies" at bounding box center [230, 150] width 122 height 39
click at [250, 161] on input "VSoft Technologies" at bounding box center [231, 157] width 106 height 10
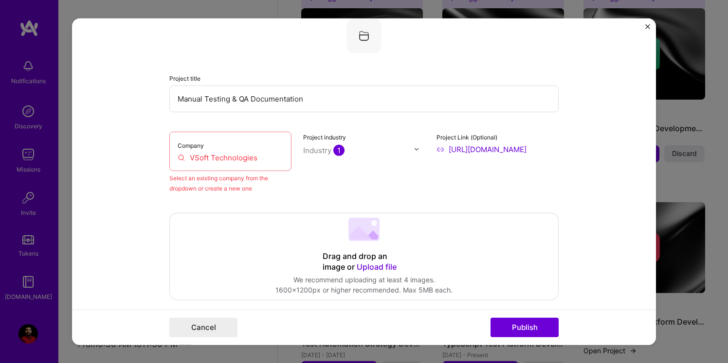
click at [184, 157] on input "VSoft Technologies" at bounding box center [231, 157] width 106 height 10
click at [181, 159] on input "VSoft Technologies" at bounding box center [231, 157] width 106 height 10
click at [185, 182] on div "Select an existing company from the dropdown or create a new one" at bounding box center [230, 183] width 122 height 20
click at [269, 152] on div "Company VSoft Technologies" at bounding box center [230, 150] width 122 height 39
click at [258, 164] on div "Company VSoft Technologies" at bounding box center [230, 150] width 122 height 39
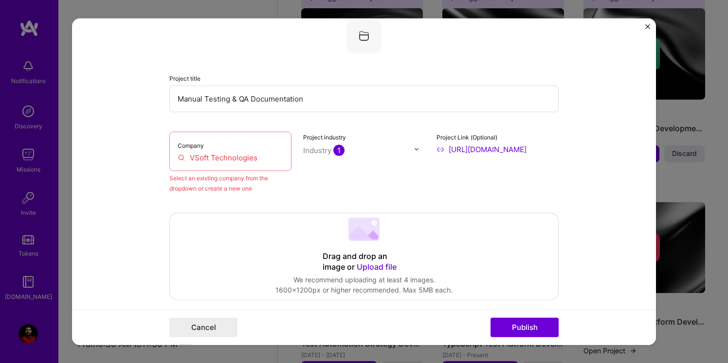
click at [264, 159] on input "VSoft Technologies" at bounding box center [231, 157] width 106 height 10
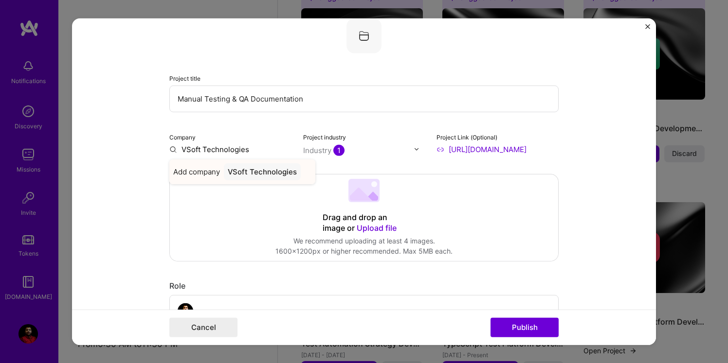
type input "VSoft Technologies"
click at [269, 178] on div "VSoft Technologies" at bounding box center [262, 171] width 77 height 17
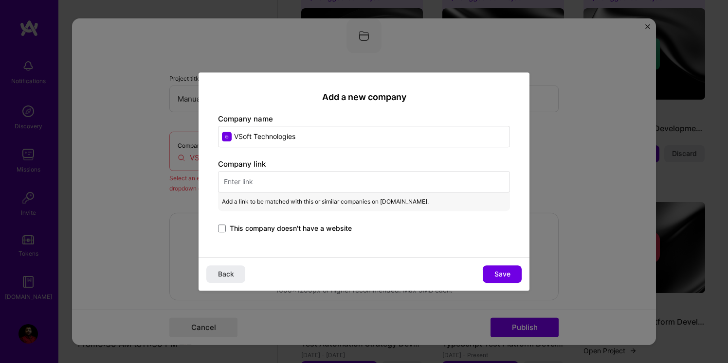
click at [285, 187] on input "text" at bounding box center [364, 181] width 292 height 21
paste input "https://www.vsoft.co.in/"
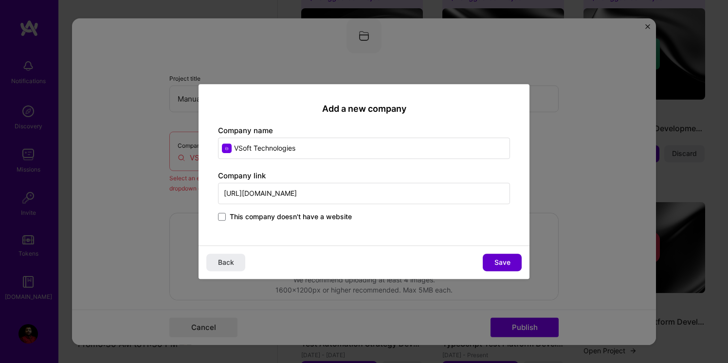
type input "https://www.vsoft.co.in/"
click at [507, 264] on span "Save" at bounding box center [502, 263] width 16 height 10
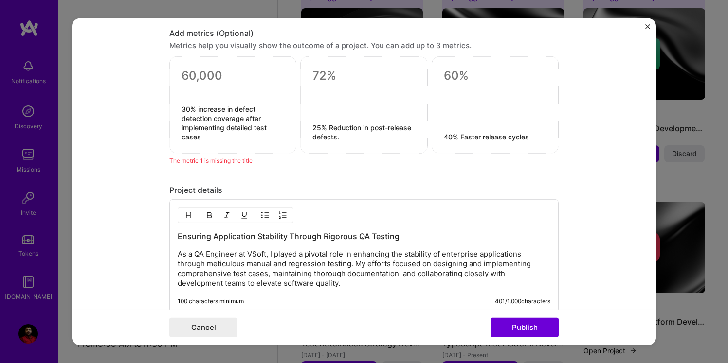
scroll to position [901, 0]
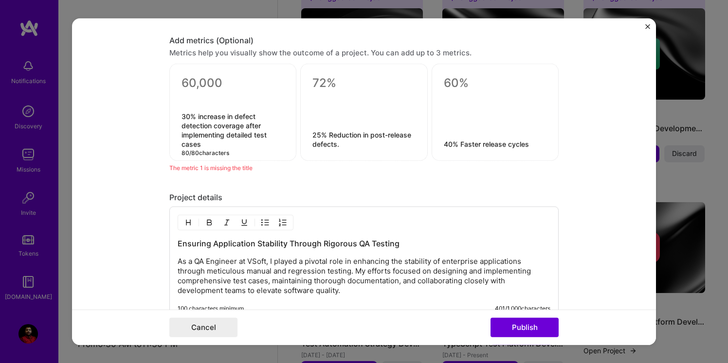
drag, startPoint x: 184, startPoint y: 117, endPoint x: 263, endPoint y: 158, distance: 88.6
click at [263, 158] on div "30% increase in defect detection coverage after implementing detailed test case…" at bounding box center [232, 112] width 127 height 97
click at [213, 85] on textarea at bounding box center [233, 83] width 103 height 15
click at [326, 81] on textarea at bounding box center [363, 83] width 103 height 15
click at [465, 78] on textarea at bounding box center [495, 83] width 103 height 15
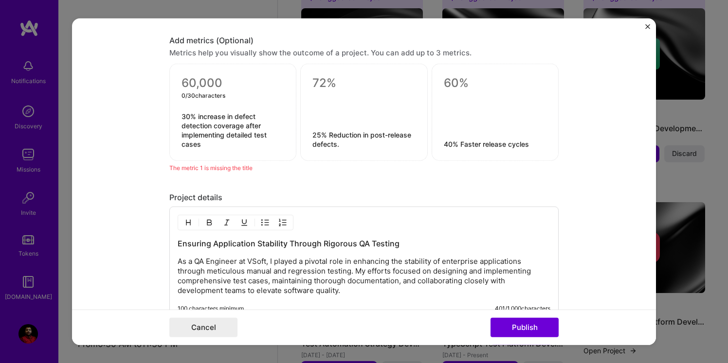
drag, startPoint x: 185, startPoint y: 79, endPoint x: 274, endPoint y: 91, distance: 90.3
click at [274, 91] on textarea at bounding box center [233, 83] width 103 height 15
click at [320, 86] on textarea at bounding box center [363, 83] width 103 height 15
click at [215, 76] on textarea at bounding box center [233, 83] width 103 height 15
paste textarea "Defect Detection Coverage"
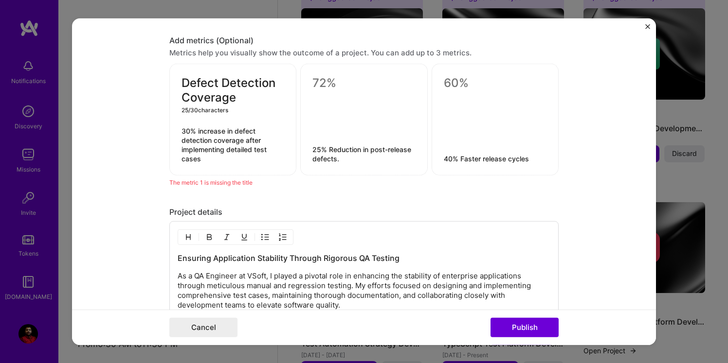
type textarea "Defect Detection Coverage"
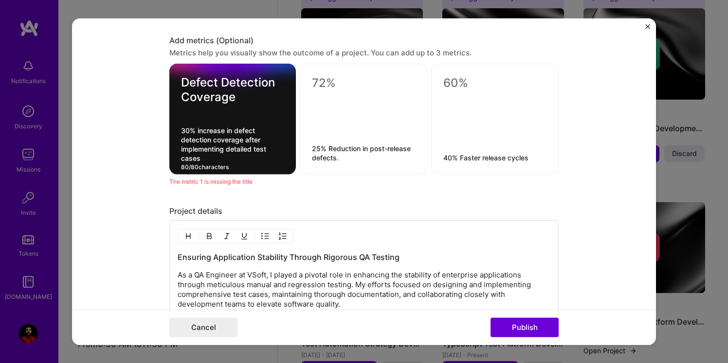
click at [281, 127] on textarea "30% increase in defect detection coverage after implementing detailed test cases" at bounding box center [232, 144] width 103 height 37
click at [352, 112] on div at bounding box center [363, 112] width 103 height 10
click at [495, 83] on textarea at bounding box center [494, 83] width 103 height 15
paste textarea "Post-Release Defects"
type textarea "Post-Release Defects"
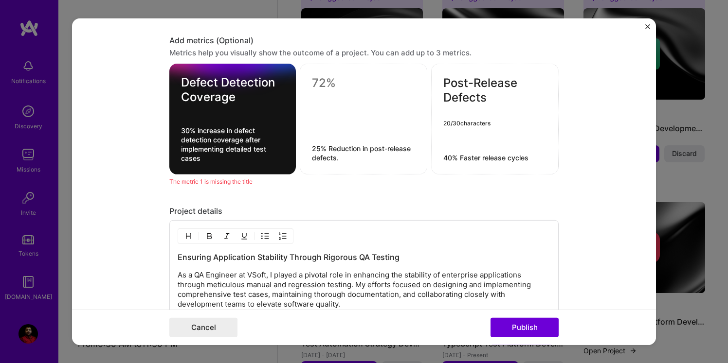
click at [333, 82] on textarea at bounding box center [363, 83] width 103 height 15
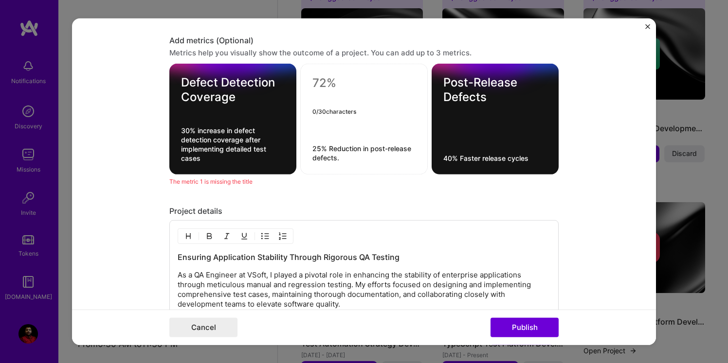
paste textarea "Post-Release Defects"
type textarea "Post-Release Defects"
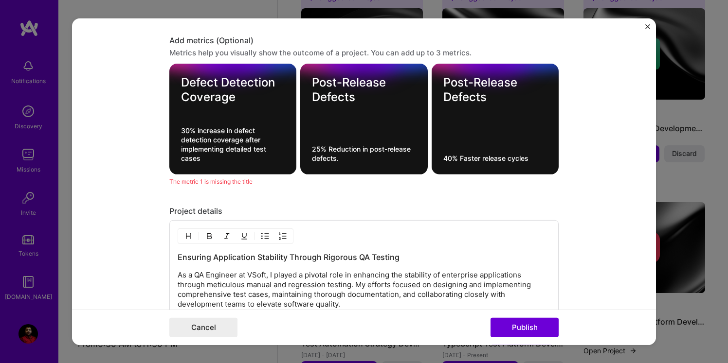
click at [454, 143] on div "Post-Release Defects 40% Faster release cycles" at bounding box center [495, 119] width 127 height 111
click at [477, 81] on textarea "Post-Release Defects" at bounding box center [495, 89] width 104 height 29
drag, startPoint x: 497, startPoint y: 100, endPoint x: 438, endPoint y: 77, distance: 63.2
click at [438, 77] on div "Post-Release Defects 20 / 30 characters 40% Faster release cycles" at bounding box center [495, 119] width 127 height 111
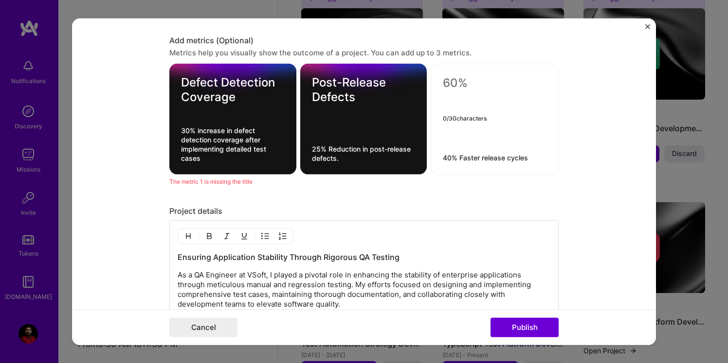
click at [455, 81] on textarea at bounding box center [495, 85] width 104 height 19
paste textarea "Faster Release Cycles"
type textarea "Faster Release Cycles"
click at [516, 132] on div "Faster Release Cycles 21 / 30 characters 40% Faster release cycles" at bounding box center [495, 119] width 128 height 111
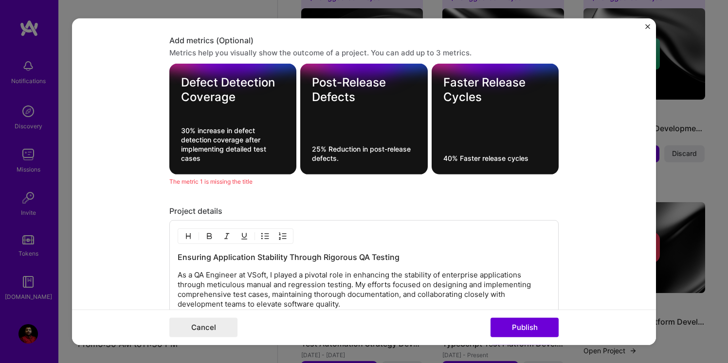
click at [251, 97] on textarea "Defect Detection Coverage" at bounding box center [233, 89] width 104 height 29
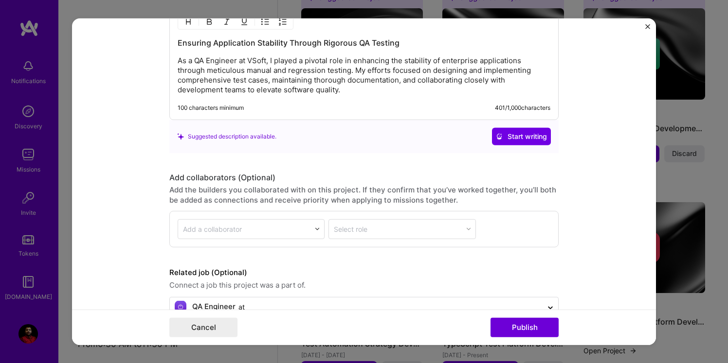
scroll to position [1142, 0]
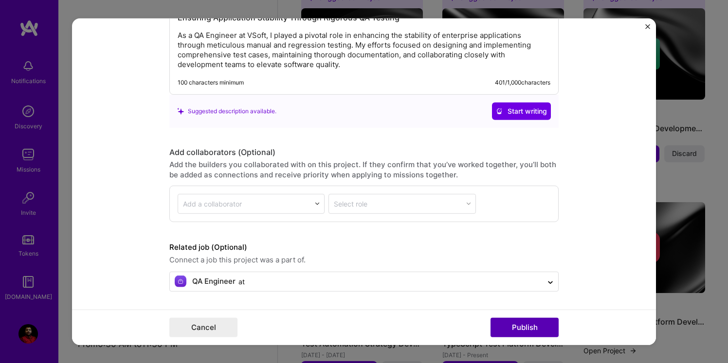
click at [536, 326] on button "Publish" at bounding box center [525, 327] width 68 height 19
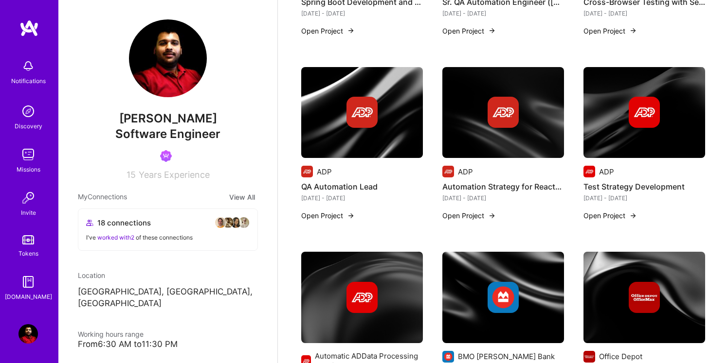
scroll to position [1596, 0]
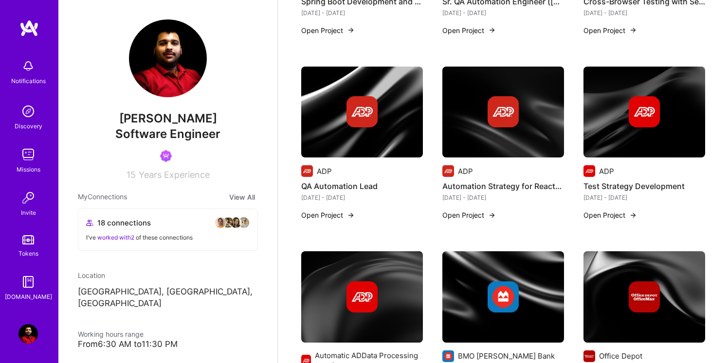
click at [330, 211] on button "Open Project" at bounding box center [328, 215] width 54 height 10
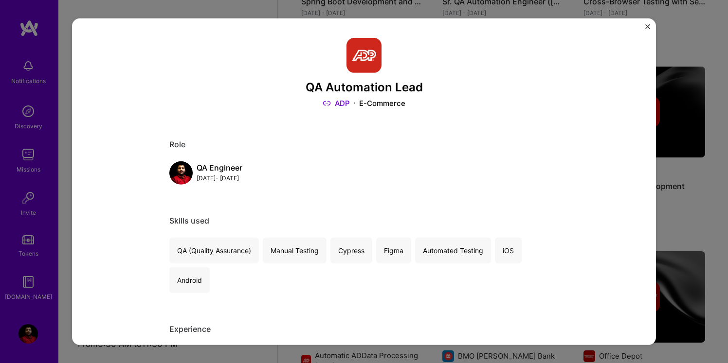
click at [650, 26] on img "Close" at bounding box center [647, 26] width 5 height 5
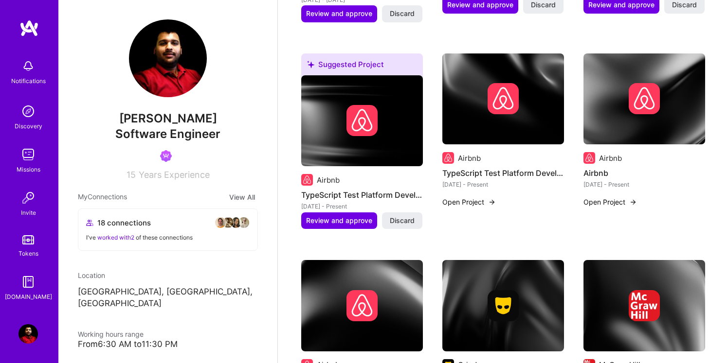
scroll to position [463, 0]
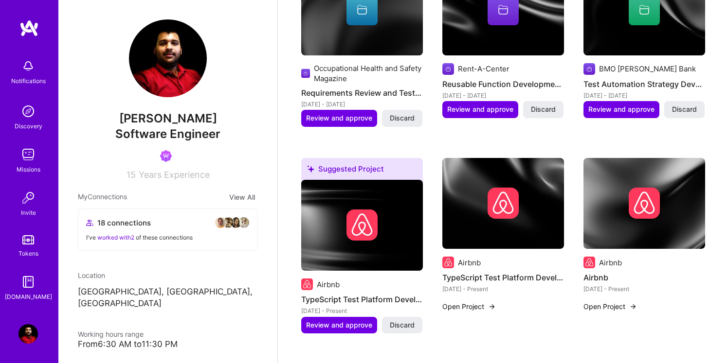
scroll to position [364, 0]
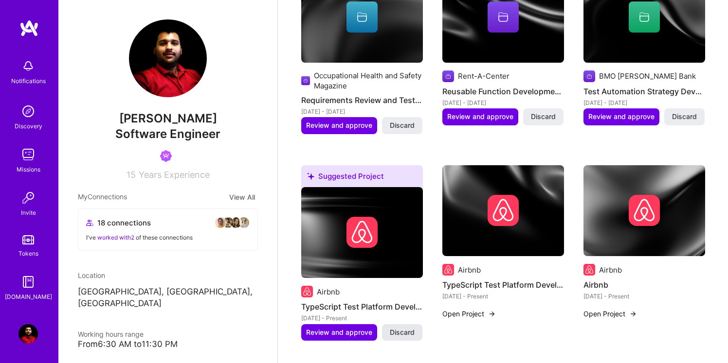
click at [406, 334] on span "Discard" at bounding box center [402, 333] width 25 height 10
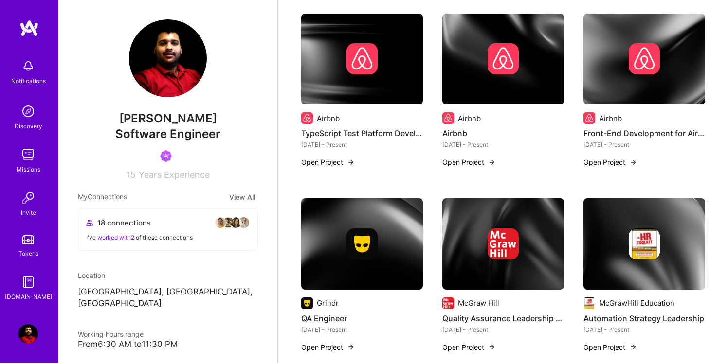
scroll to position [555, 0]
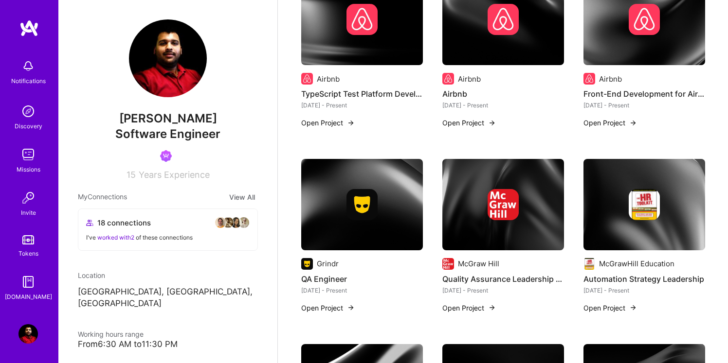
click at [508, 120] on div "Airbnb Airbnb May 2024 - Present Open Project" at bounding box center [503, 57] width 122 height 166
click at [491, 122] on img at bounding box center [492, 123] width 8 height 8
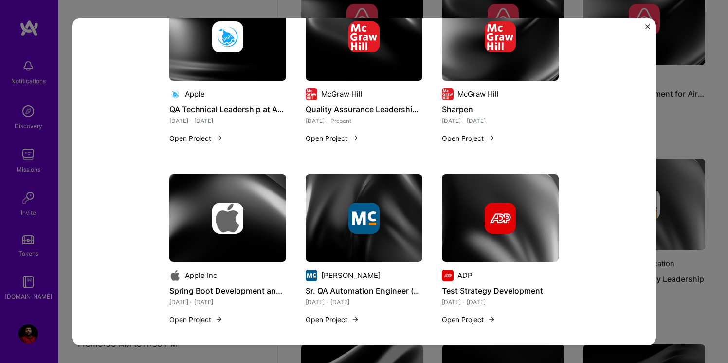
scroll to position [1915, 0]
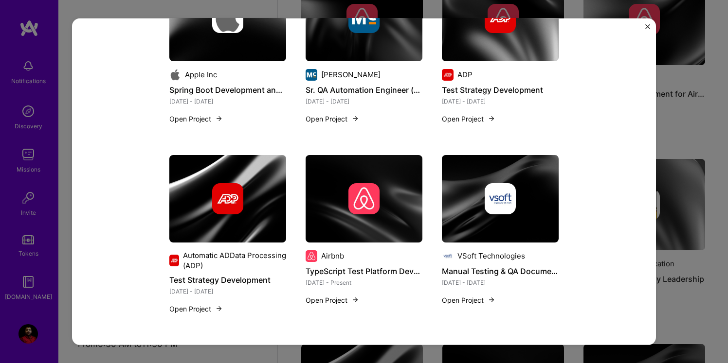
click at [652, 23] on div "Airbnb Airbnb Enterprise Software Project link Role Front-End Developer May, 20…" at bounding box center [364, 181] width 584 height 327
click at [650, 23] on div "Airbnb Airbnb Enterprise Software Project link Role Front-End Developer May, 20…" at bounding box center [364, 181] width 584 height 327
click at [647, 26] on img "Close" at bounding box center [647, 26] width 5 height 5
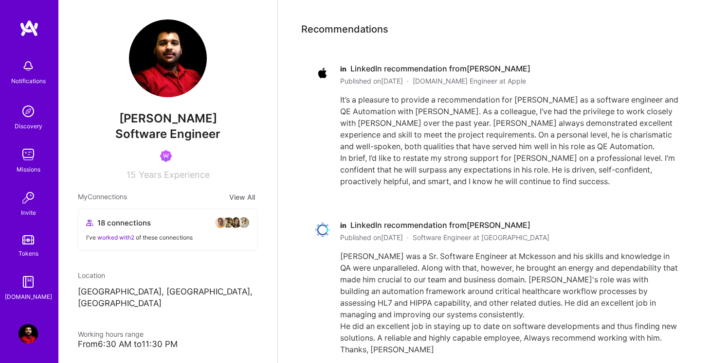
scroll to position [3201, 0]
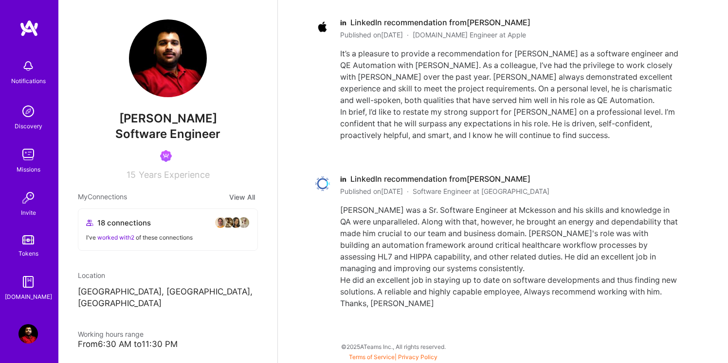
click at [156, 174] on span "Years Experience" at bounding box center [174, 175] width 71 height 10
click at [205, 167] on div "15 Years Experience" at bounding box center [168, 173] width 180 height 14
click at [205, 172] on span "Years Experience" at bounding box center [174, 175] width 71 height 10
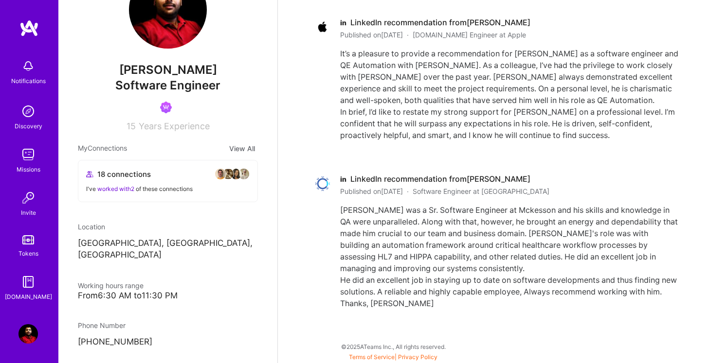
scroll to position [15, 0]
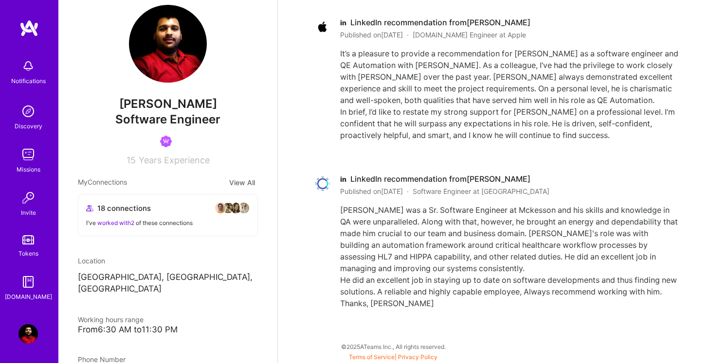
click at [240, 209] on img at bounding box center [236, 208] width 12 height 12
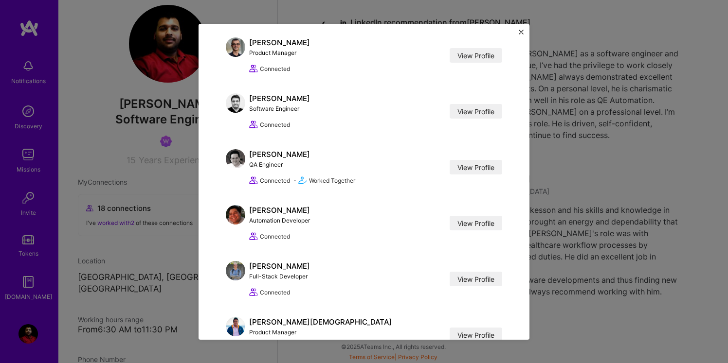
scroll to position [741, 0]
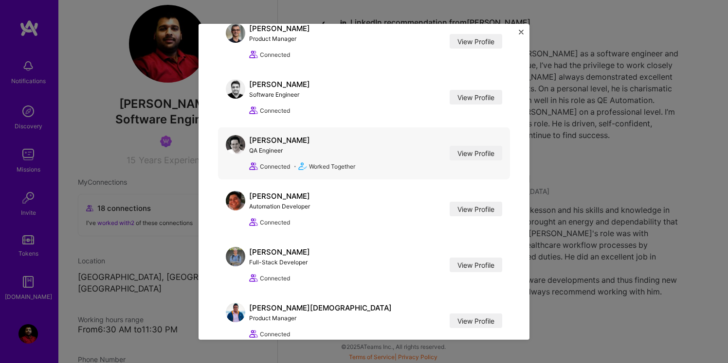
click at [236, 144] on img at bounding box center [235, 144] width 19 height 19
click at [278, 143] on div "Christopher Cortellini" at bounding box center [279, 140] width 61 height 10
click at [472, 154] on link "View Profile" at bounding box center [476, 153] width 53 height 15
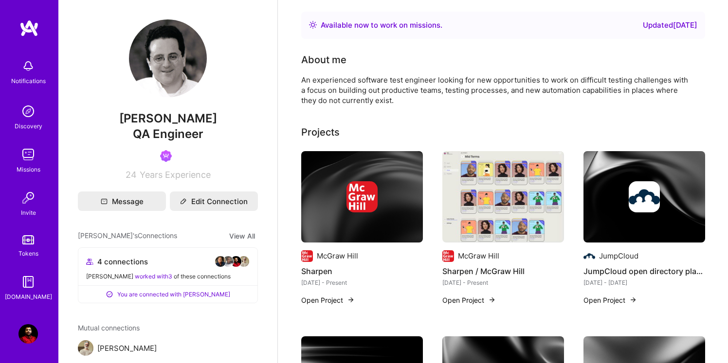
click at [346, 199] on img at bounding box center [361, 197] width 31 height 31
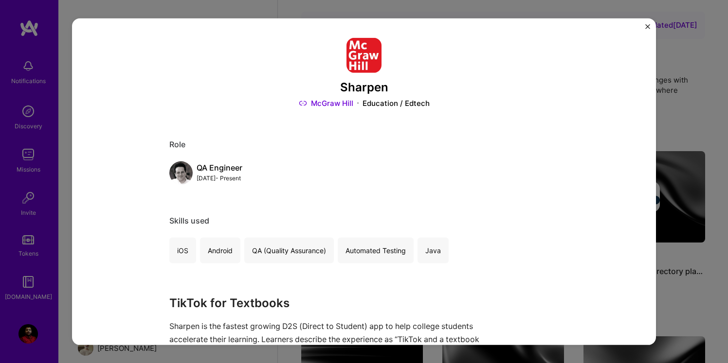
click at [649, 24] on img "Close" at bounding box center [647, 26] width 5 height 5
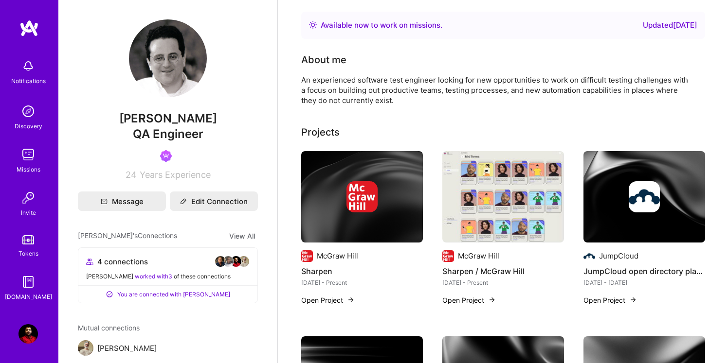
click at [26, 327] on img at bounding box center [27, 334] width 19 height 19
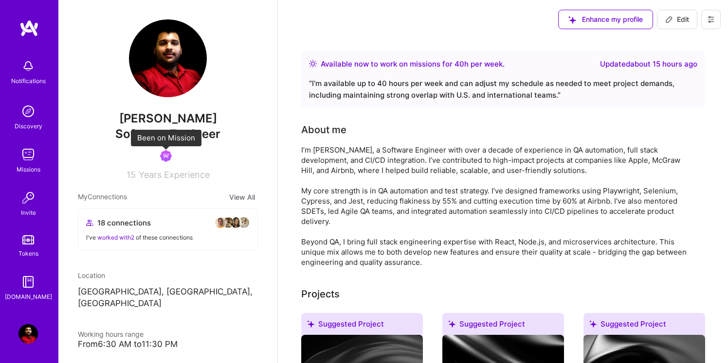
click at [164, 158] on img at bounding box center [166, 156] width 12 height 12
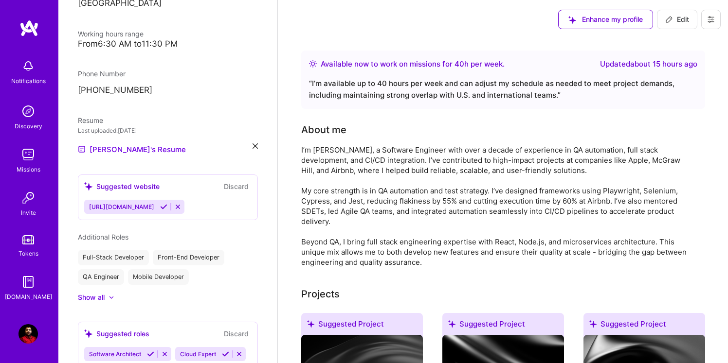
scroll to position [303, 0]
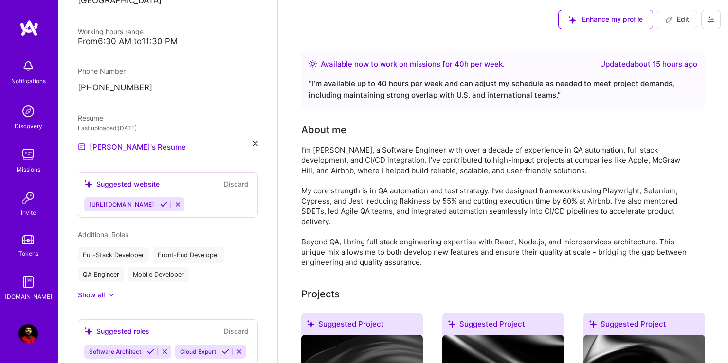
click at [118, 201] on span "https://surjitqa.com" at bounding box center [121, 204] width 65 height 7
click at [142, 198] on div "https://surjitqa.com" at bounding box center [120, 205] width 73 height 14
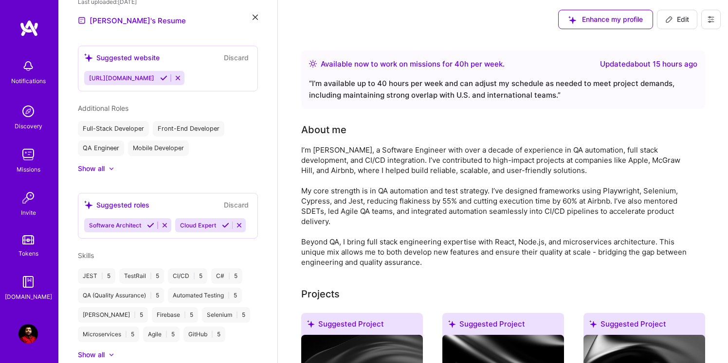
scroll to position [434, 0]
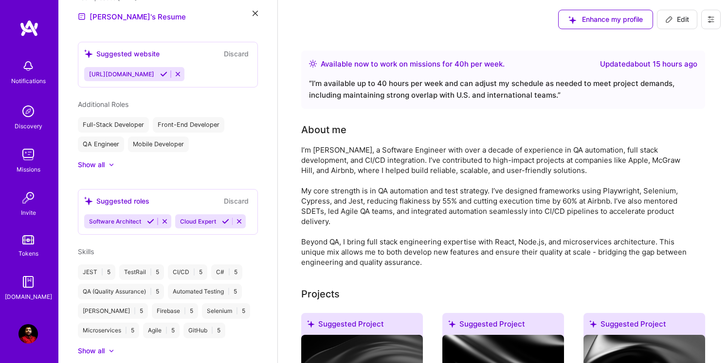
click at [235, 48] on button "Discard" at bounding box center [236, 53] width 31 height 11
click at [233, 104] on div "Additional Roles Full-Stack Developer Front-End Developer QA Engineer Mobile De…" at bounding box center [168, 134] width 180 height 71
click at [172, 70] on button at bounding box center [177, 74] width 13 height 8
click at [243, 218] on icon at bounding box center [239, 221] width 7 height 7
click at [166, 218] on icon at bounding box center [164, 221] width 7 height 7
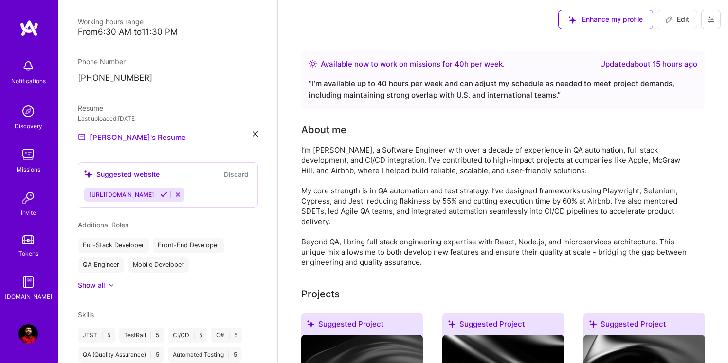
scroll to position [309, 0]
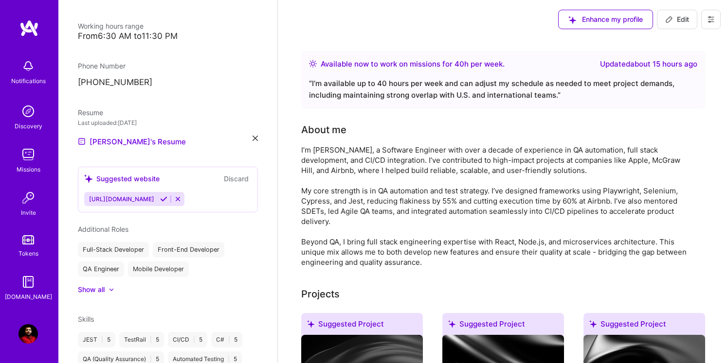
click at [241, 173] on button "Discard" at bounding box center [236, 178] width 31 height 11
click at [239, 173] on button "Discard" at bounding box center [236, 178] width 31 height 11
click at [174, 196] on icon at bounding box center [177, 199] width 7 height 7
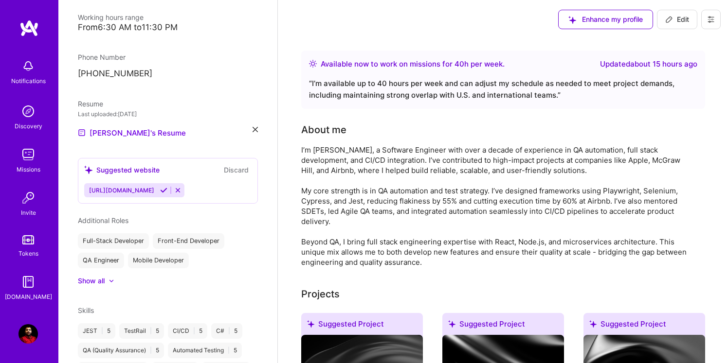
scroll to position [332, 0]
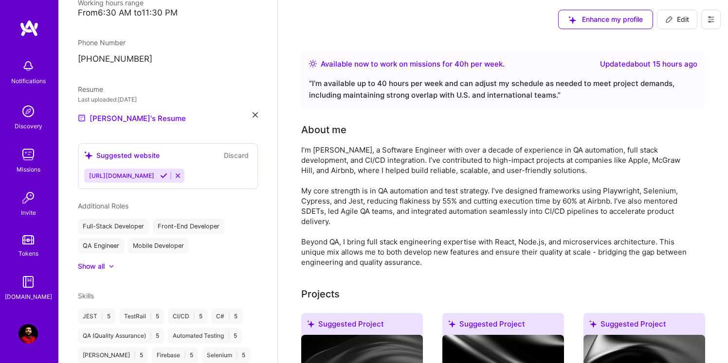
click at [238, 150] on button "Discard" at bounding box center [236, 155] width 31 height 11
click at [174, 172] on icon at bounding box center [177, 175] width 7 height 7
click at [111, 266] on icon at bounding box center [111, 267] width 3 height 2
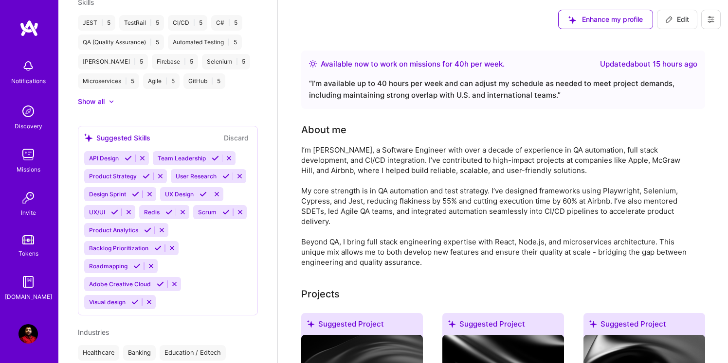
scroll to position [648, 0]
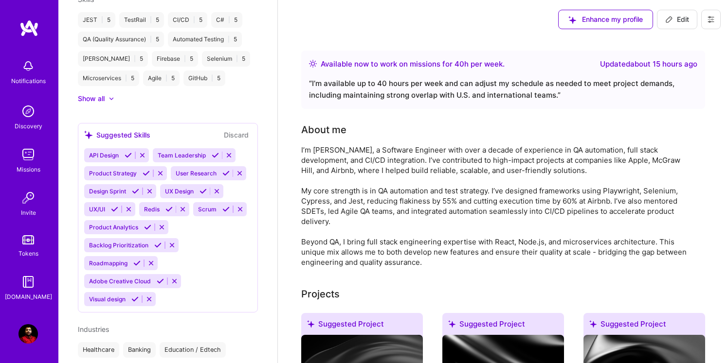
click at [235, 129] on button "Discard" at bounding box center [236, 134] width 31 height 11
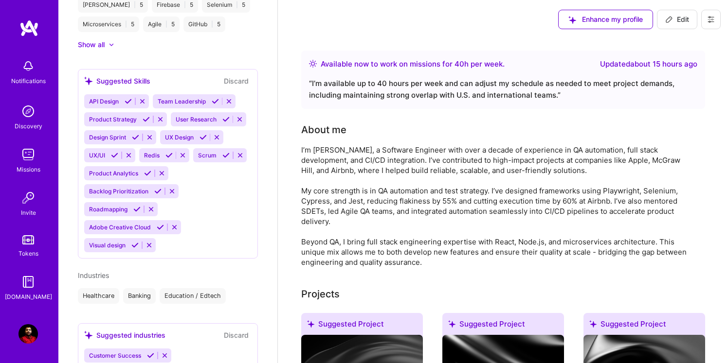
scroll to position [710, 0]
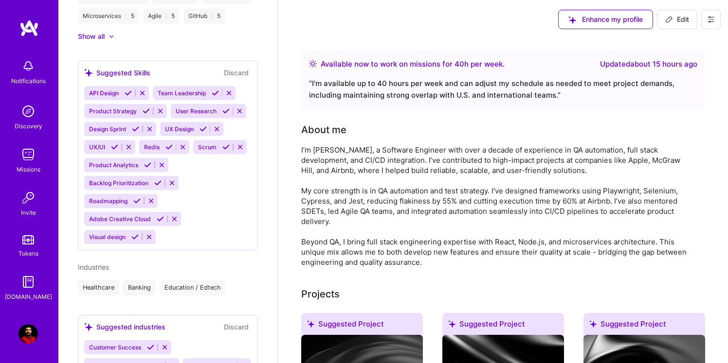
click at [244, 67] on button "Discard" at bounding box center [236, 72] width 31 height 11
click at [238, 67] on button "Discard" at bounding box center [236, 72] width 31 height 11
click at [241, 67] on button "Discard" at bounding box center [236, 72] width 31 height 11
click at [239, 67] on button "Discard" at bounding box center [236, 72] width 31 height 11
click at [242, 67] on button "Discard" at bounding box center [236, 72] width 31 height 11
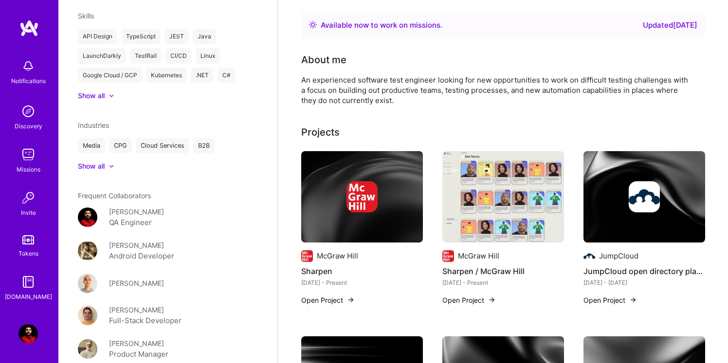
scroll to position [532, 0]
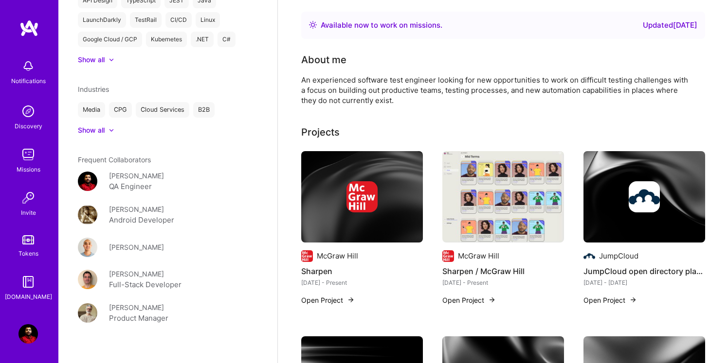
click at [30, 338] on img at bounding box center [27, 334] width 19 height 19
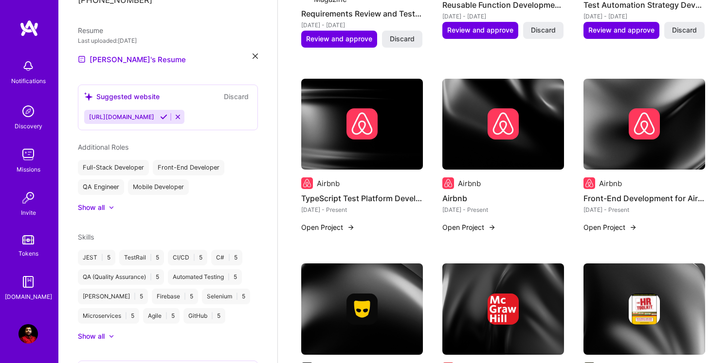
scroll to position [391, 0]
click at [118, 160] on div "Full-Stack Developer" at bounding box center [113, 168] width 71 height 16
click at [119, 125] on div "Surjit Singh Software Engineer 15 Years Experience My Connections View All 18 c…" at bounding box center [167, 181] width 219 height 363
click at [119, 143] on span "Additional Roles" at bounding box center [103, 147] width 51 height 8
click at [110, 207] on icon at bounding box center [111, 208] width 3 height 2
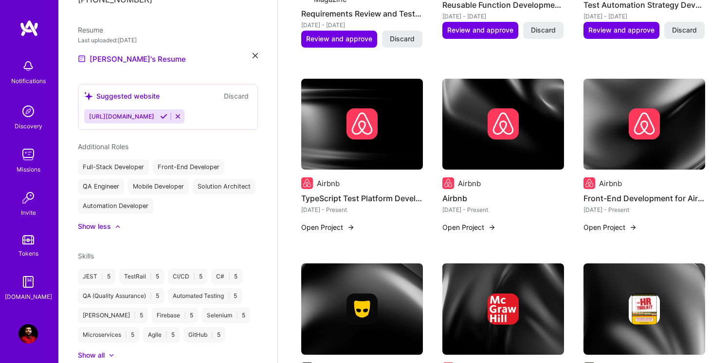
click at [142, 199] on div "Automation Developer" at bounding box center [115, 207] width 75 height 16
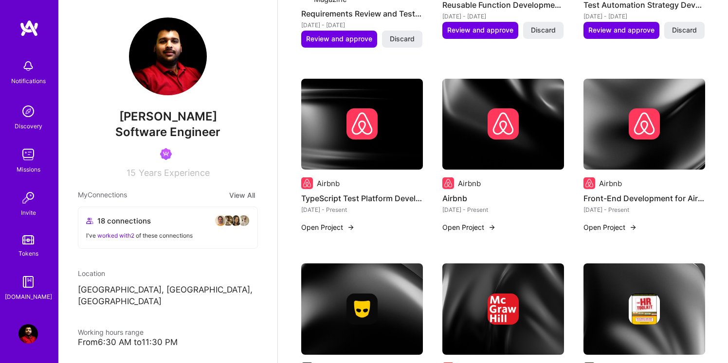
scroll to position [0, 0]
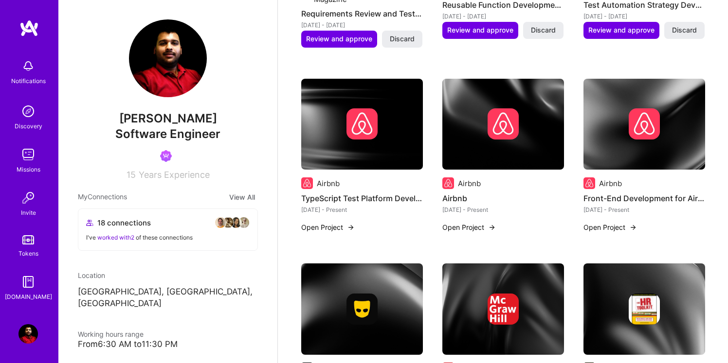
click at [170, 97] on link at bounding box center [168, 94] width 78 height 9
click at [30, 341] on img at bounding box center [27, 334] width 19 height 19
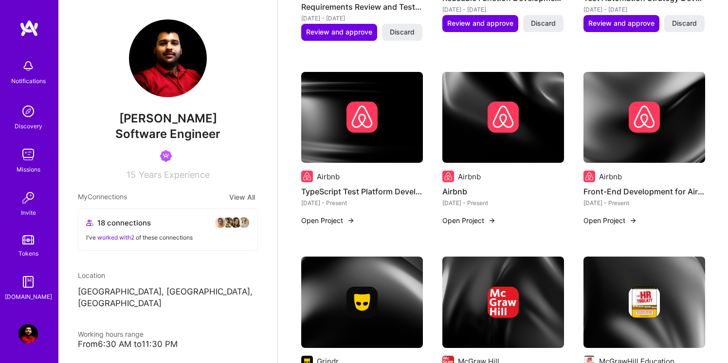
click at [31, 341] on img at bounding box center [27, 334] width 19 height 19
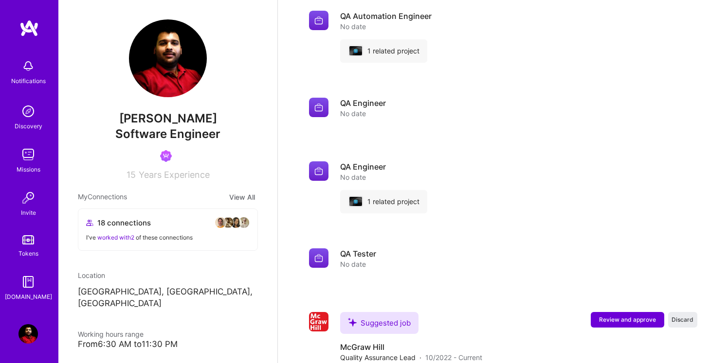
scroll to position [2413, 0]
click at [32, 29] on img at bounding box center [28, 28] width 19 height 18
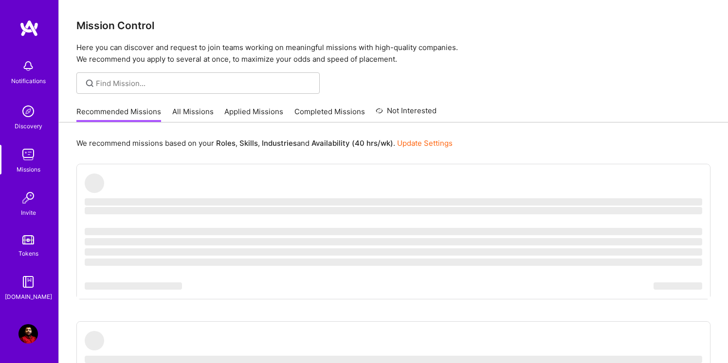
click at [192, 113] on link "All Missions" at bounding box center [192, 115] width 41 height 16
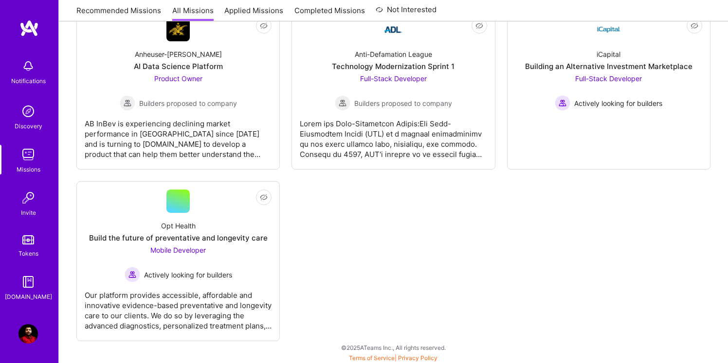
scroll to position [2875, 0]
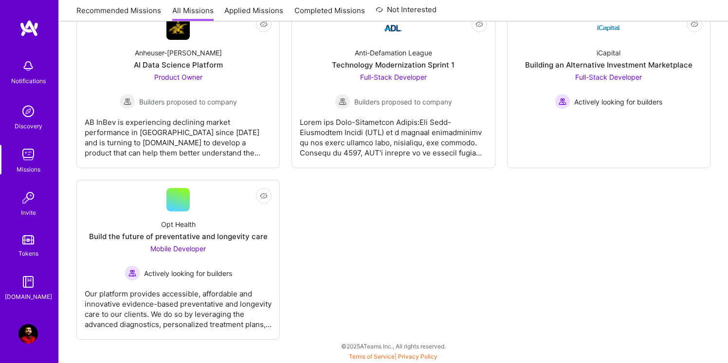
click at [35, 71] on img at bounding box center [27, 65] width 19 height 19
click at [217, 137] on div at bounding box center [364, 181] width 728 height 363
click at [22, 70] on div "Notifications Discovery Missions Invite Tokens A.Guide" at bounding box center [29, 179] width 58 height 248
click at [33, 29] on img at bounding box center [28, 28] width 19 height 18
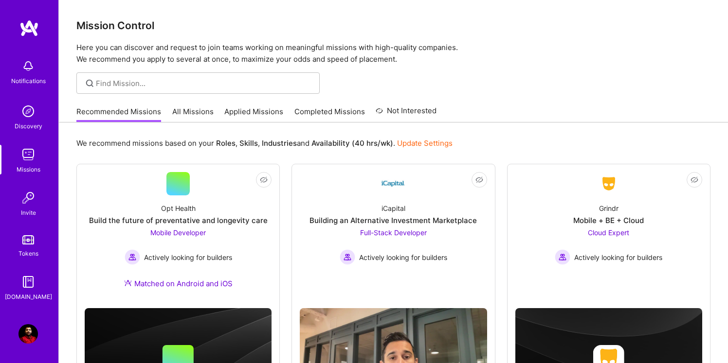
click at [205, 108] on link "All Missions" at bounding box center [192, 115] width 41 height 16
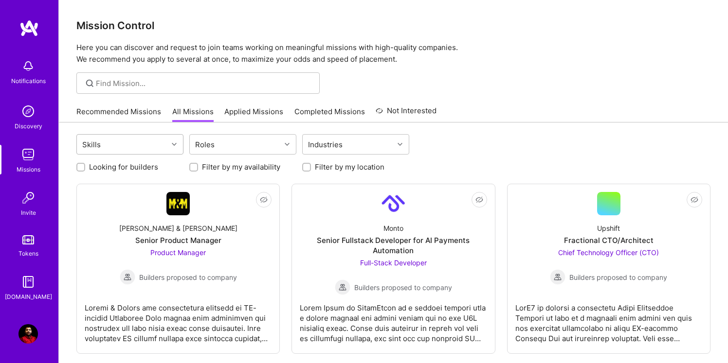
click at [161, 153] on div "Skills" at bounding box center [122, 144] width 91 height 19
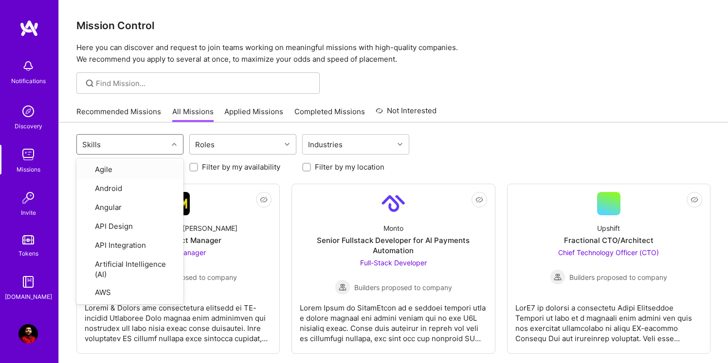
click at [205, 141] on div "Roles" at bounding box center [205, 145] width 24 height 14
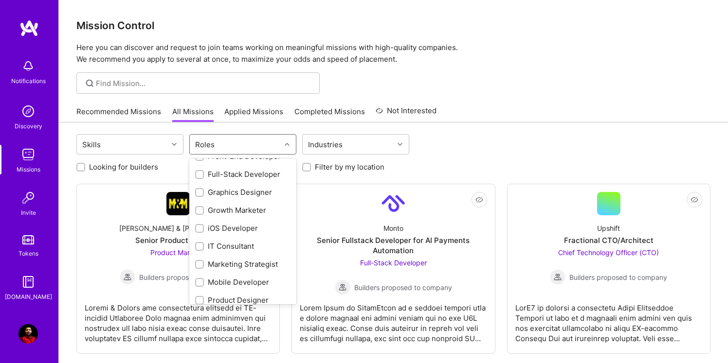
scroll to position [447, 0]
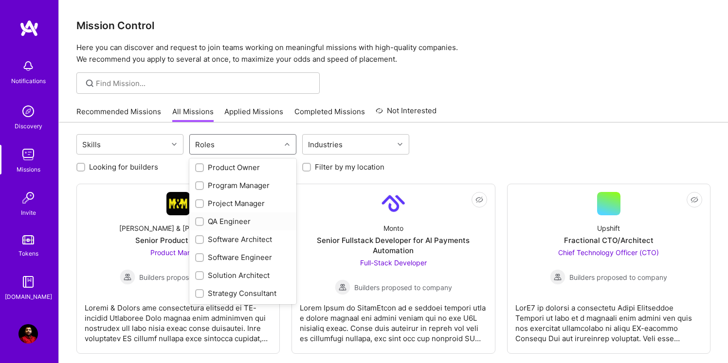
click at [202, 220] on input "checkbox" at bounding box center [200, 222] width 7 height 7
checkbox input "true"
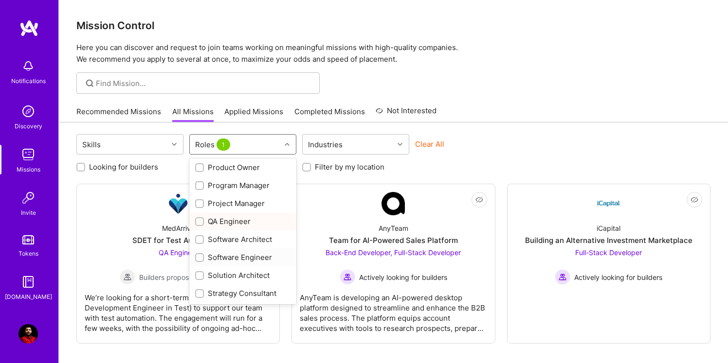
click at [230, 257] on div "Software Engineer" at bounding box center [242, 258] width 95 height 10
checkbox input "true"
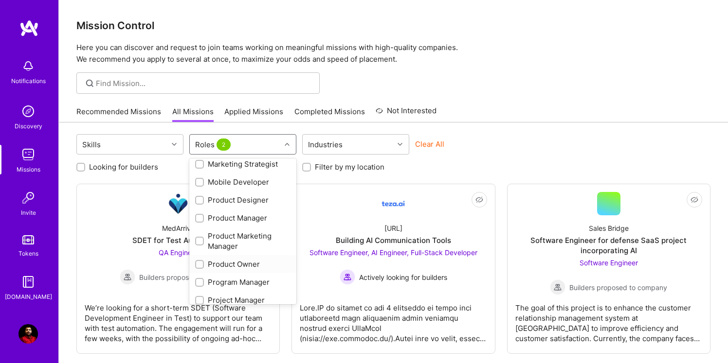
scroll to position [352, 0]
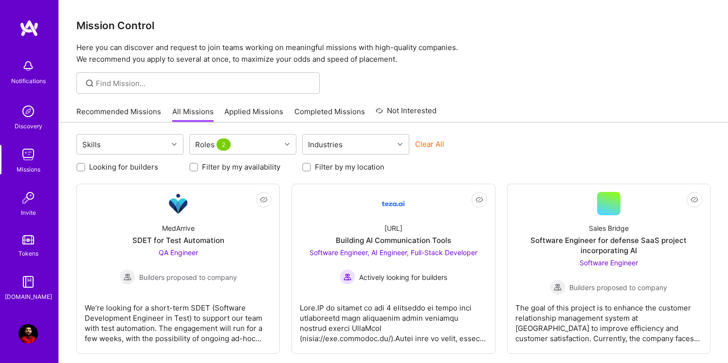
click at [430, 162] on div "Looking for builders Filter by my availability Filter by my location" at bounding box center [393, 164] width 634 height 15
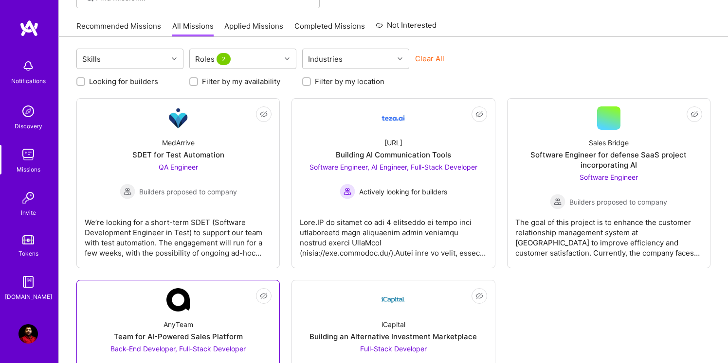
scroll to position [85, 0]
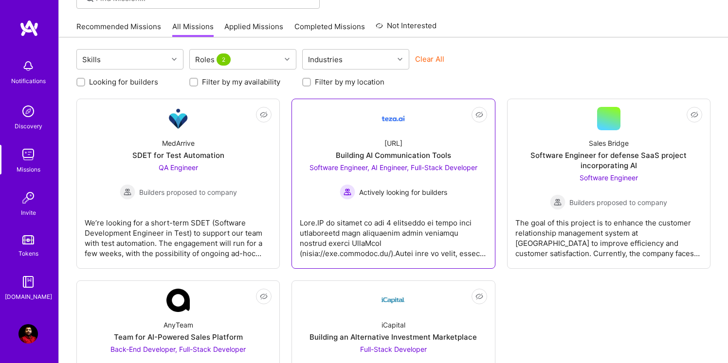
click at [361, 137] on div "teza.ai Building AI Communication Tools Software Engineer, AI Engineer, Full-St…" at bounding box center [393, 165] width 187 height 70
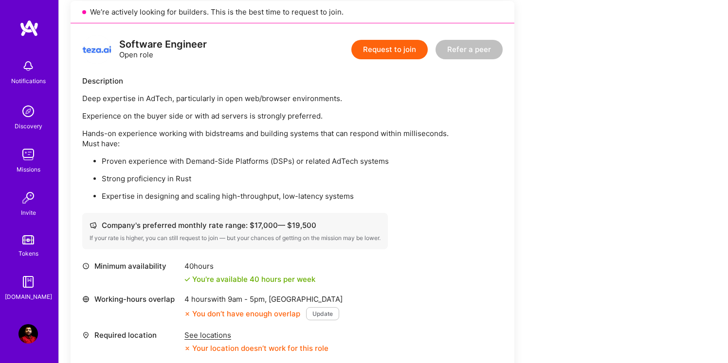
scroll to position [222, 0]
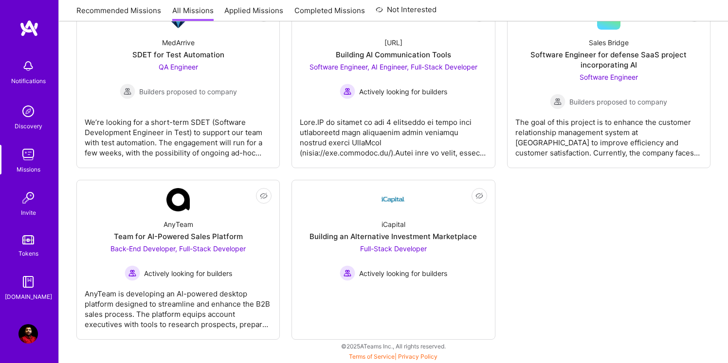
scroll to position [85, 0]
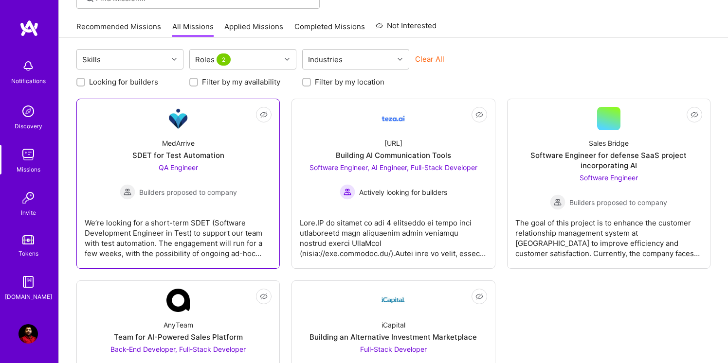
click at [131, 150] on div "MedArrive SDET for Test Automation QA Engineer Builders proposed to company" at bounding box center [178, 165] width 187 height 70
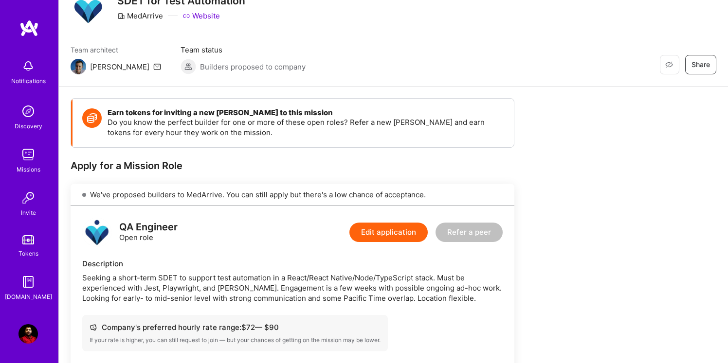
scroll to position [47, 0]
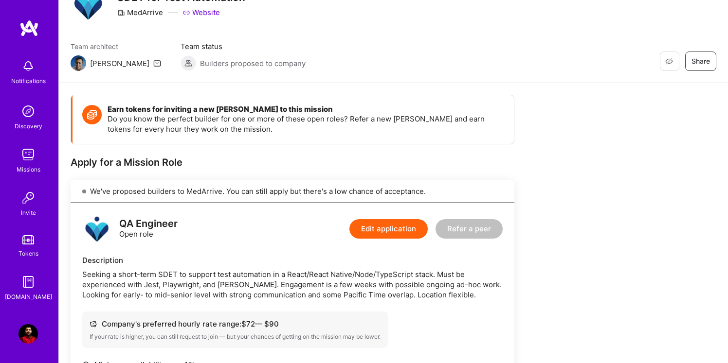
click at [388, 225] on button "Edit application" at bounding box center [388, 228] width 78 height 19
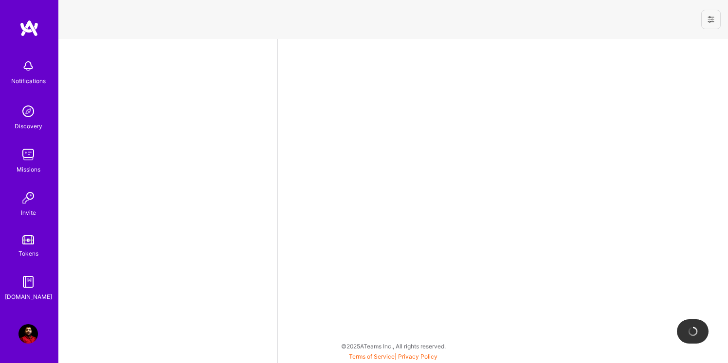
select select "US"
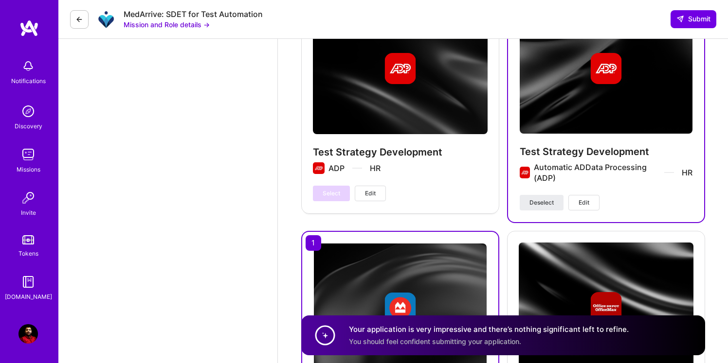
scroll to position [4288, 0]
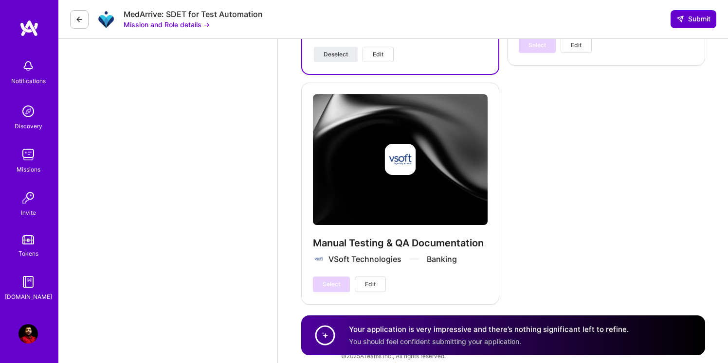
click at [689, 15] on span "Submit" at bounding box center [693, 19] width 34 height 10
click at [676, 25] on button "Submit" at bounding box center [694, 19] width 46 height 18
click at [695, 19] on span "Submit" at bounding box center [693, 19] width 34 height 10
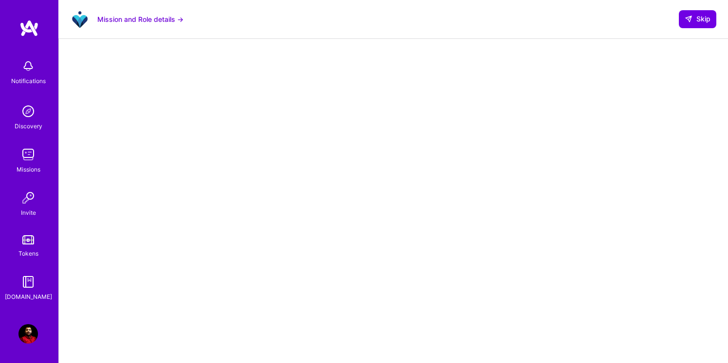
click at [144, 92] on div at bounding box center [393, 293] width 630 height 489
click at [162, 16] on button "Mission and Role details →" at bounding box center [140, 19] width 86 height 10
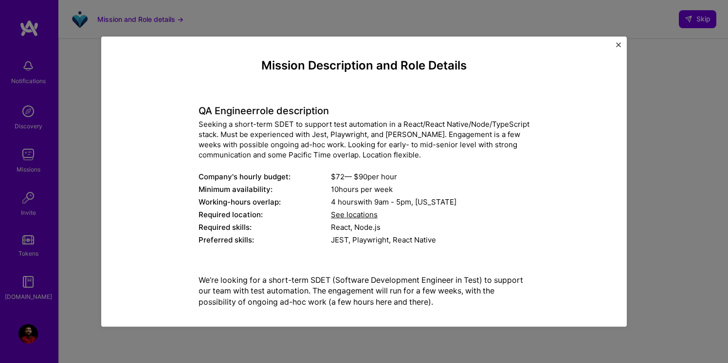
click at [407, 203] on span "9am - 5pm ," at bounding box center [393, 202] width 43 height 9
click at [689, 118] on div "Mission Description and Role Details QA Engineer role description Seeking a sho…" at bounding box center [364, 181] width 728 height 363
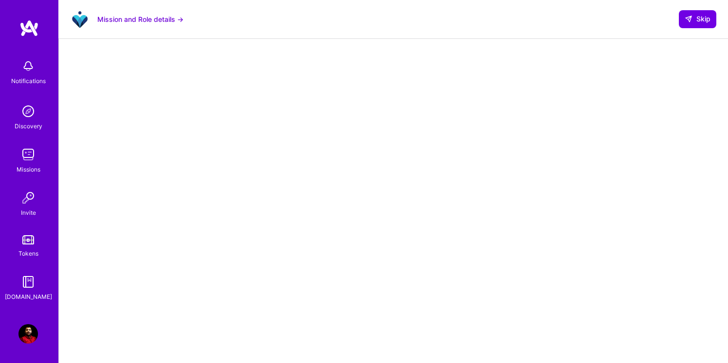
scroll to position [184, 0]
click at [677, 89] on div at bounding box center [393, 109] width 630 height 489
click at [695, 21] on span "Skip" at bounding box center [698, 19] width 26 height 10
select select "US"
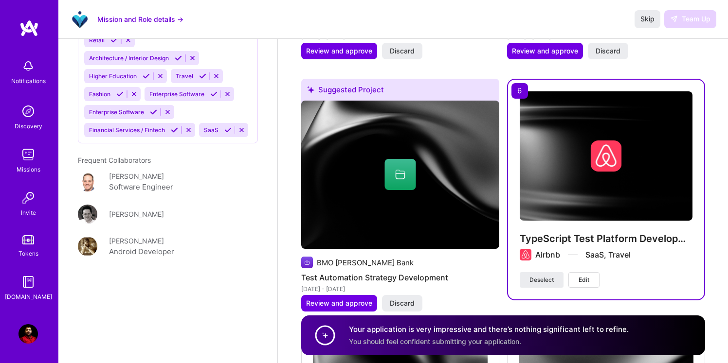
scroll to position [1427, 0]
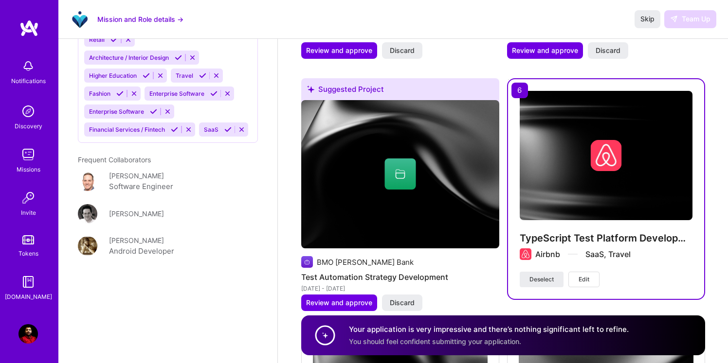
click at [691, 18] on div "Skip Team Up" at bounding box center [676, 19] width 82 height 18
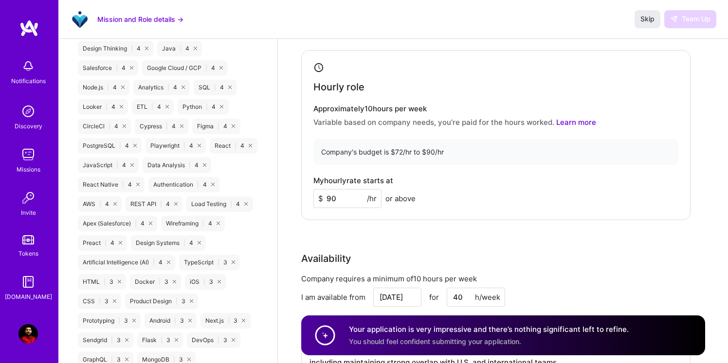
scroll to position [638, 0]
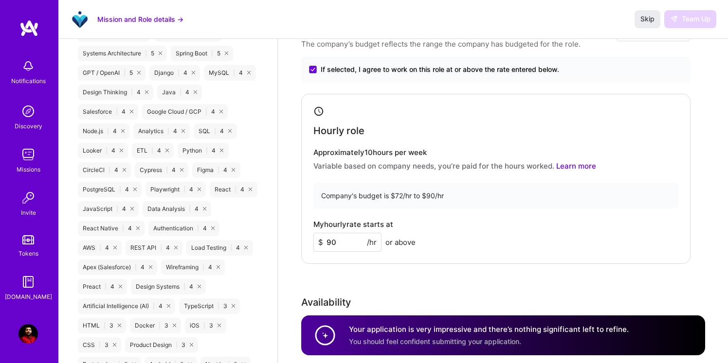
click at [29, 337] on img at bounding box center [27, 334] width 19 height 19
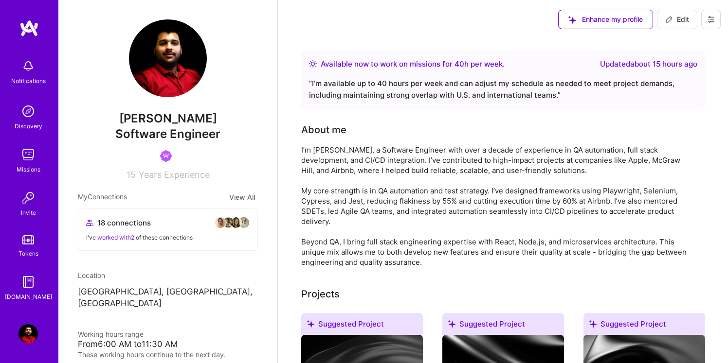
click at [674, 21] on span "Edit" at bounding box center [677, 20] width 24 height 10
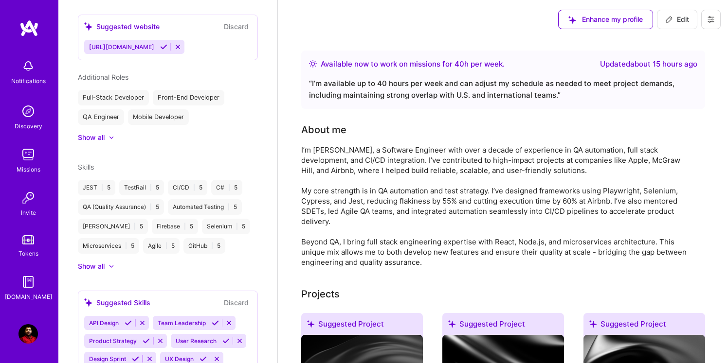
select select "US"
select select "Right Now"
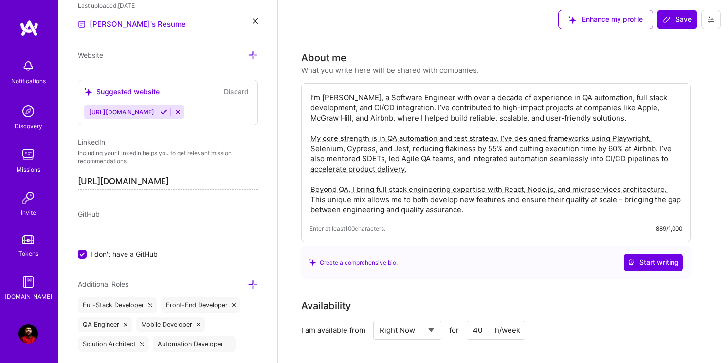
click at [149, 304] on icon at bounding box center [150, 306] width 4 height 4
click at [149, 304] on icon at bounding box center [151, 306] width 4 height 4
click at [140, 326] on div "Solution Architect" at bounding box center [113, 325] width 71 height 16
click at [140, 323] on icon at bounding box center [142, 325] width 4 height 4
click at [197, 304] on icon at bounding box center [199, 306] width 4 height 4
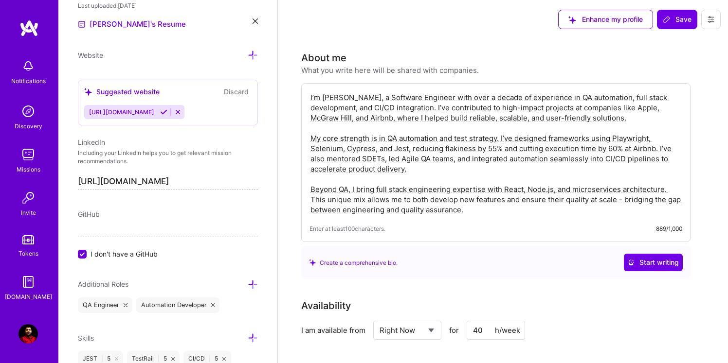
click at [211, 306] on icon at bounding box center [213, 306] width 4 height 4
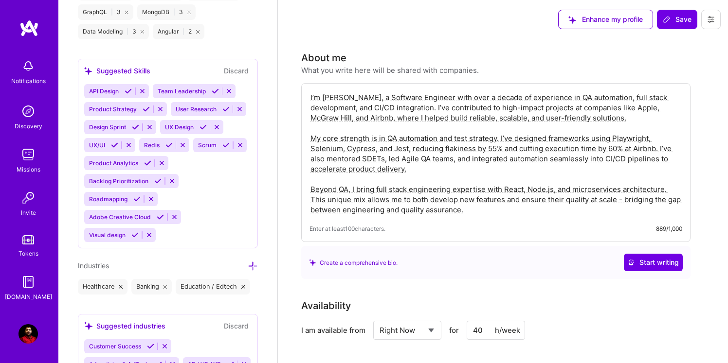
scroll to position [1294, 0]
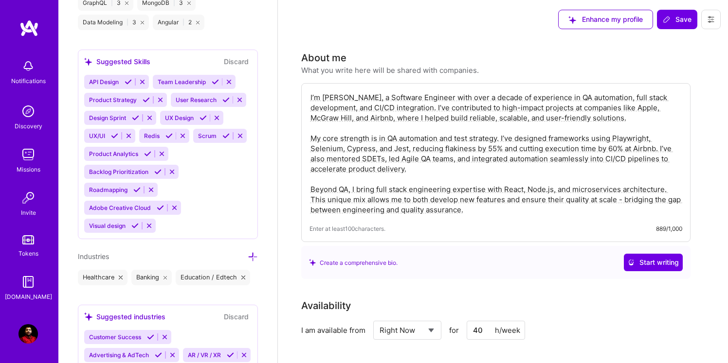
click at [253, 257] on icon at bounding box center [253, 257] width 10 height 10
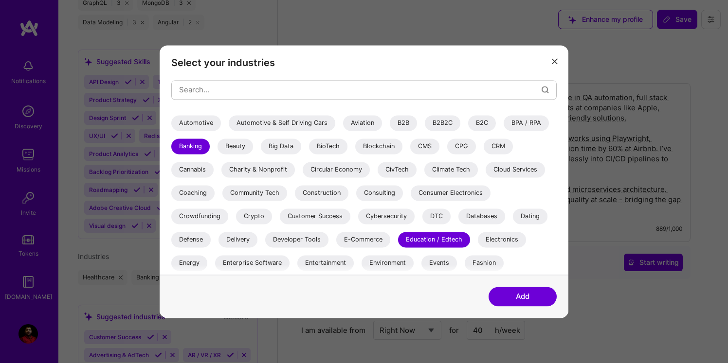
scroll to position [77, 0]
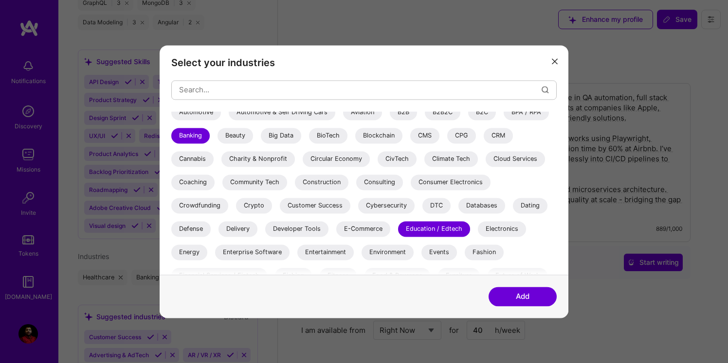
click at [536, 204] on div "Dating" at bounding box center [530, 206] width 35 height 16
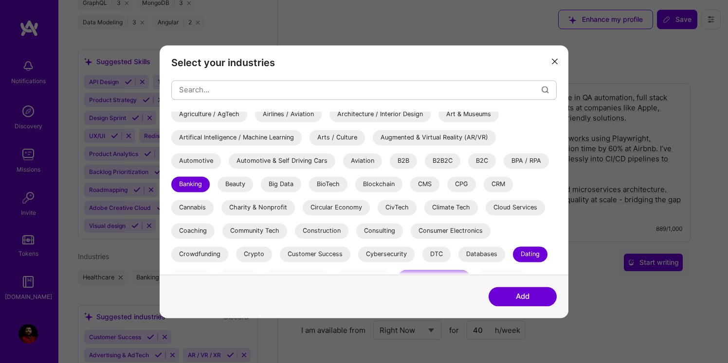
scroll to position [14, 0]
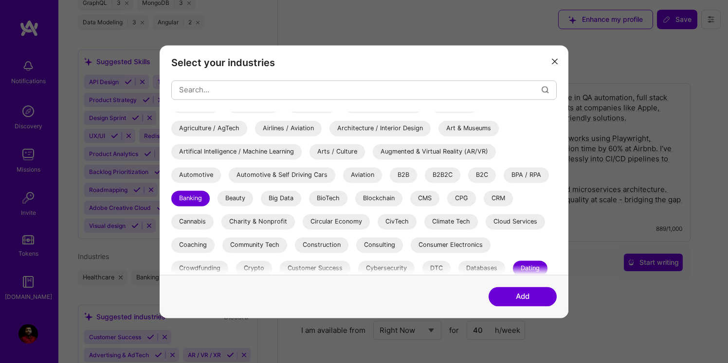
click at [538, 295] on button "Add" at bounding box center [523, 296] width 68 height 19
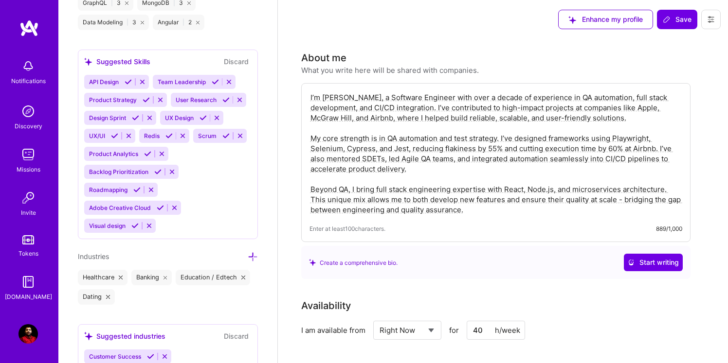
click at [213, 309] on div "Edit photo Surjit Singh Software Engineer 15 Years Experience Location This is …" at bounding box center [167, 181] width 219 height 363
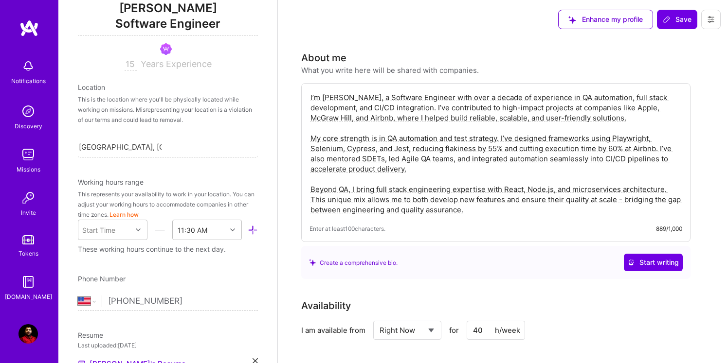
scroll to position [114, 0]
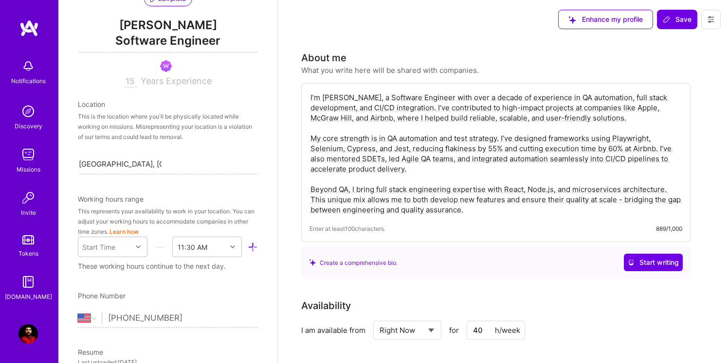
click at [132, 84] on input "15" at bounding box center [131, 82] width 12 height 12
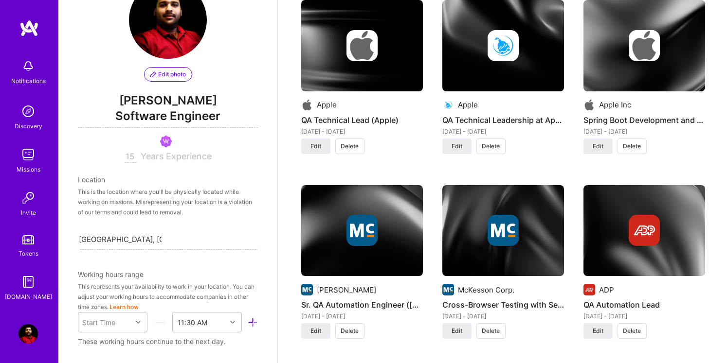
scroll to position [39, 0]
click at [165, 257] on div "Edit photo Surjit Singh Software Engineer 15 Years Experience Location This is …" at bounding box center [167, 181] width 219 height 363
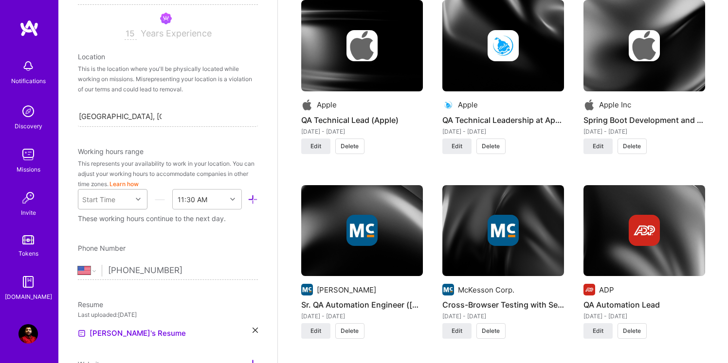
click at [133, 210] on div "Start Time" at bounding box center [113, 199] width 70 height 20
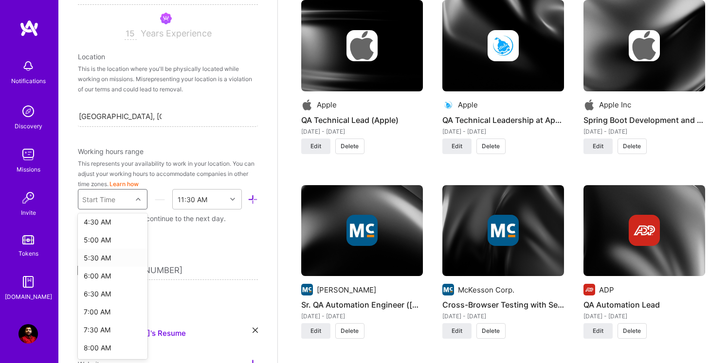
scroll to position [172, 0]
click at [96, 285] on div "6:30 AM" at bounding box center [113, 287] width 70 height 18
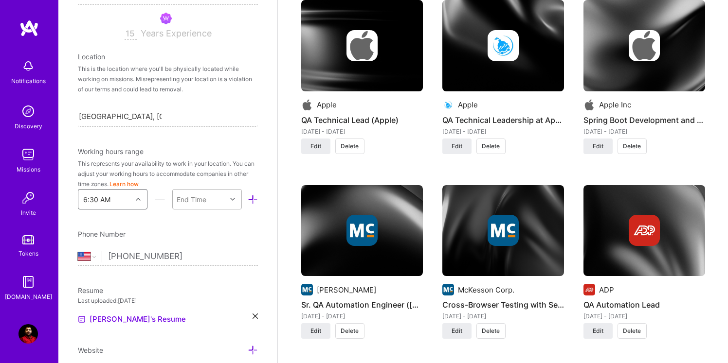
click at [215, 200] on div "End Time" at bounding box center [200, 199] width 54 height 19
click at [188, 258] on div "11:30 PM" at bounding box center [207, 261] width 70 height 18
click at [221, 222] on div "Edit photo Surjit Singh Software Engineer 15 Years Experience Location This is …" at bounding box center [167, 181] width 219 height 363
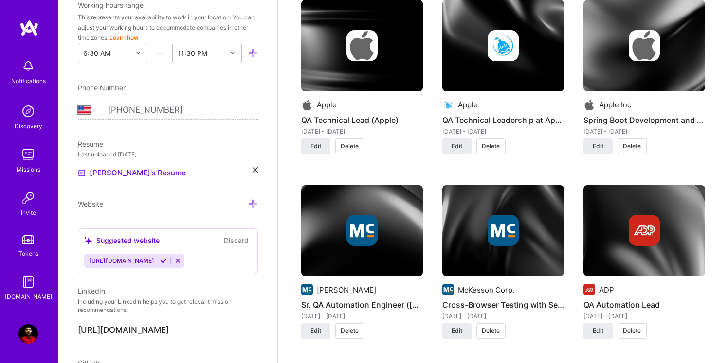
scroll to position [311, 0]
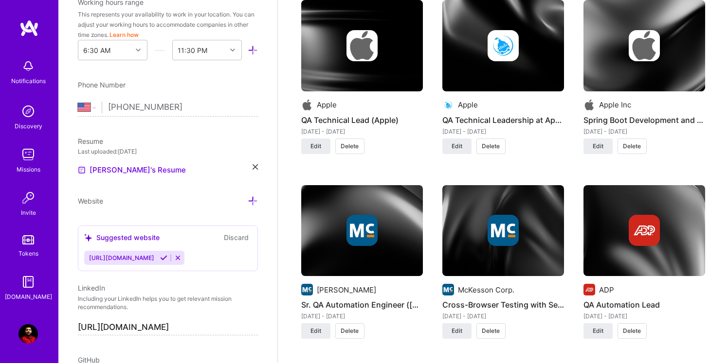
click at [233, 238] on button "Discard" at bounding box center [236, 237] width 31 height 11
click at [238, 237] on button "Discard" at bounding box center [236, 237] width 31 height 11
click at [174, 258] on icon at bounding box center [177, 257] width 7 height 7
click at [134, 257] on span "https://surjitqa.com" at bounding box center [121, 257] width 65 height 7
click at [145, 260] on div "https://surjitqa.com" at bounding box center [120, 258] width 73 height 14
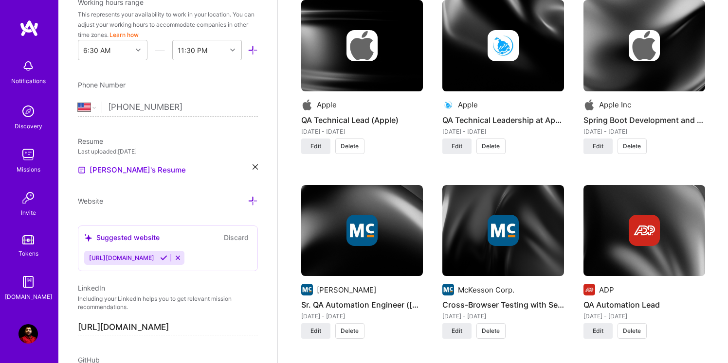
click at [160, 260] on icon at bounding box center [163, 257] width 7 height 7
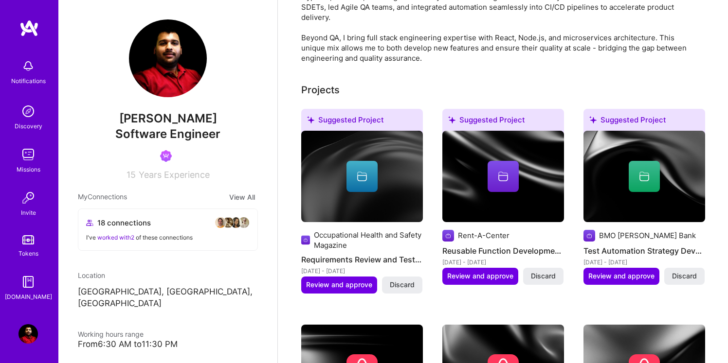
scroll to position [0, 0]
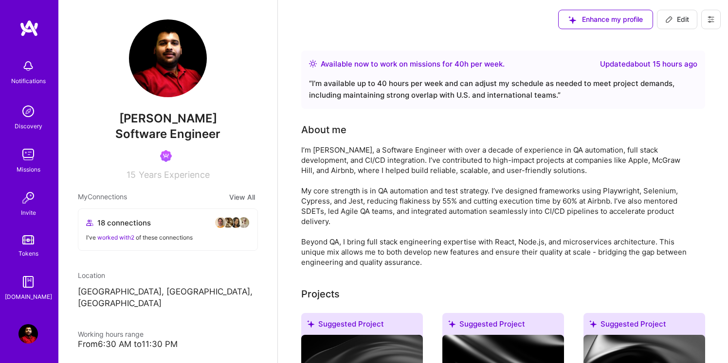
click at [680, 15] on span "Edit" at bounding box center [677, 20] width 24 height 10
select select "US"
select select "Right Now"
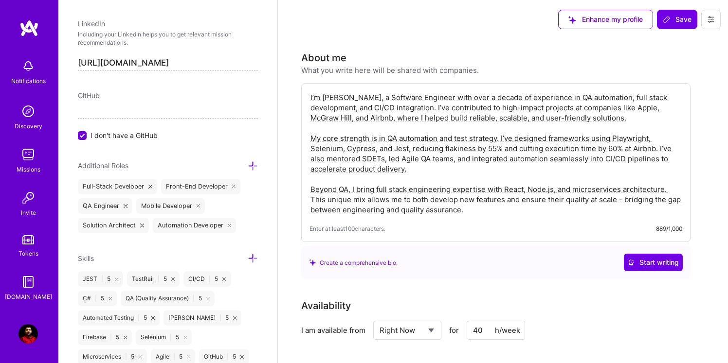
scroll to position [558, 0]
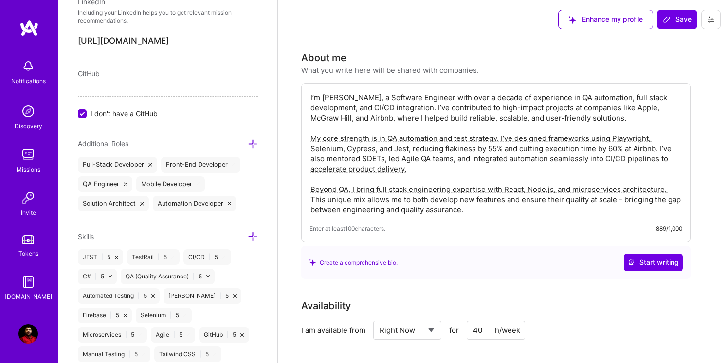
click at [228, 203] on icon at bounding box center [230, 204] width 4 height 4
click at [140, 203] on icon at bounding box center [142, 204] width 4 height 4
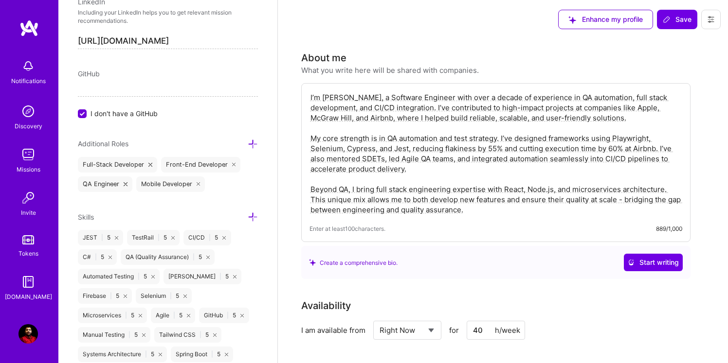
click at [195, 184] on div "Mobile Developer" at bounding box center [170, 185] width 69 height 16
click at [200, 184] on icon at bounding box center [199, 184] width 4 height 4
click at [234, 163] on icon at bounding box center [234, 165] width 4 height 4
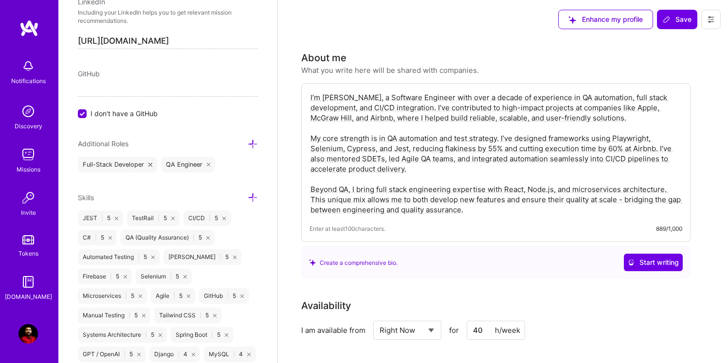
click at [152, 163] on icon at bounding box center [150, 165] width 4 height 4
click at [252, 145] on icon at bounding box center [253, 144] width 10 height 10
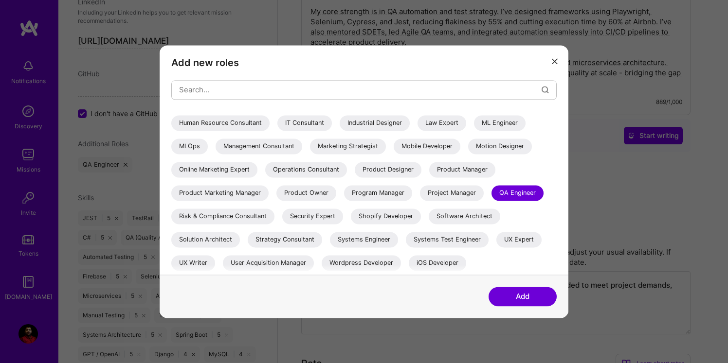
scroll to position [136, 0]
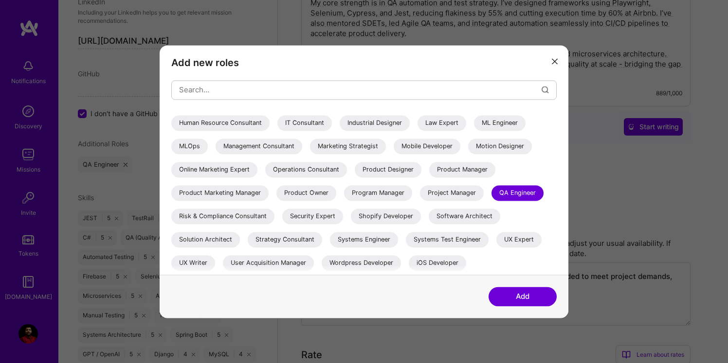
click at [535, 187] on div "AI Architect AI Engineer AI Product Manager AI Researcher Algorithms Engineer A…" at bounding box center [363, 101] width 385 height 346
click at [356, 89] on input "modal" at bounding box center [360, 89] width 363 height 25
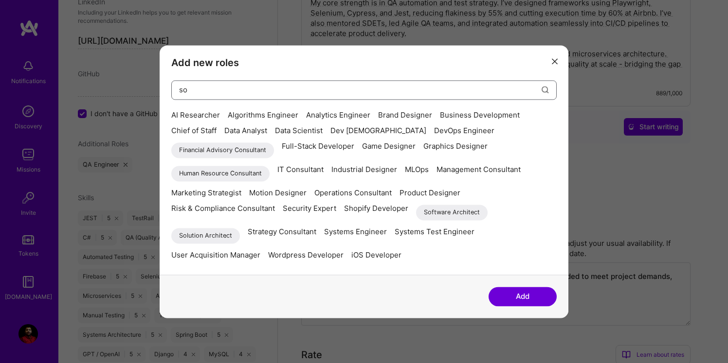
scroll to position [0, 0]
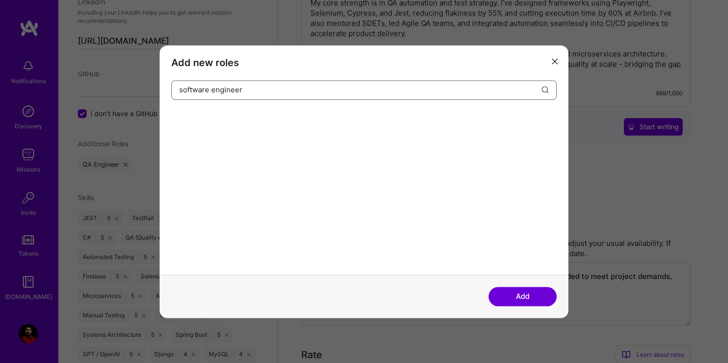
click at [215, 91] on input "software engineer" at bounding box center [360, 89] width 363 height 25
click at [182, 90] on input "software Engineer" at bounding box center [360, 89] width 363 height 25
type input "Software Engineer"
click at [528, 298] on button "Add" at bounding box center [523, 296] width 68 height 19
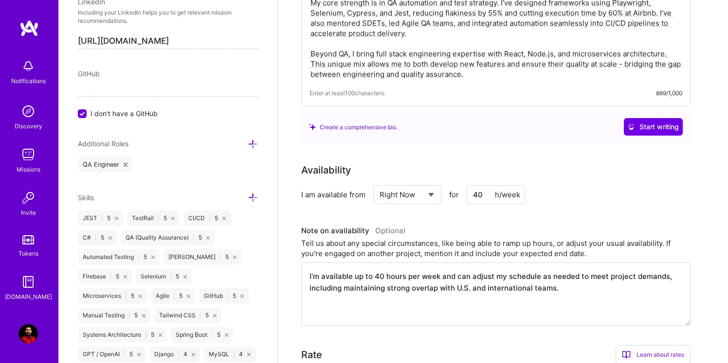
click at [184, 171] on div "QA Engineer" at bounding box center [168, 165] width 180 height 16
click at [141, 175] on div "Edit photo Surjit Singh Software Engineer 15 Years Experience Location This is …" at bounding box center [167, 181] width 219 height 363
click at [252, 147] on icon at bounding box center [253, 144] width 10 height 10
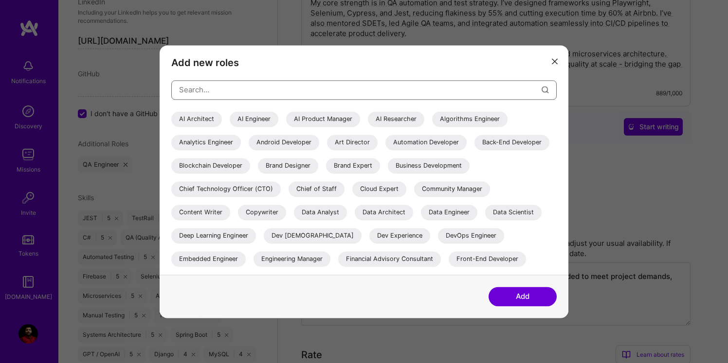
click at [238, 89] on input "modal" at bounding box center [360, 89] width 363 height 25
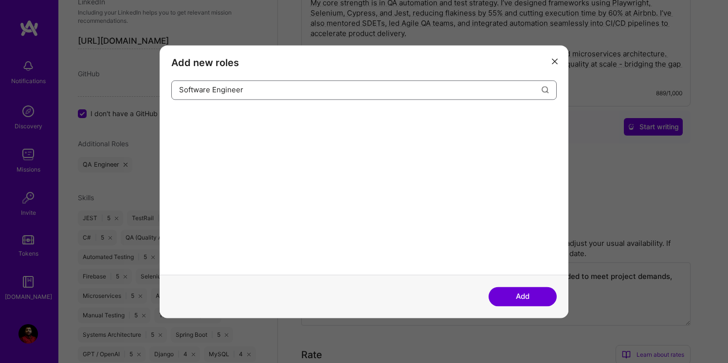
type input "Software Engineer"
click at [522, 304] on button "Add" at bounding box center [523, 296] width 68 height 19
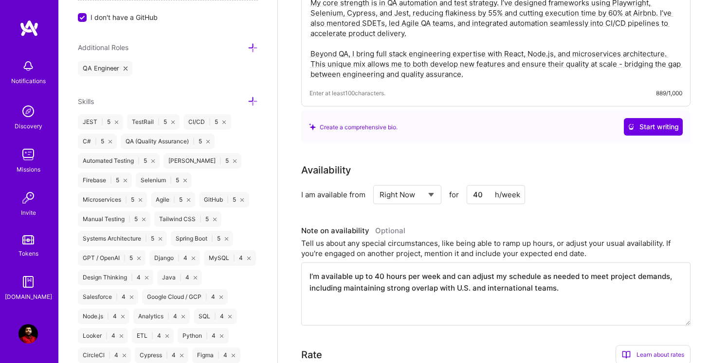
scroll to position [654, 0]
click at [116, 123] on icon at bounding box center [116, 122] width 3 height 3
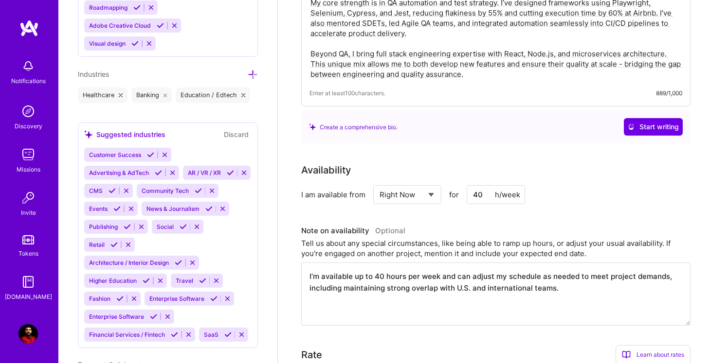
scroll to position [1572, 0]
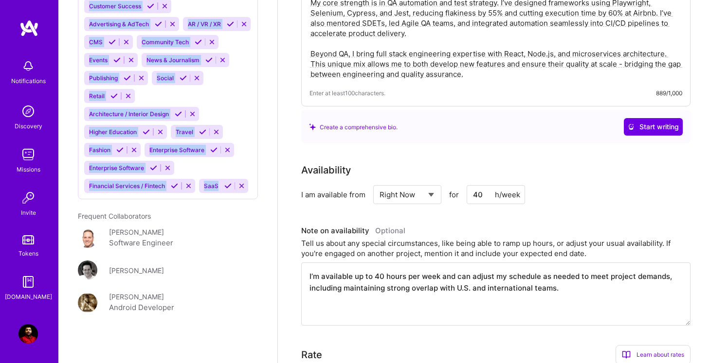
drag, startPoint x: 76, startPoint y: 59, endPoint x: 210, endPoint y: 192, distance: 188.6
click at [210, 192] on div "Edit photo Surjit Singh Software Engineer 15 Years Experience Location This is …" at bounding box center [167, 181] width 219 height 363
copy div "Skills TestRail | 5 CI/CD | 5 C# | 5 QA (Quality Assurance) | 5 Automated Testi…"
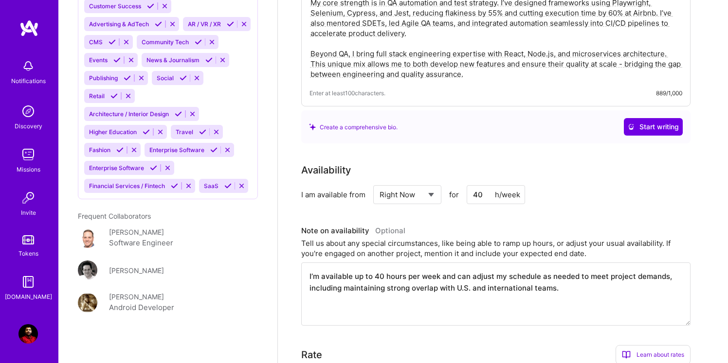
click at [84, 203] on div "Edit photo Surjit Singh Software Engineer 15 Years Experience Location This is …" at bounding box center [167, 181] width 219 height 363
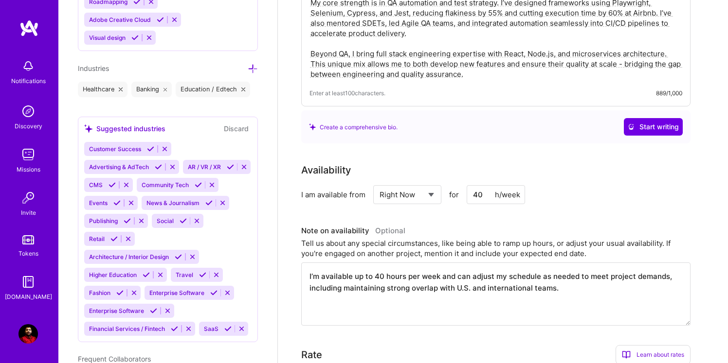
scroll to position [1429, 0]
click at [236, 127] on button "Discard" at bounding box center [236, 129] width 31 height 11
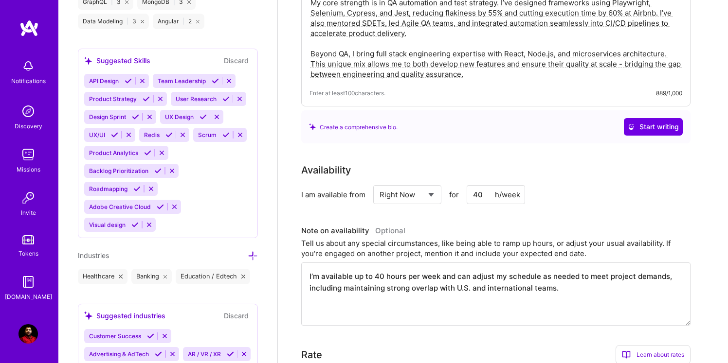
scroll to position [1241, 0]
click at [183, 138] on icon at bounding box center [182, 135] width 7 height 7
click at [189, 134] on icon at bounding box center [185, 135] width 7 height 7
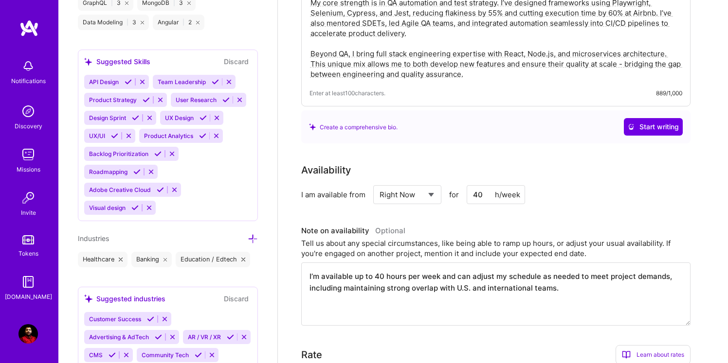
click at [217, 138] on icon at bounding box center [216, 135] width 7 height 7
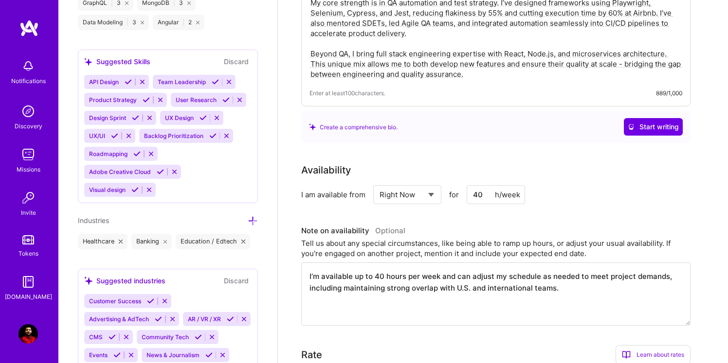
click at [225, 135] on icon at bounding box center [226, 135] width 7 height 7
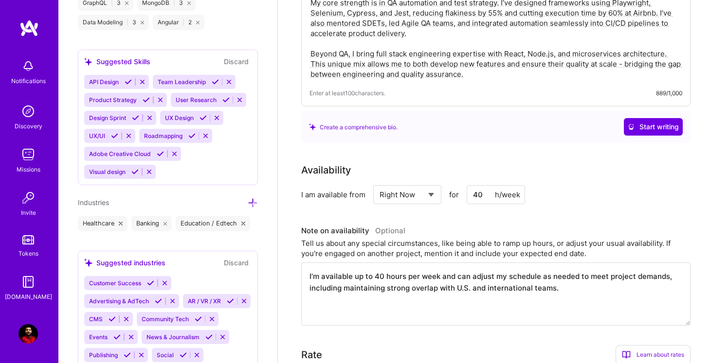
click at [216, 119] on icon at bounding box center [216, 117] width 7 height 7
click at [208, 116] on icon at bounding box center [203, 117] width 7 height 7
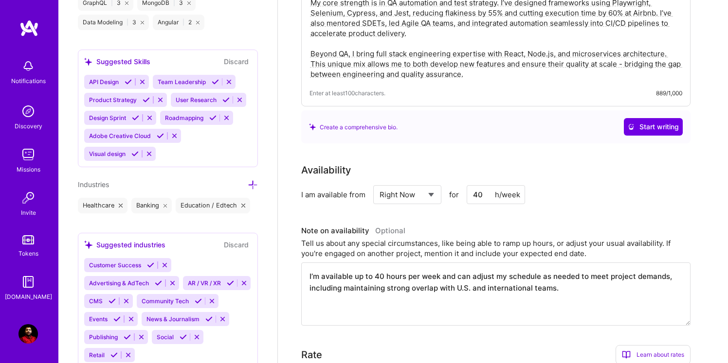
click at [231, 115] on button at bounding box center [226, 118] width 13 height 8
click at [236, 101] on icon at bounding box center [239, 99] width 7 height 7
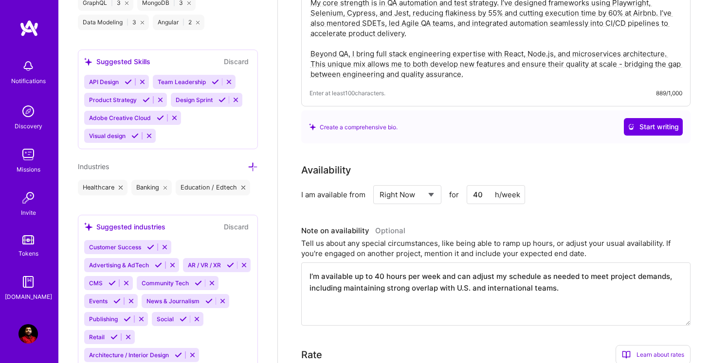
click at [227, 81] on icon at bounding box center [228, 81] width 7 height 7
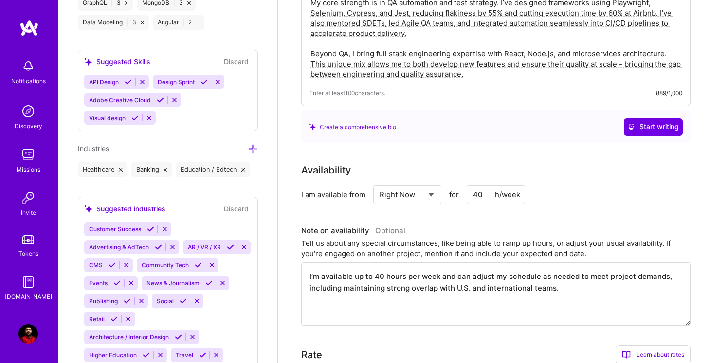
click at [221, 80] on icon at bounding box center [217, 81] width 7 height 7
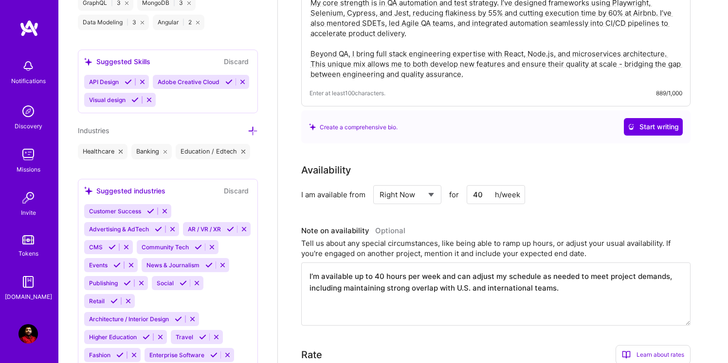
click at [148, 97] on icon at bounding box center [148, 99] width 7 height 7
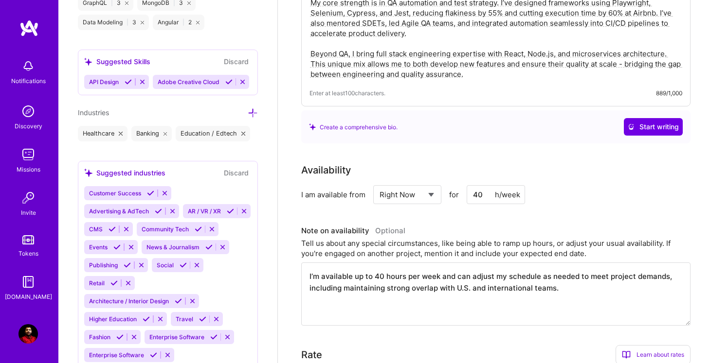
click at [143, 81] on icon at bounding box center [142, 81] width 7 height 7
click at [172, 81] on icon at bounding box center [174, 81] width 7 height 7
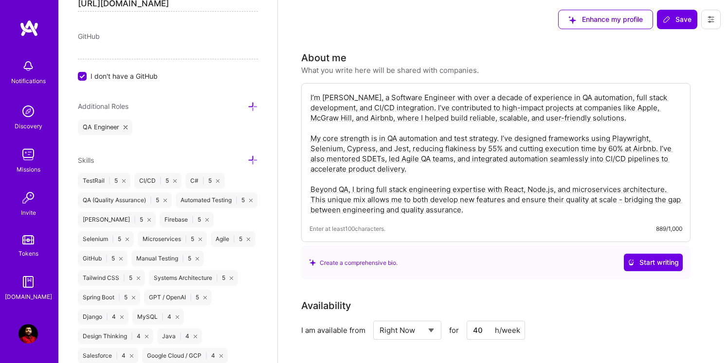
scroll to position [594, 0]
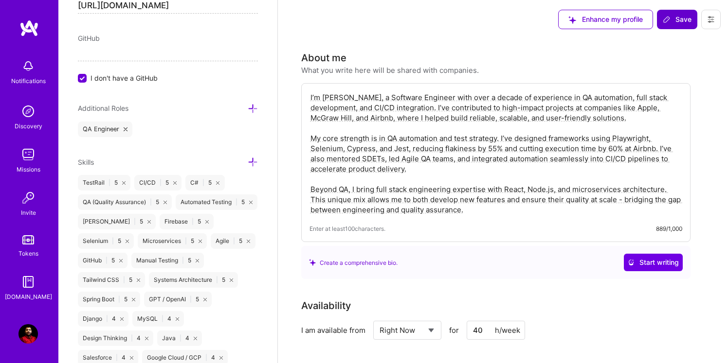
click at [680, 20] on span "Save" at bounding box center [677, 20] width 29 height 10
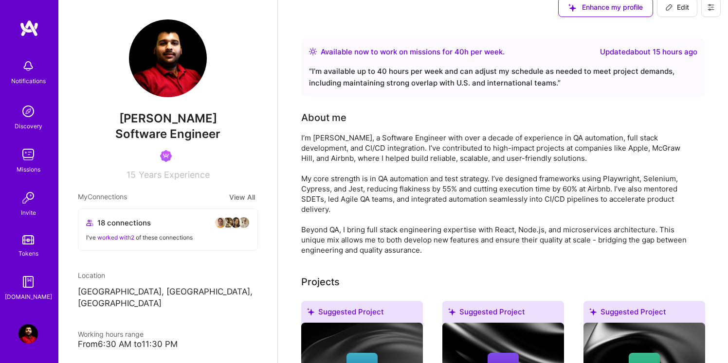
scroll to position [0, 0]
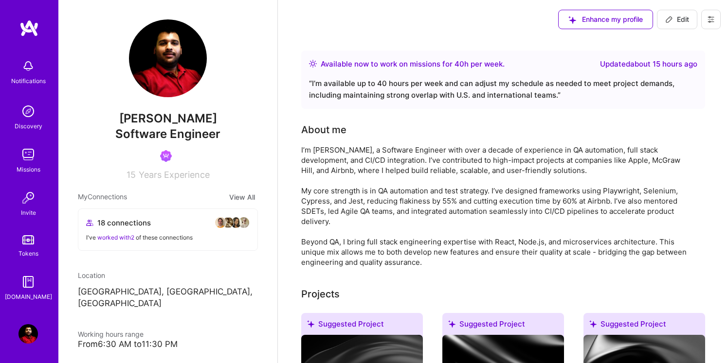
click at [32, 157] on img at bounding box center [27, 154] width 19 height 19
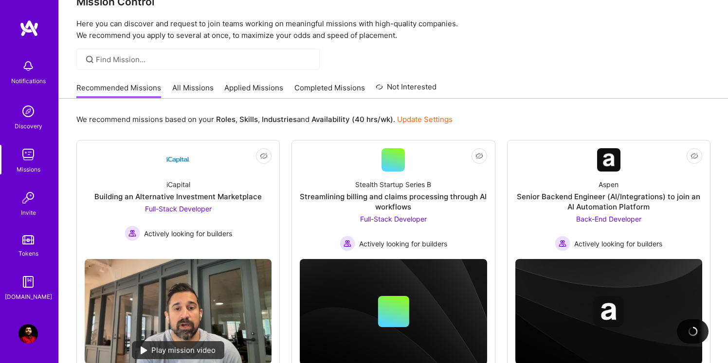
scroll to position [56, 0]
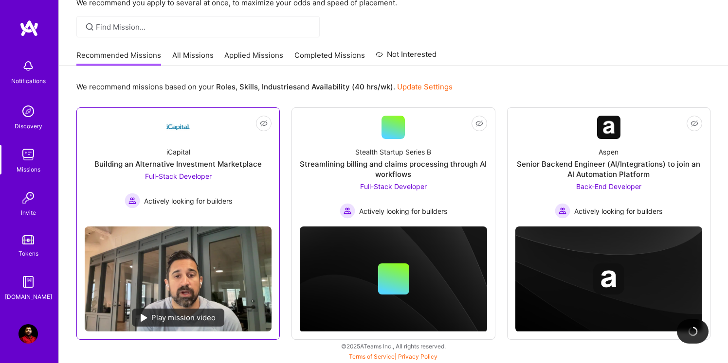
click at [190, 177] on span "Full-Stack Developer" at bounding box center [178, 176] width 67 height 8
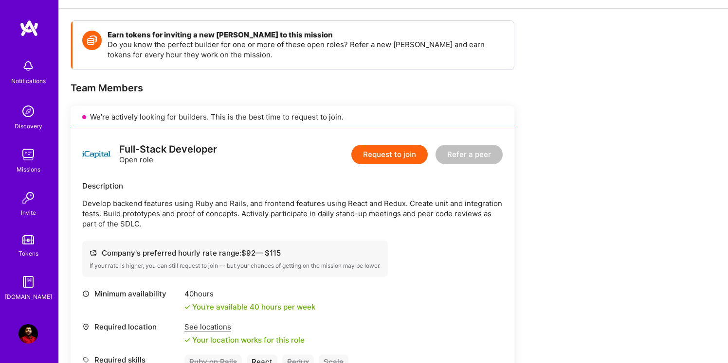
scroll to position [124, 0]
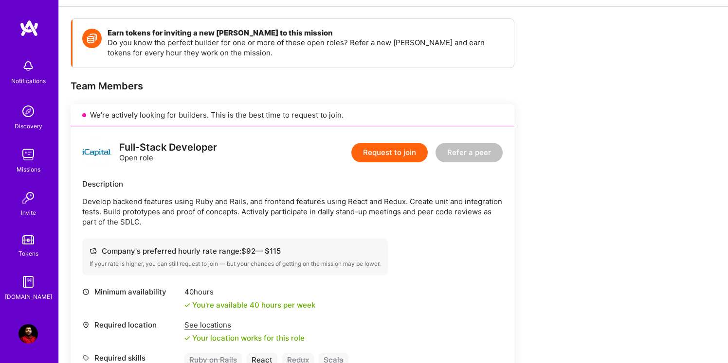
click at [33, 328] on img at bounding box center [27, 334] width 19 height 19
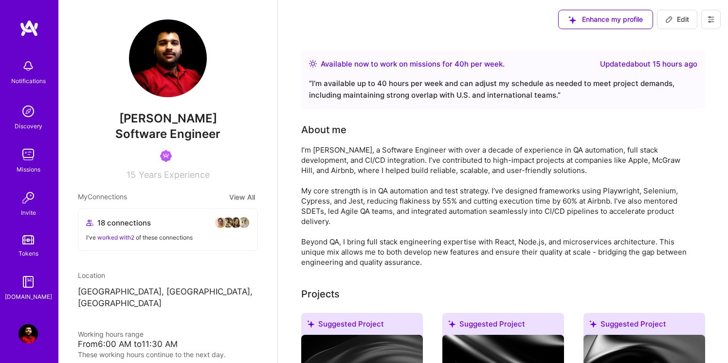
click at [29, 153] on img at bounding box center [27, 154] width 19 height 19
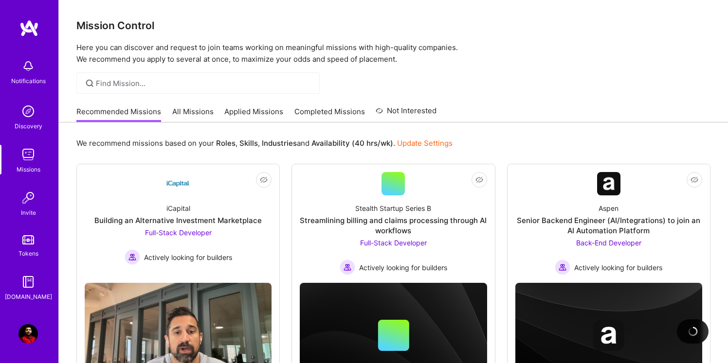
click at [183, 112] on link "All Missions" at bounding box center [192, 115] width 41 height 16
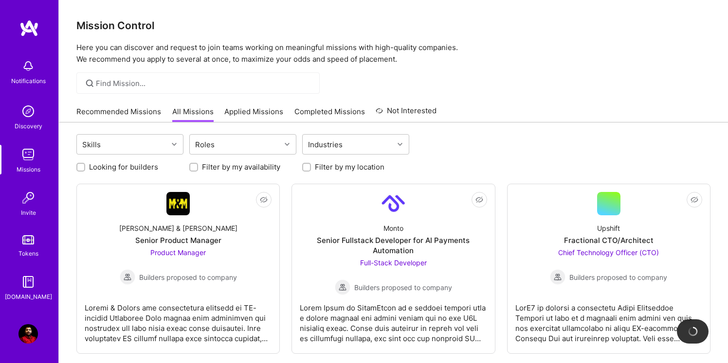
click at [245, 112] on link "Applied Missions" at bounding box center [253, 115] width 59 height 16
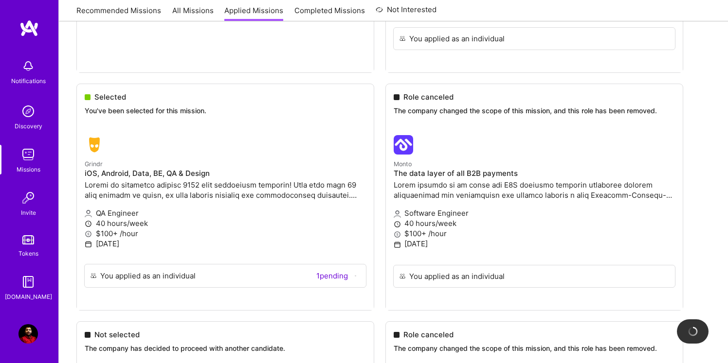
scroll to position [2449, 0]
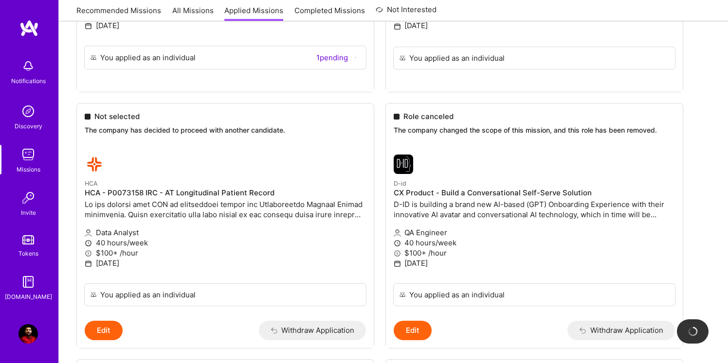
scroll to position [2666, 0]
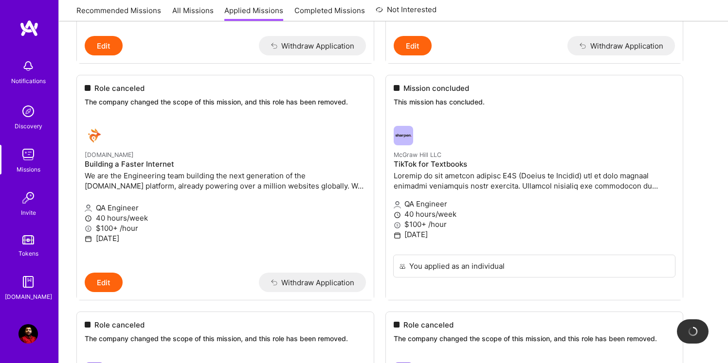
scroll to position [3196, 0]
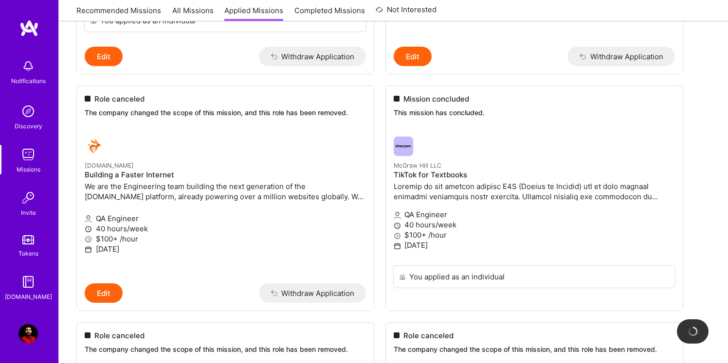
click at [32, 26] on img at bounding box center [28, 28] width 19 height 18
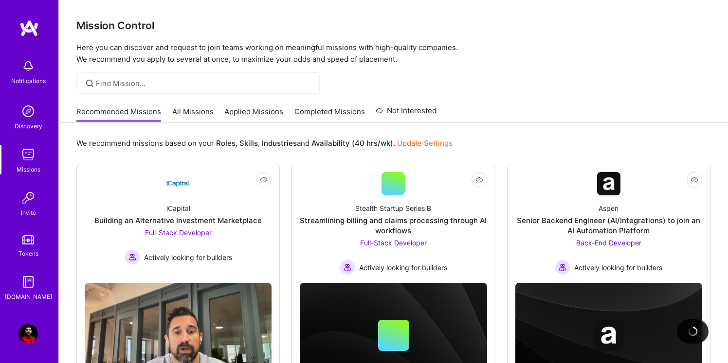
click at [37, 110] on img at bounding box center [27, 111] width 19 height 19
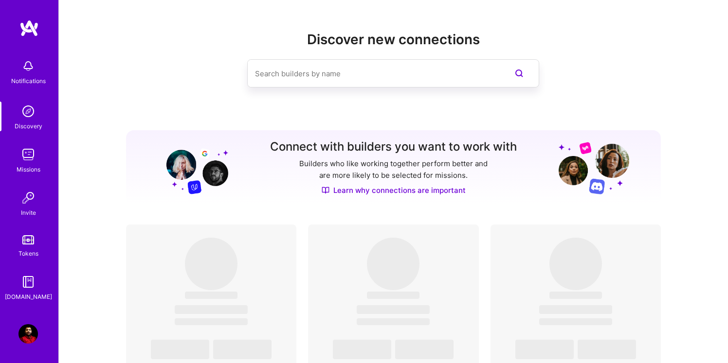
click at [35, 159] on img at bounding box center [27, 154] width 19 height 19
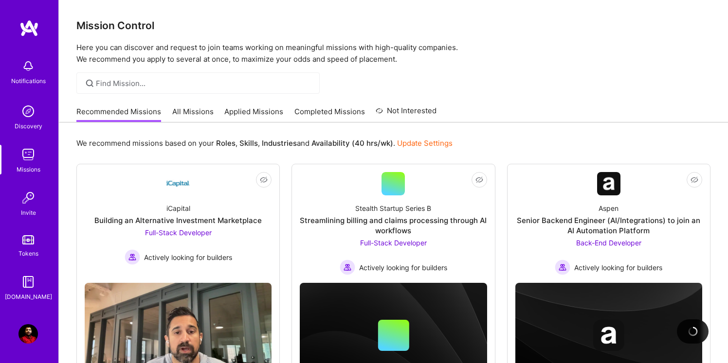
click at [345, 104] on div "Recommended Missions All Missions Applied Missions Completed Missions Not Inter…" at bounding box center [256, 111] width 360 height 21
click at [345, 112] on link "Completed Missions" at bounding box center [329, 115] width 71 height 16
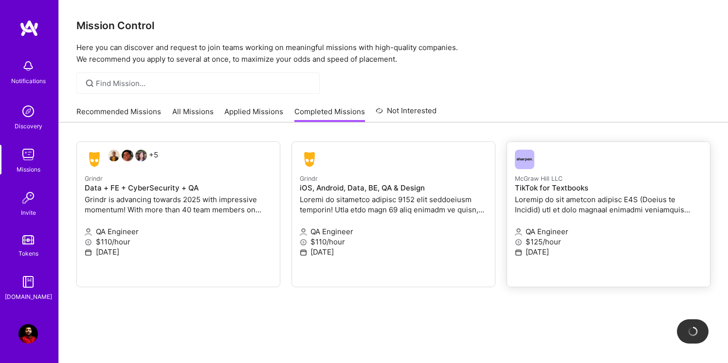
click at [529, 154] on img at bounding box center [524, 159] width 19 height 19
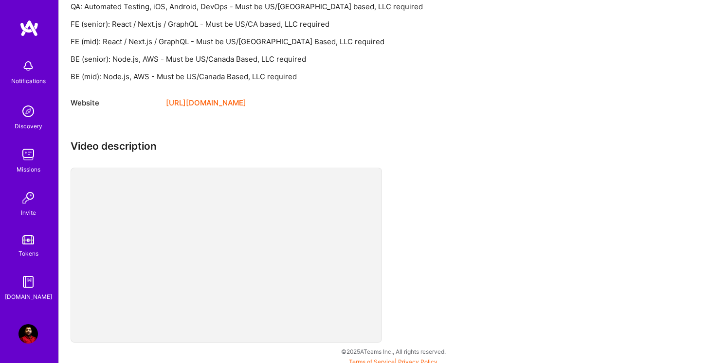
scroll to position [661, 0]
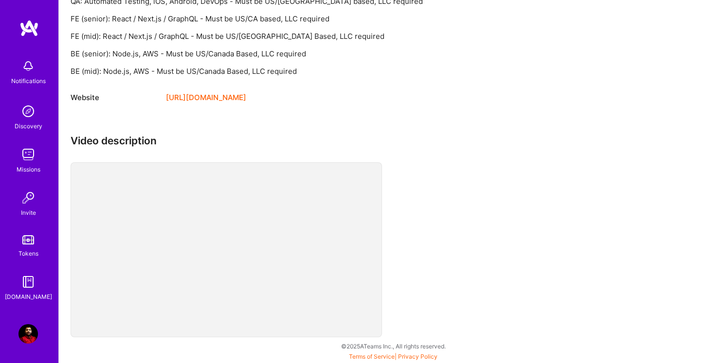
click at [392, 152] on div "Video description" at bounding box center [363, 237] width 584 height 205
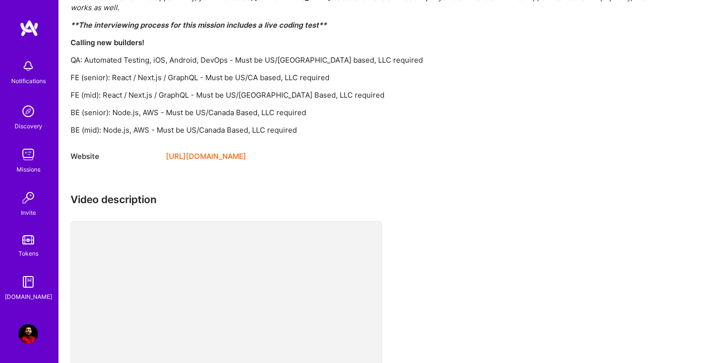
scroll to position [601, 0]
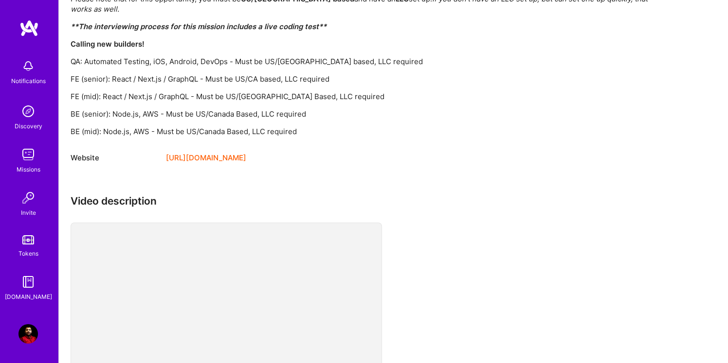
click at [237, 83] on p "FE (senior): React / Next.js / GraphQL - Must be US/CA based, LLC required" at bounding box center [363, 79] width 584 height 10
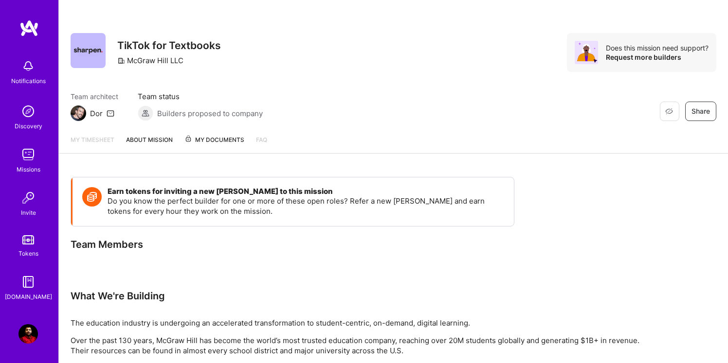
scroll to position [0, 0]
click at [87, 53] on img at bounding box center [88, 51] width 35 height 35
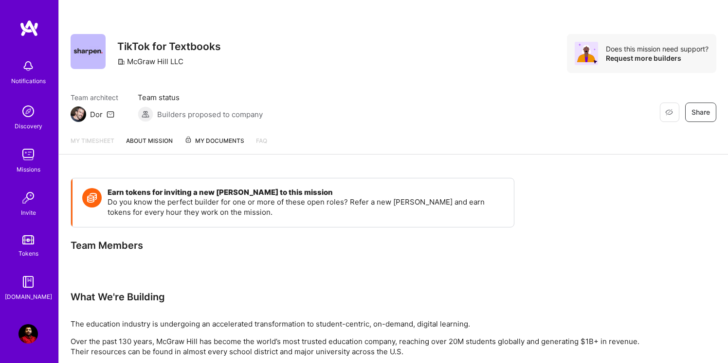
click at [87, 53] on img at bounding box center [88, 51] width 35 height 35
click at [143, 119] on img at bounding box center [146, 115] width 16 height 16
click at [143, 114] on img at bounding box center [146, 115] width 16 height 16
click at [143, 141] on link "About Mission" at bounding box center [149, 145] width 47 height 18
click at [196, 145] on span "My Documents" at bounding box center [214, 141] width 60 height 11
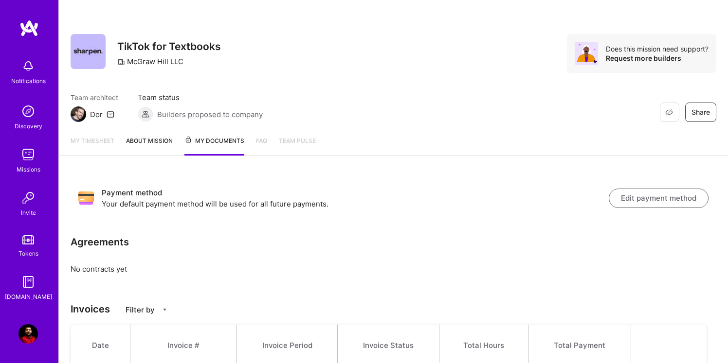
click at [78, 116] on img at bounding box center [79, 115] width 16 height 16
click at [27, 335] on img at bounding box center [27, 334] width 19 height 19
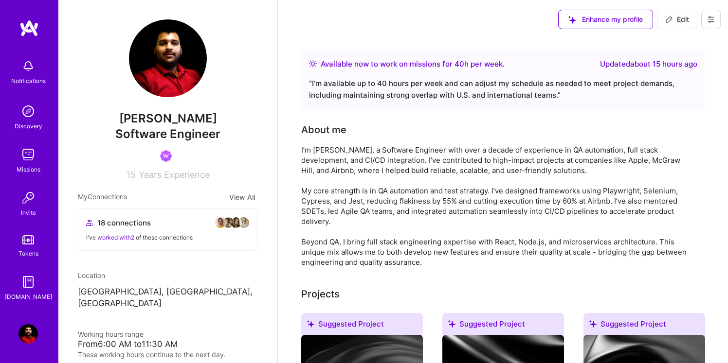
click at [27, 335] on img at bounding box center [27, 334] width 19 height 19
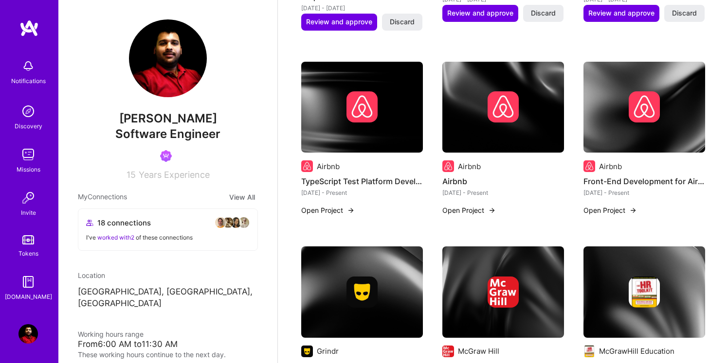
click at [33, 332] on img at bounding box center [27, 334] width 19 height 19
click at [32, 332] on img at bounding box center [27, 334] width 19 height 19
click at [23, 342] on img at bounding box center [27, 334] width 19 height 19
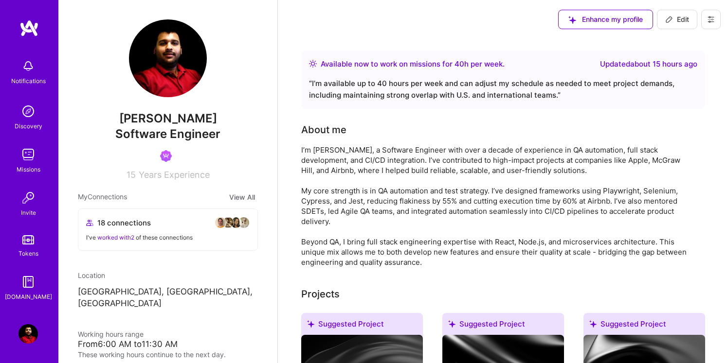
click at [709, 25] on button at bounding box center [710, 19] width 19 height 19
click at [667, 94] on button "Log Out" at bounding box center [684, 91] width 73 height 25
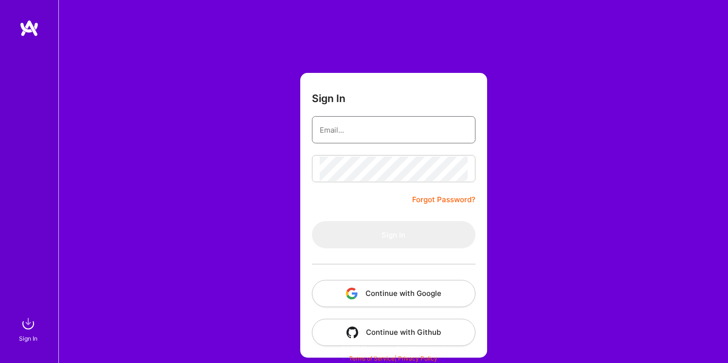
click at [388, 127] on input "email" at bounding box center [394, 130] width 148 height 25
type input "[EMAIL_ADDRESS][DOMAIN_NAME]"
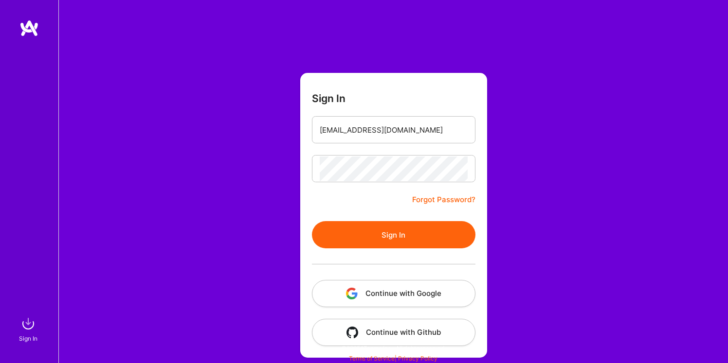
click at [383, 243] on button "Sign In" at bounding box center [394, 234] width 164 height 27
